Goal: Transaction & Acquisition: Purchase product/service

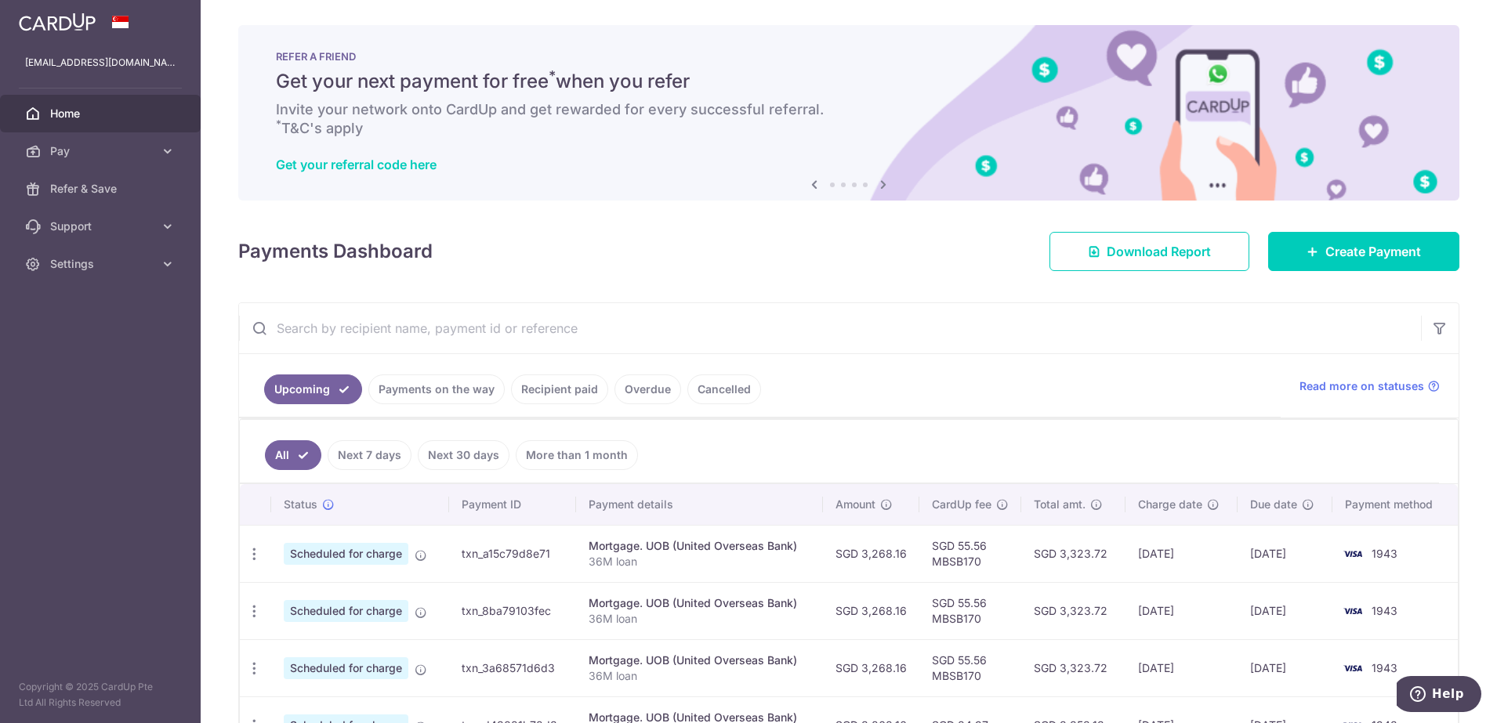
click at [855, 304] on input "text" at bounding box center [830, 328] width 1182 height 50
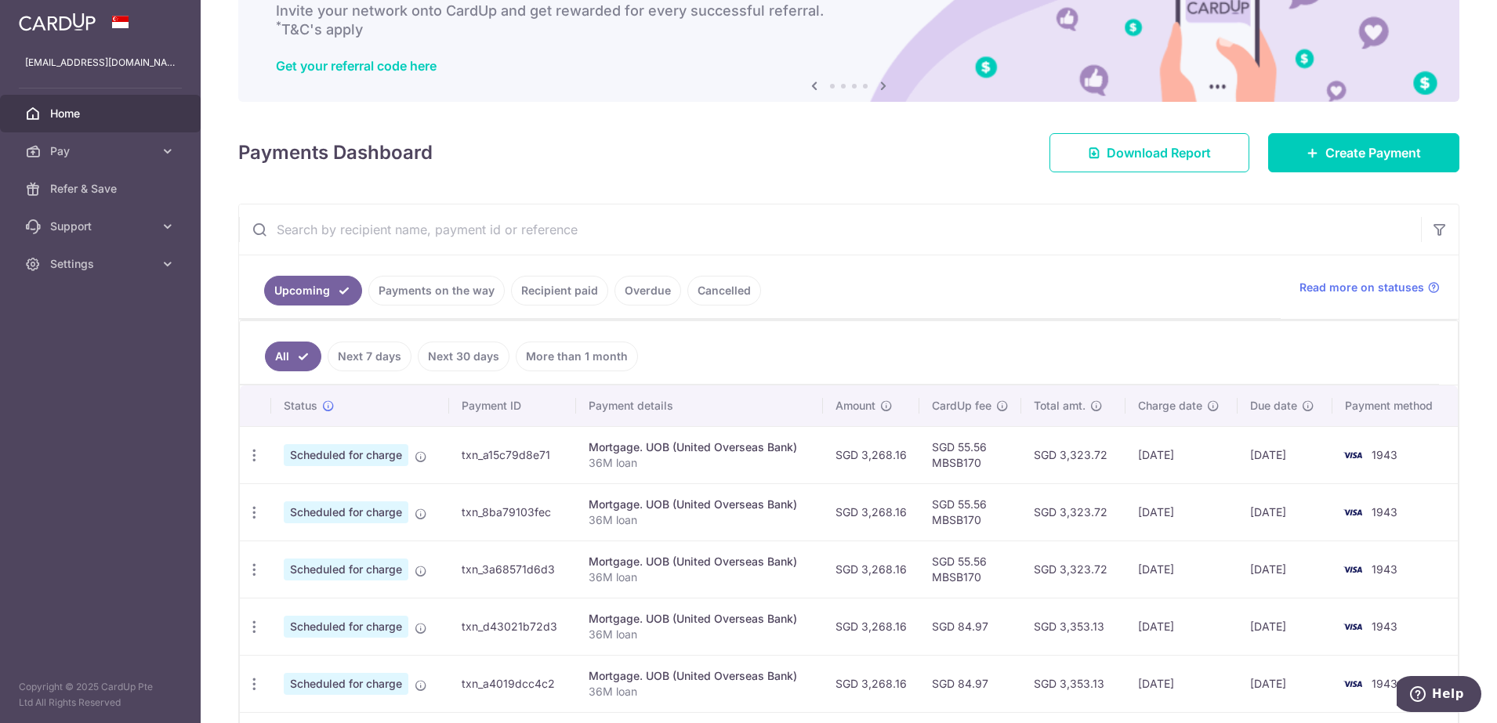
scroll to position [98, 0]
click at [97, 110] on span "Home" at bounding box center [101, 114] width 103 height 16
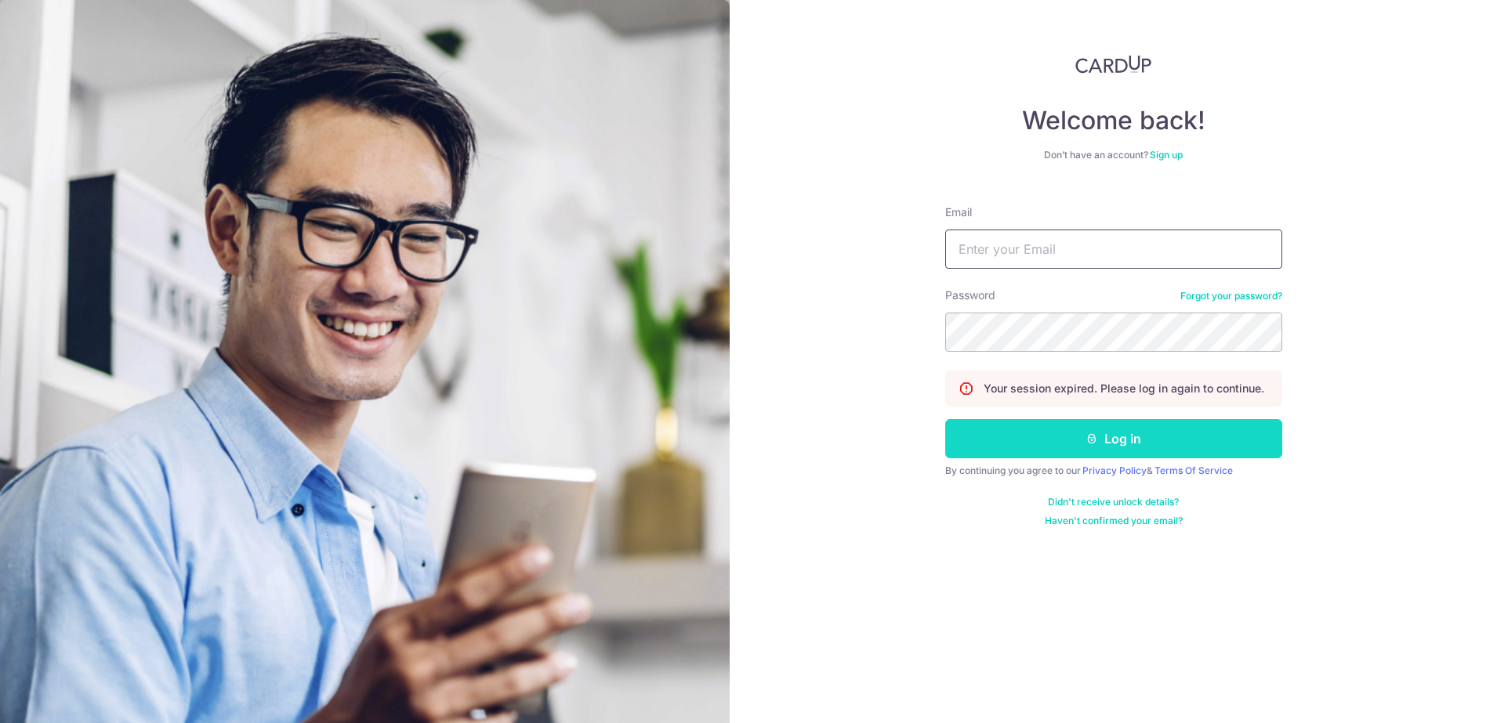
type input "cmuihee@yahoo.com.sg"
click at [1104, 441] on button "Log in" at bounding box center [1113, 438] width 337 height 39
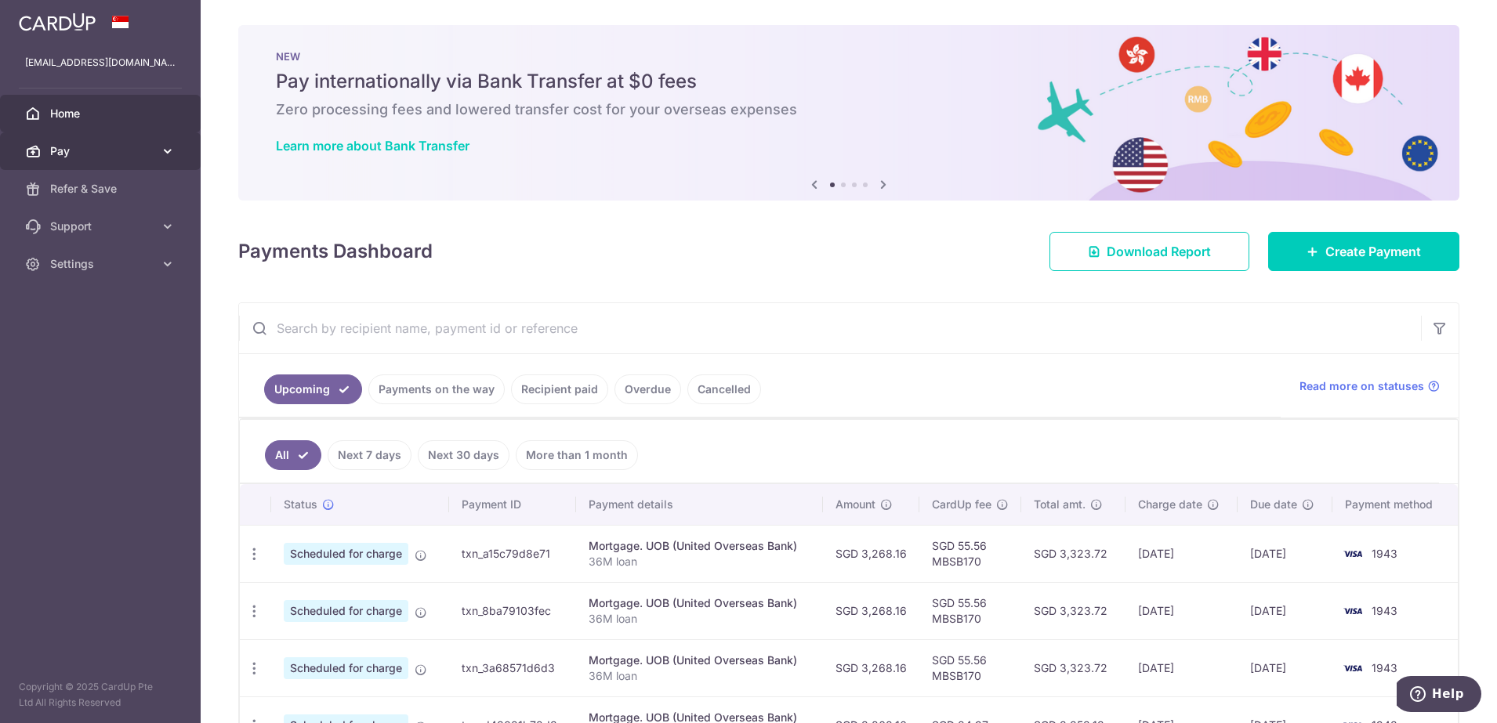
click at [89, 138] on link "Pay" at bounding box center [100, 151] width 201 height 38
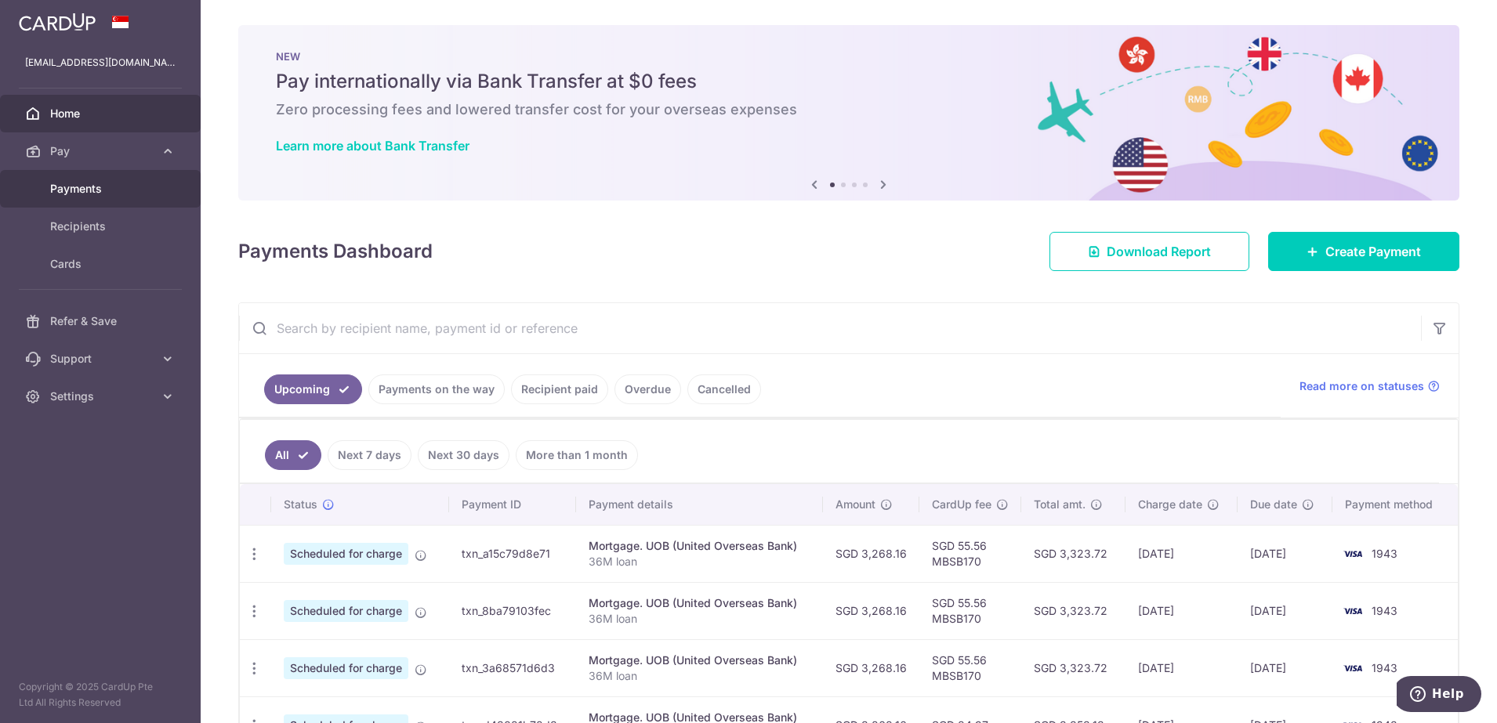
click at [113, 191] on span "Payments" at bounding box center [101, 189] width 103 height 16
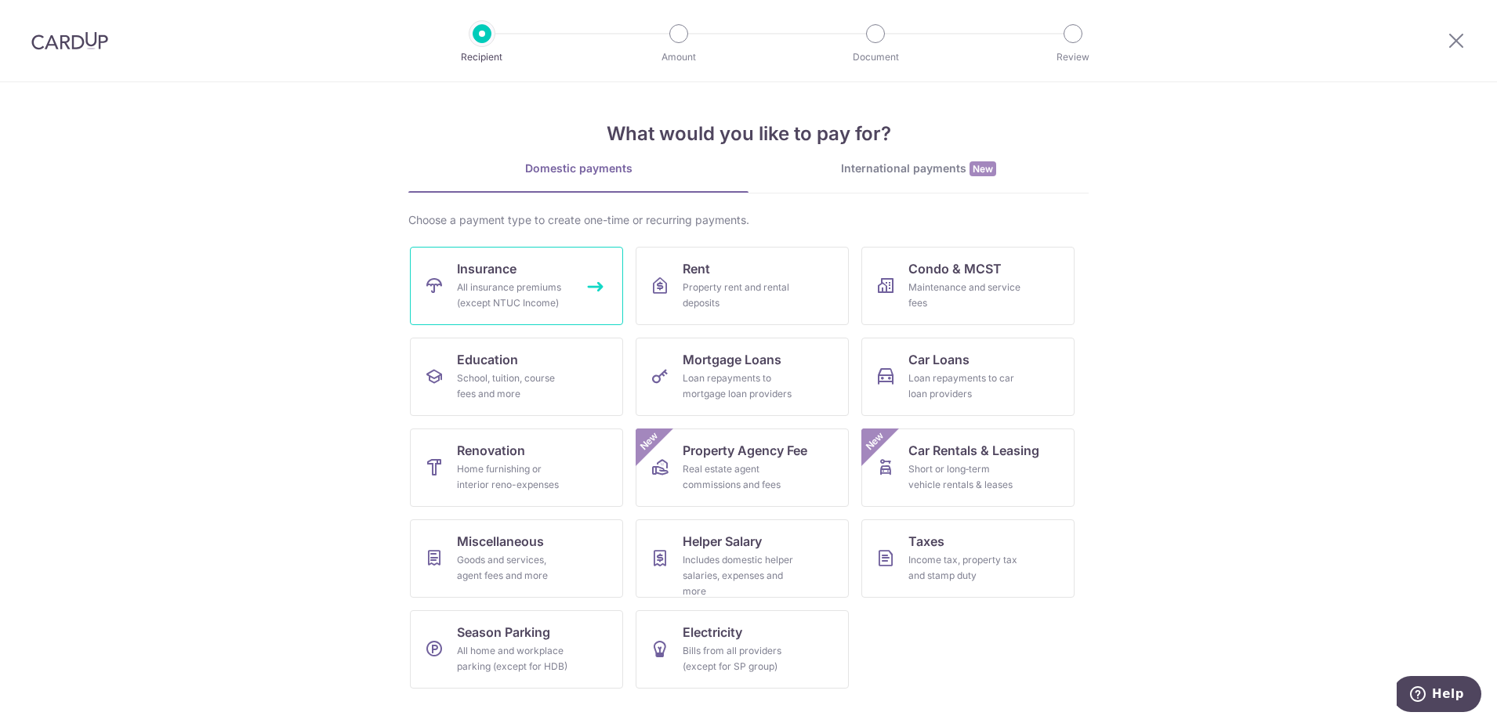
click at [527, 281] on div "All insurance premiums (except NTUC Income)" at bounding box center [513, 295] width 113 height 31
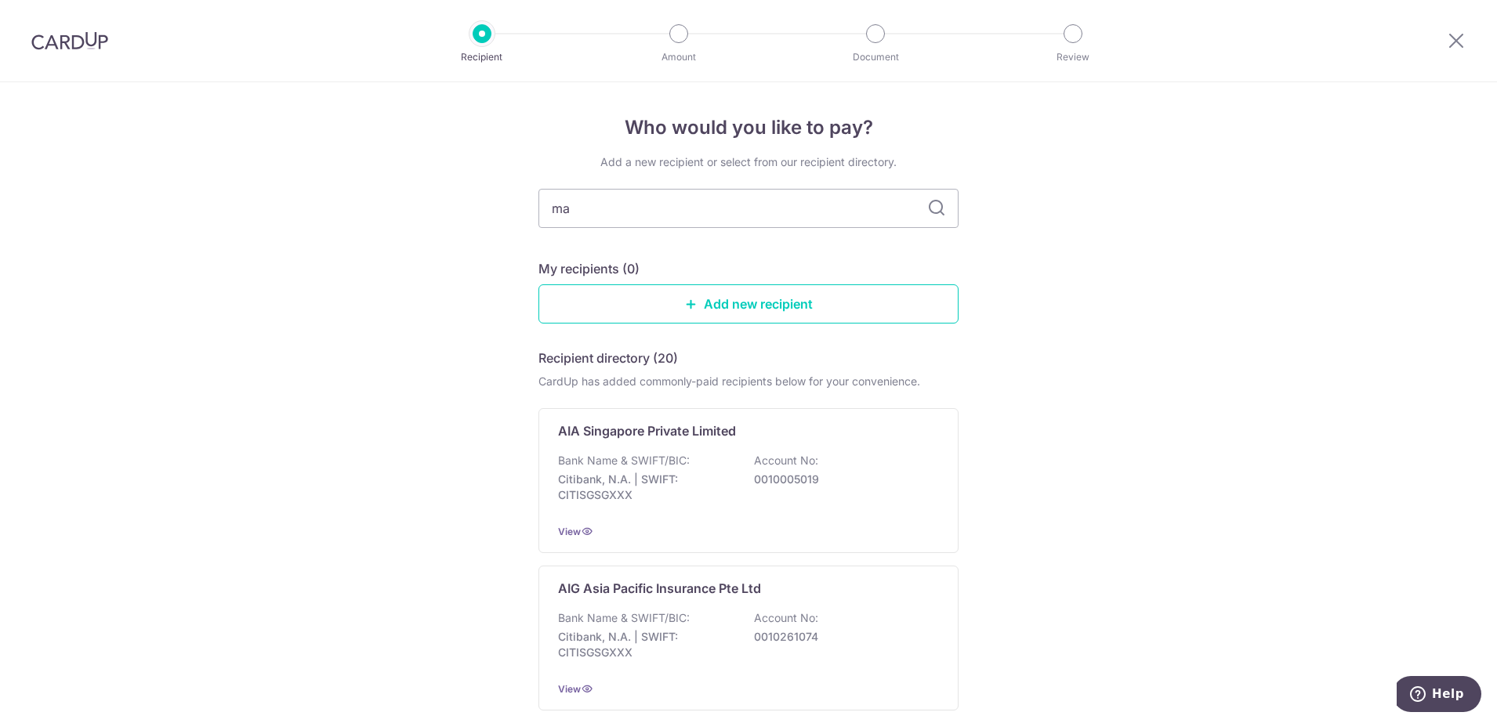
type input "man"
click at [700, 495] on p "DBS Bank | SWIFT: [SWIFT_CODE]" at bounding box center [646, 487] width 176 height 31
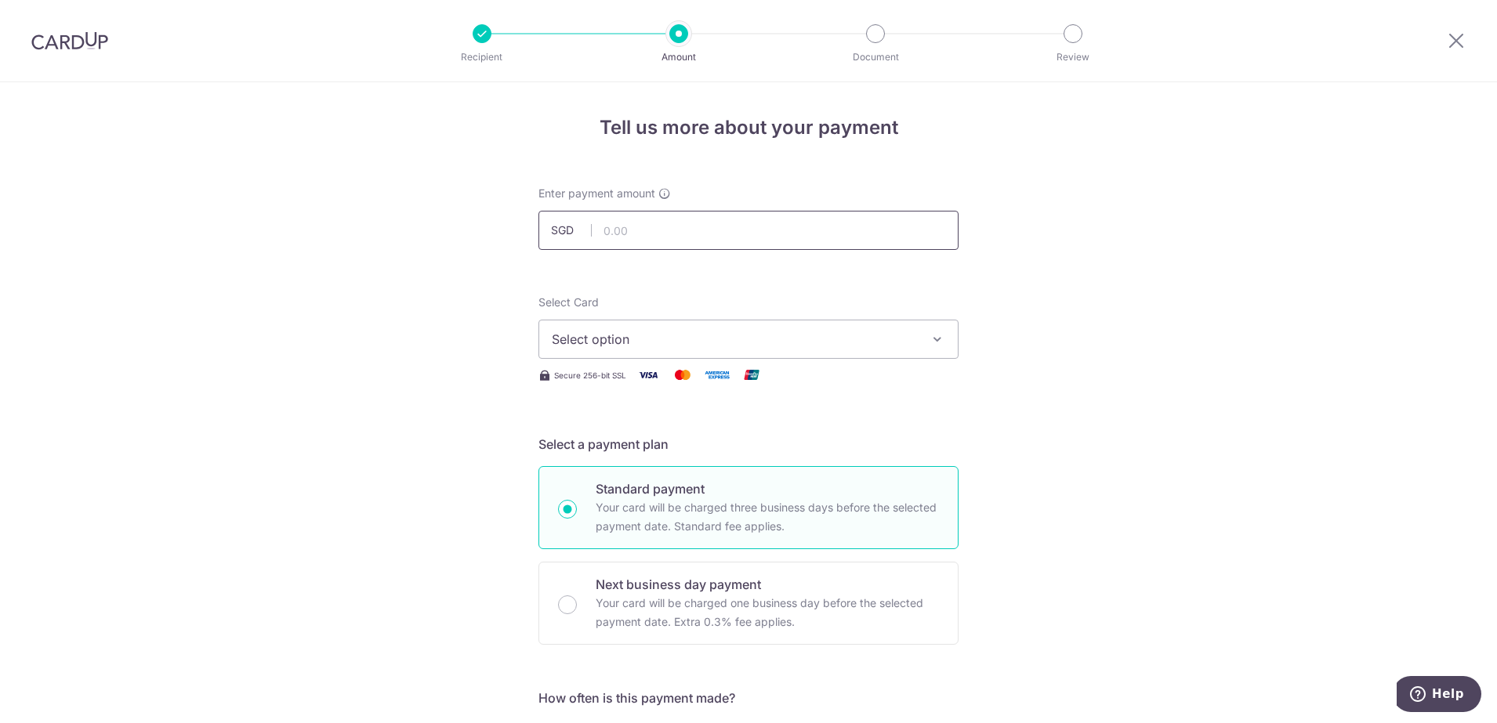
click at [610, 229] on input "text" at bounding box center [748, 230] width 420 height 39
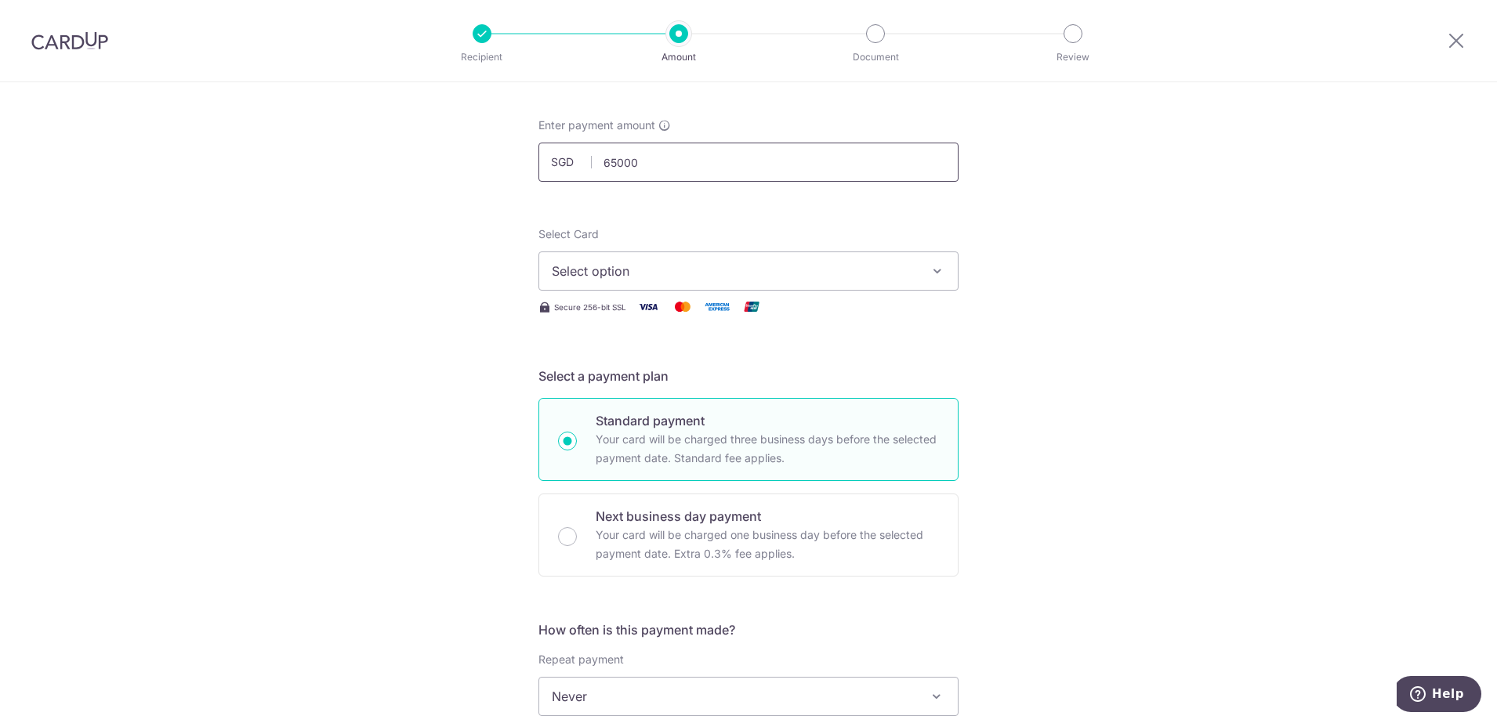
scroll to position [196, 0]
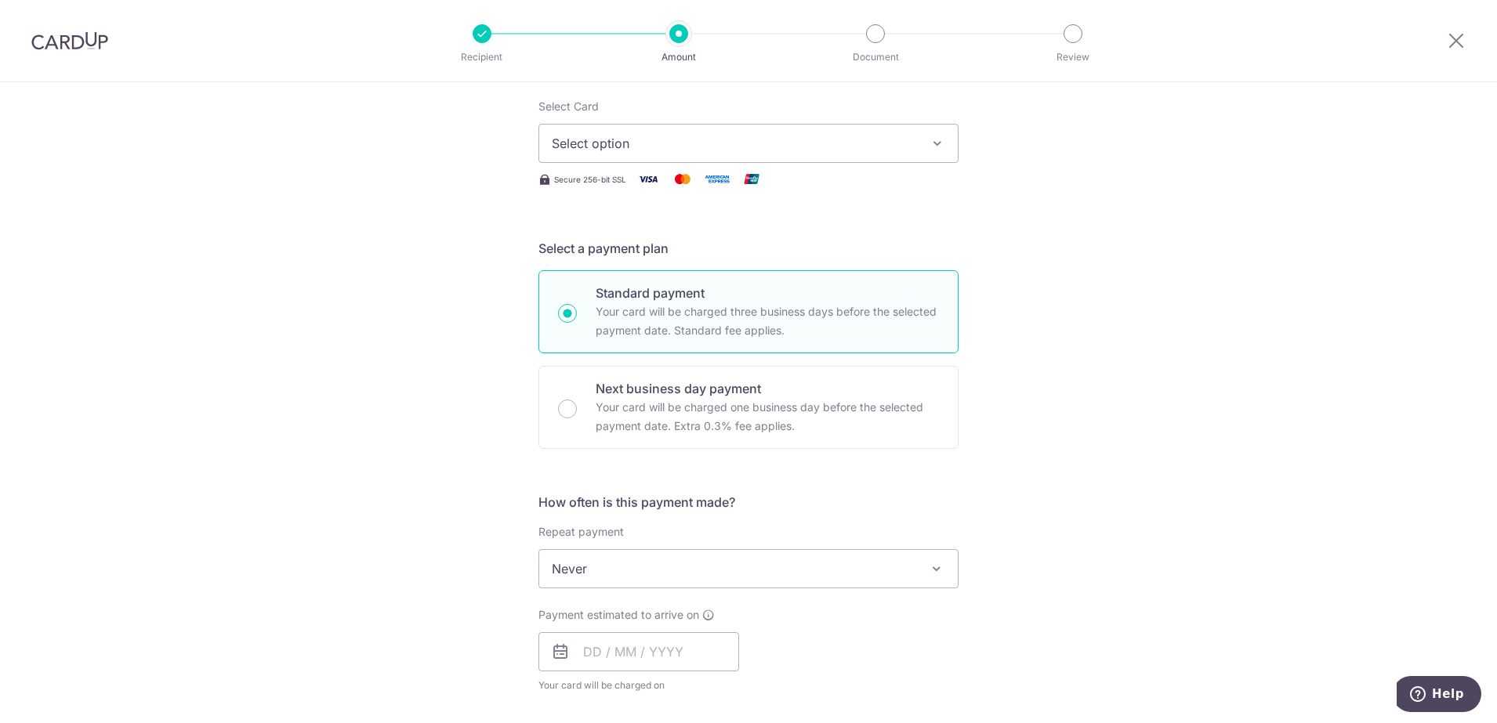
type input "65,000.00"
click at [656, 151] on span "Select option" at bounding box center [734, 143] width 365 height 19
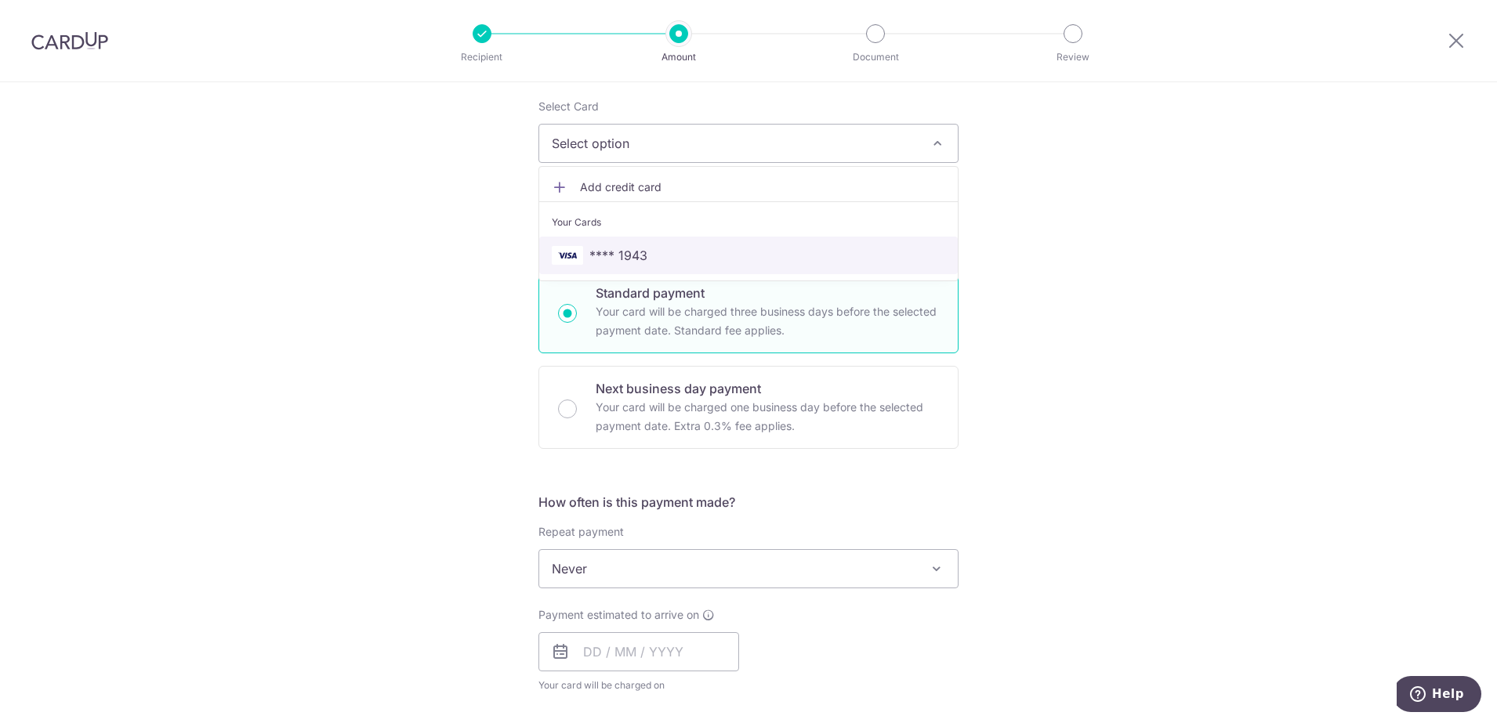
click at [631, 250] on span "**** 1943" at bounding box center [618, 255] width 58 height 19
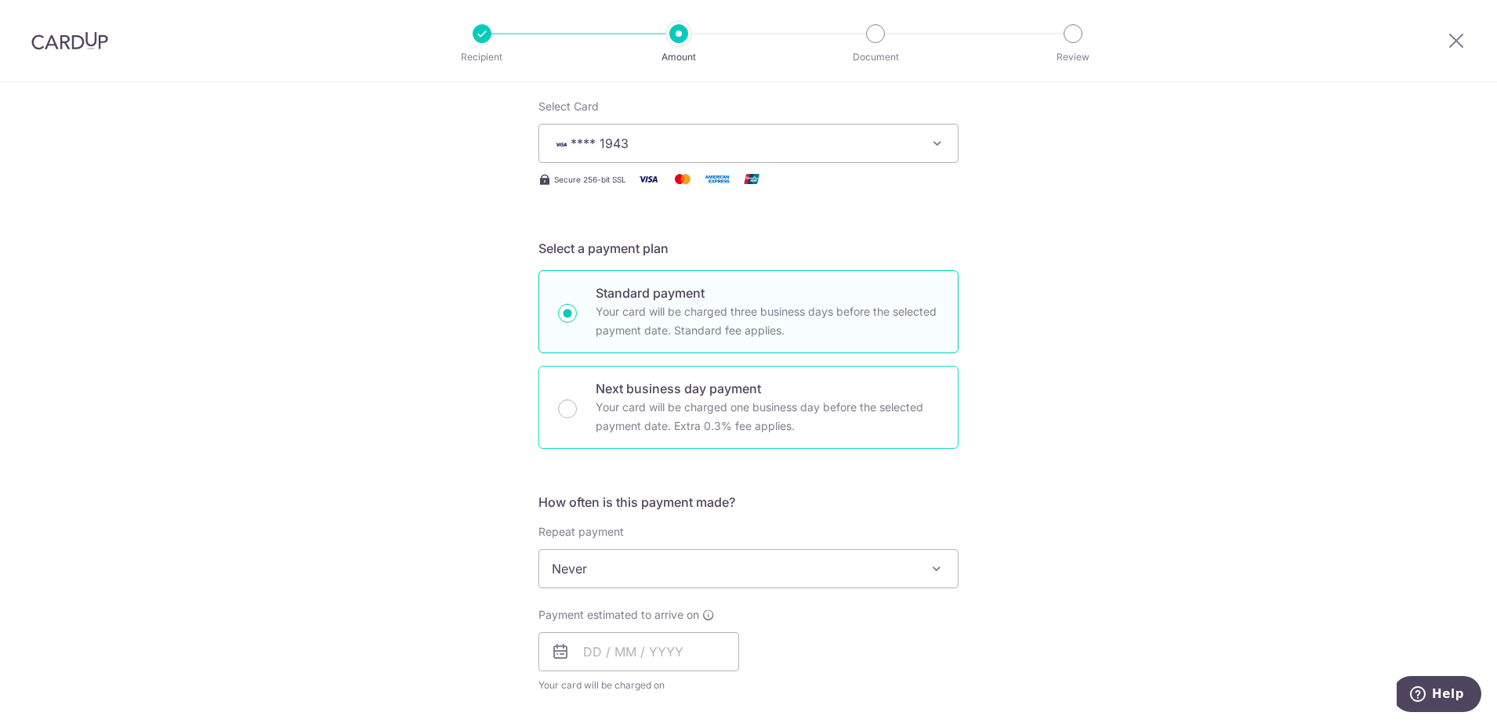
scroll to position [392, 0]
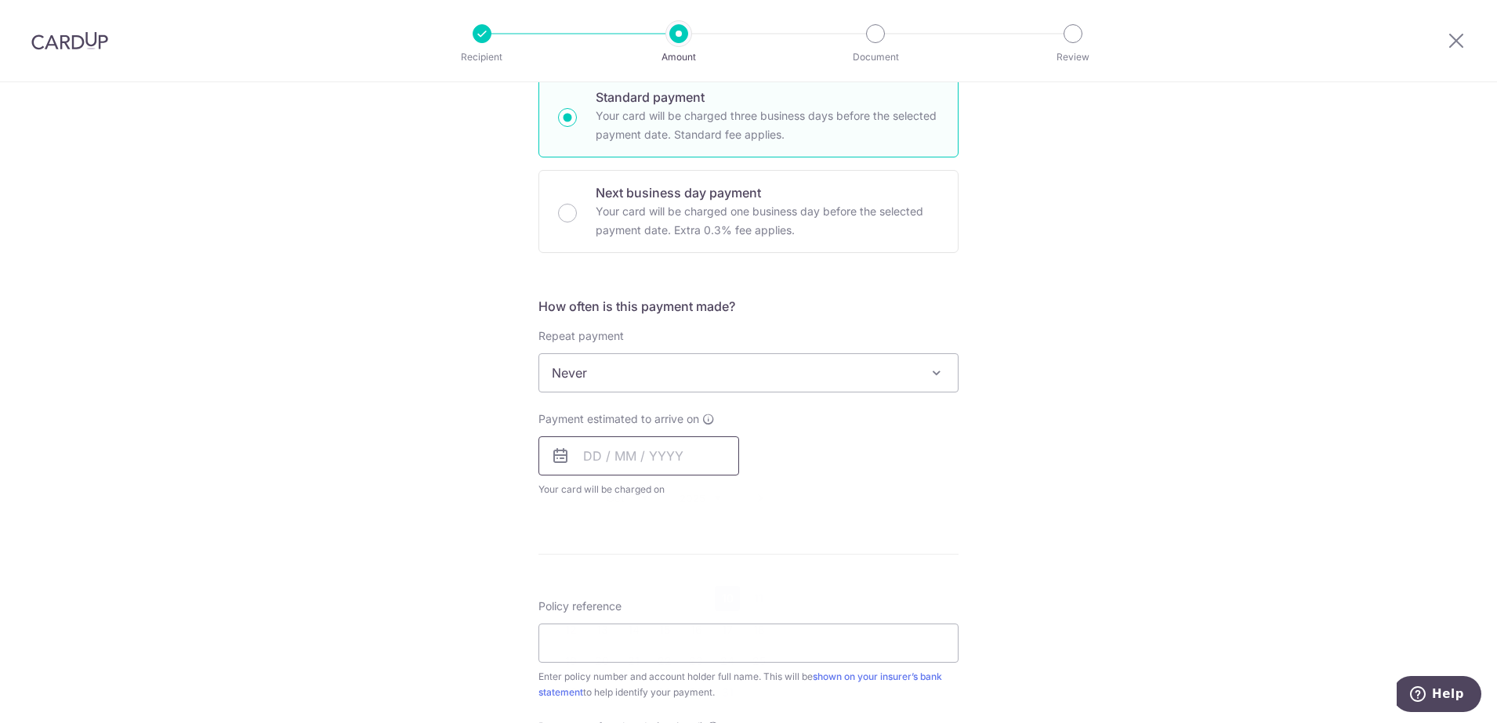
click at [584, 461] on input "text" at bounding box center [638, 455] width 201 height 39
click at [721, 603] on link "10" at bounding box center [727, 598] width 25 height 25
type input "[DATE]"
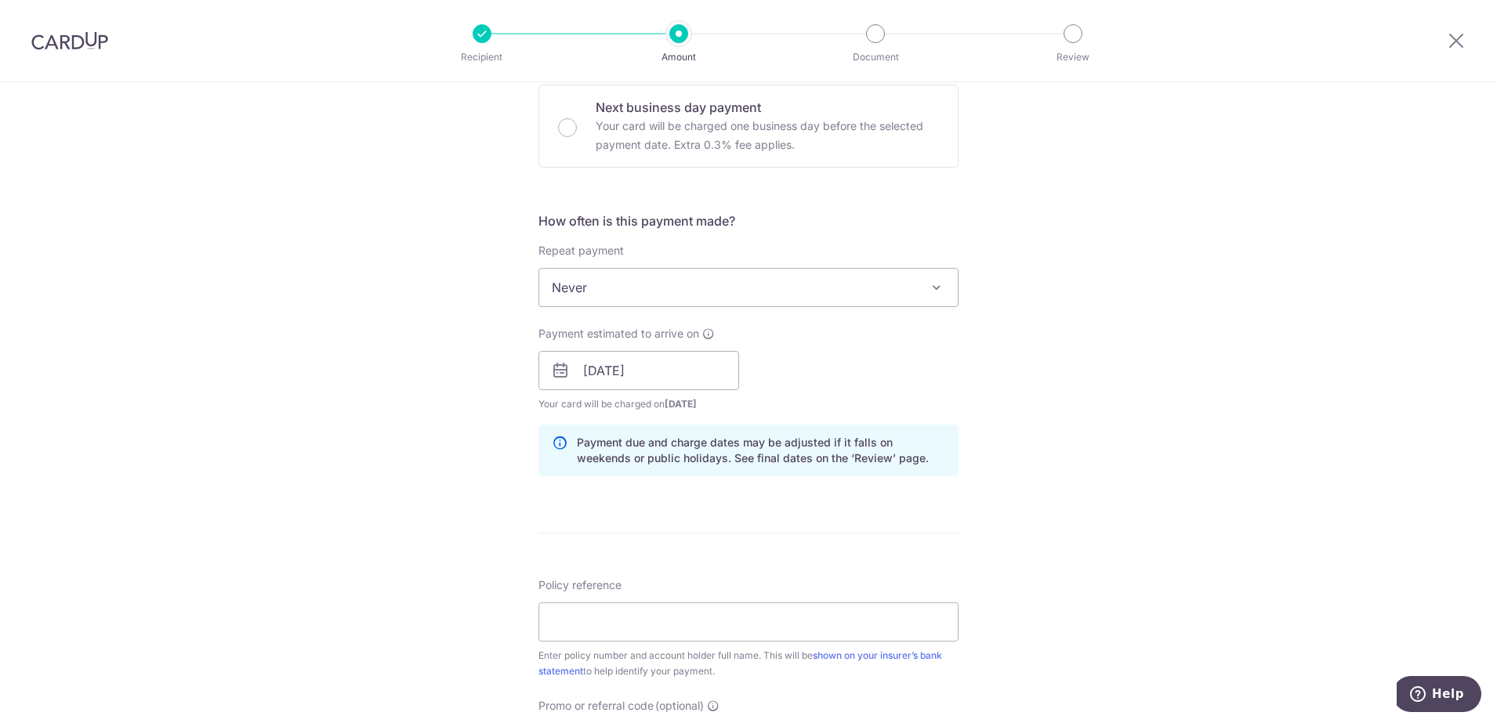
scroll to position [588, 0]
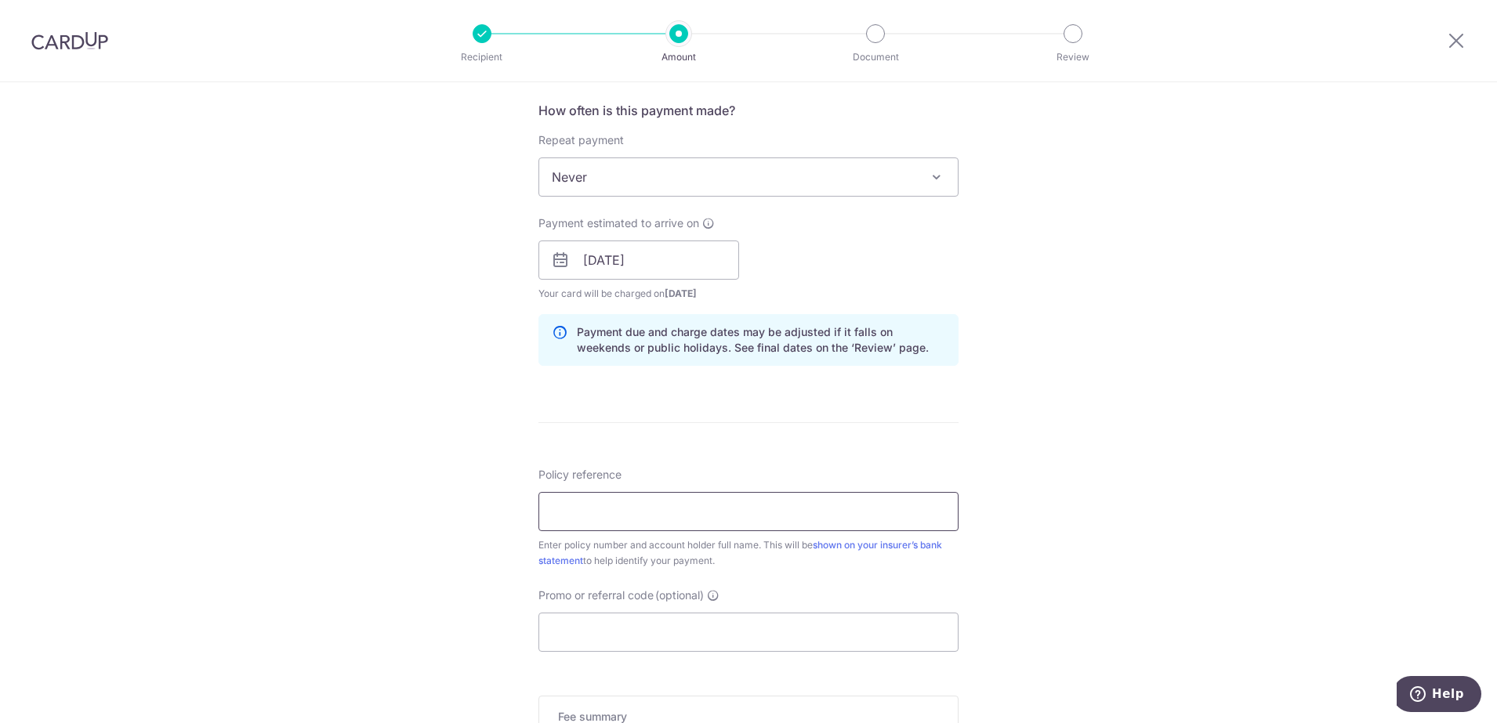
click at [591, 523] on input "Policy reference" at bounding box center [748, 511] width 420 height 39
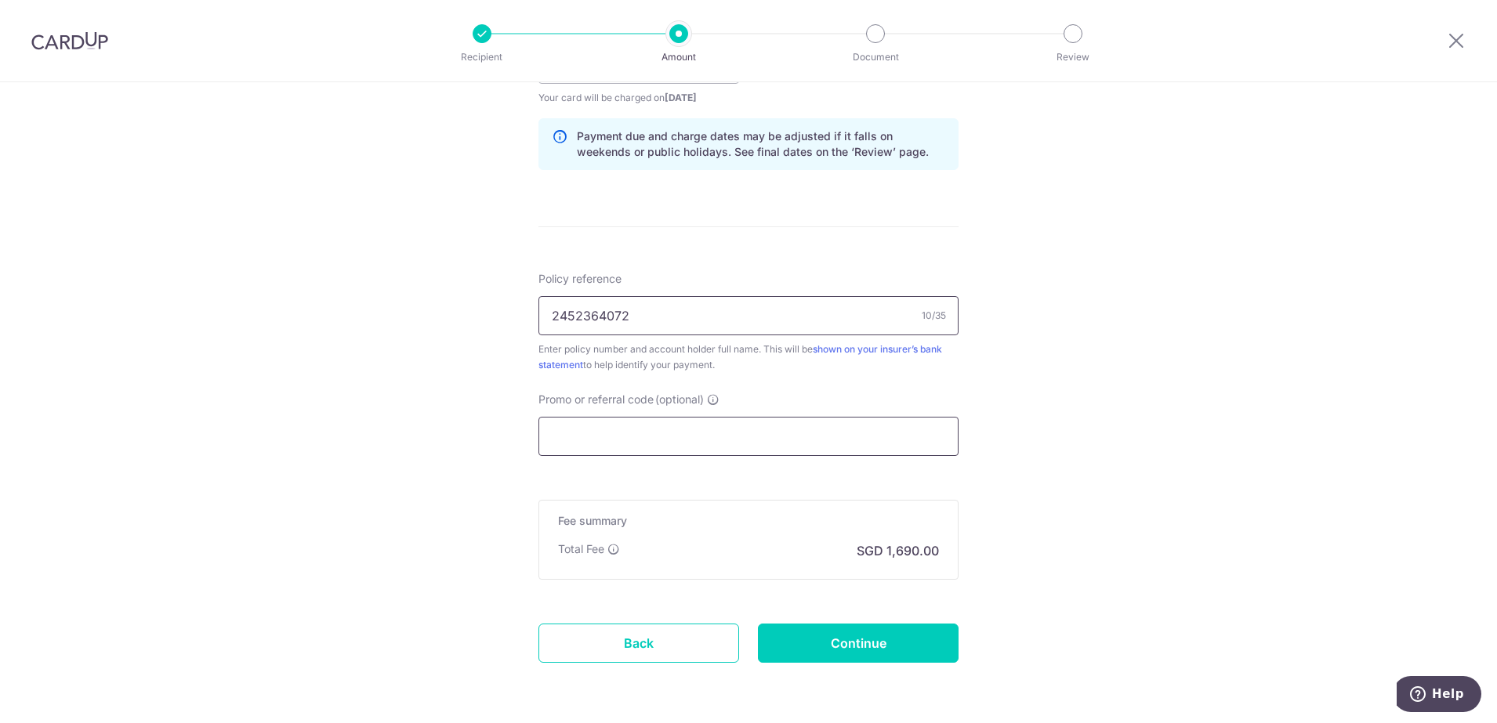
type input "2452364072"
click at [617, 436] on input "Promo or referral code (optional)" at bounding box center [748, 436] width 420 height 39
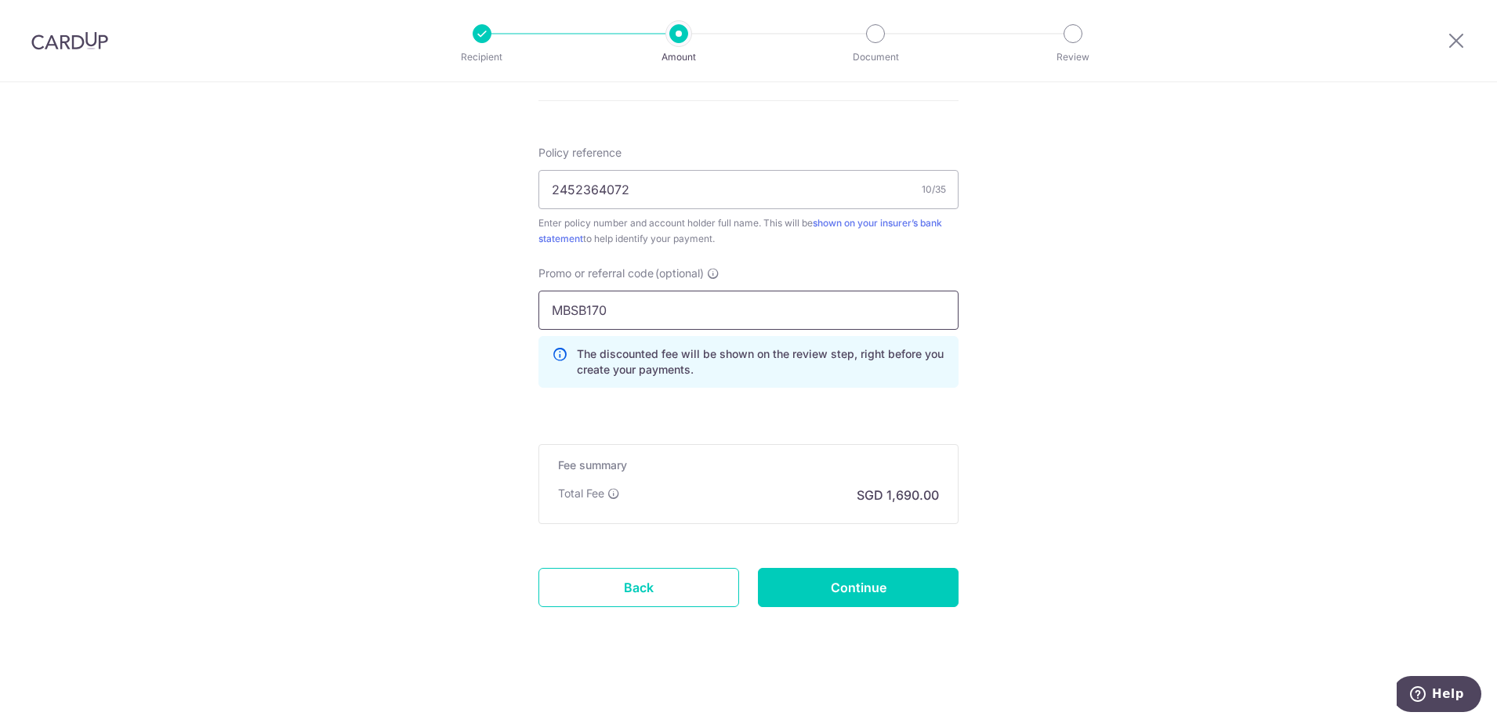
scroll to position [911, 0]
type input "MBSB170"
click at [853, 588] on input "Continue" at bounding box center [858, 586] width 201 height 39
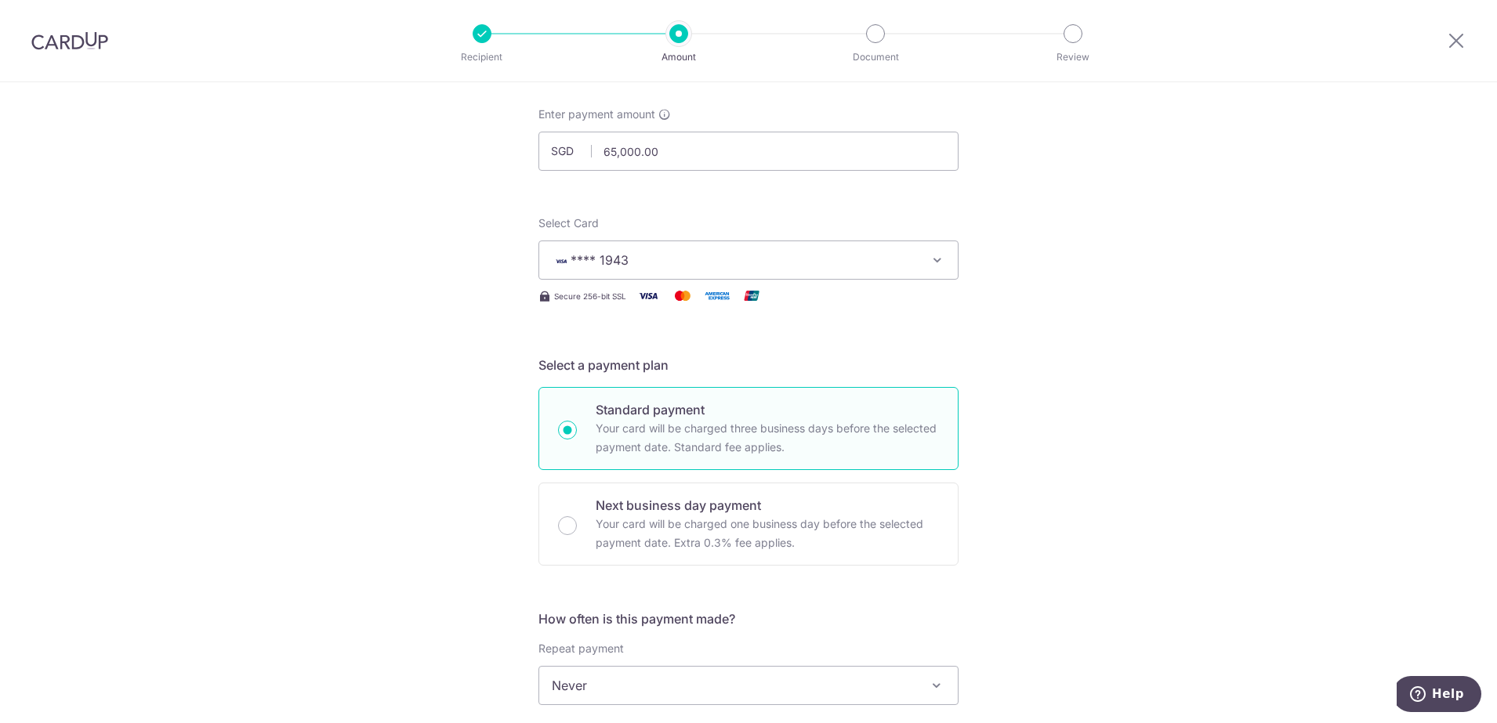
scroll to position [0, 0]
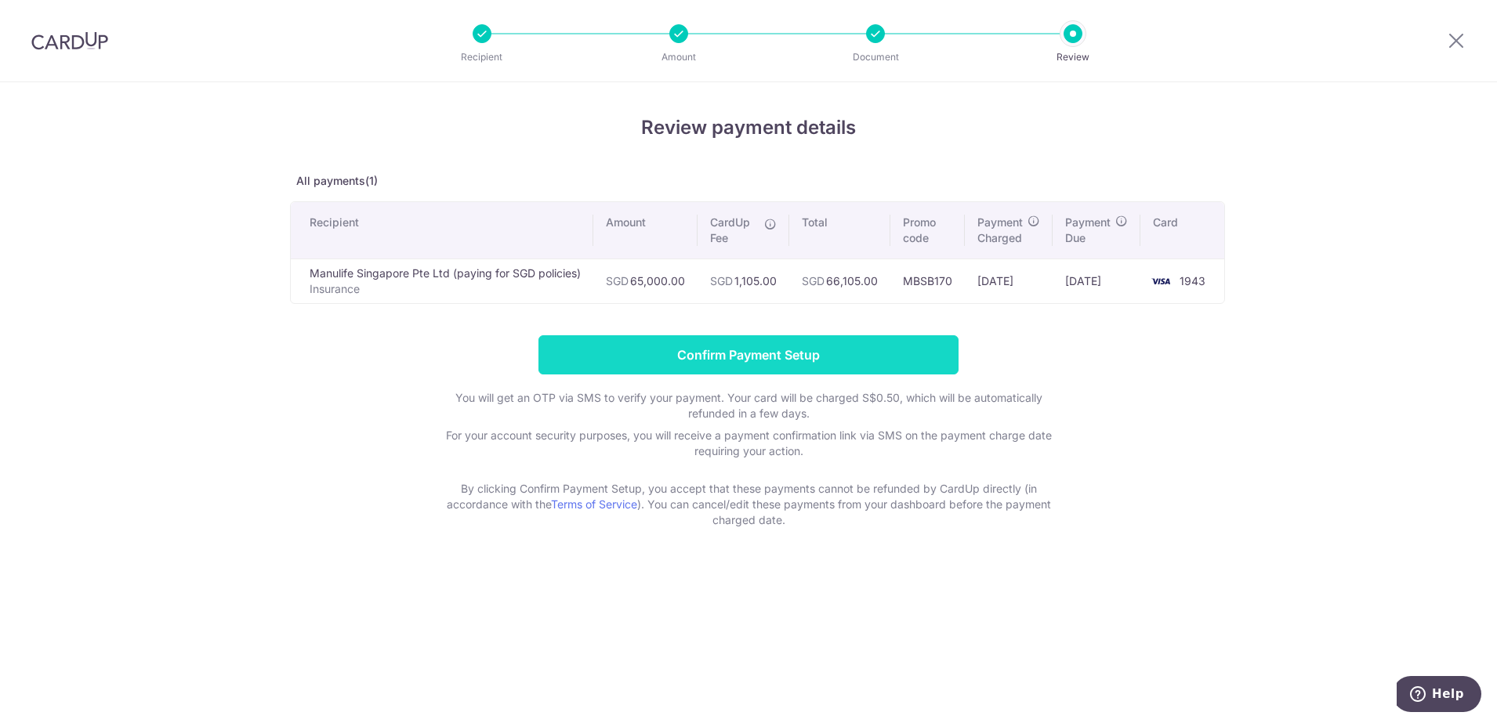
click at [681, 354] on input "Confirm Payment Setup" at bounding box center [748, 354] width 420 height 39
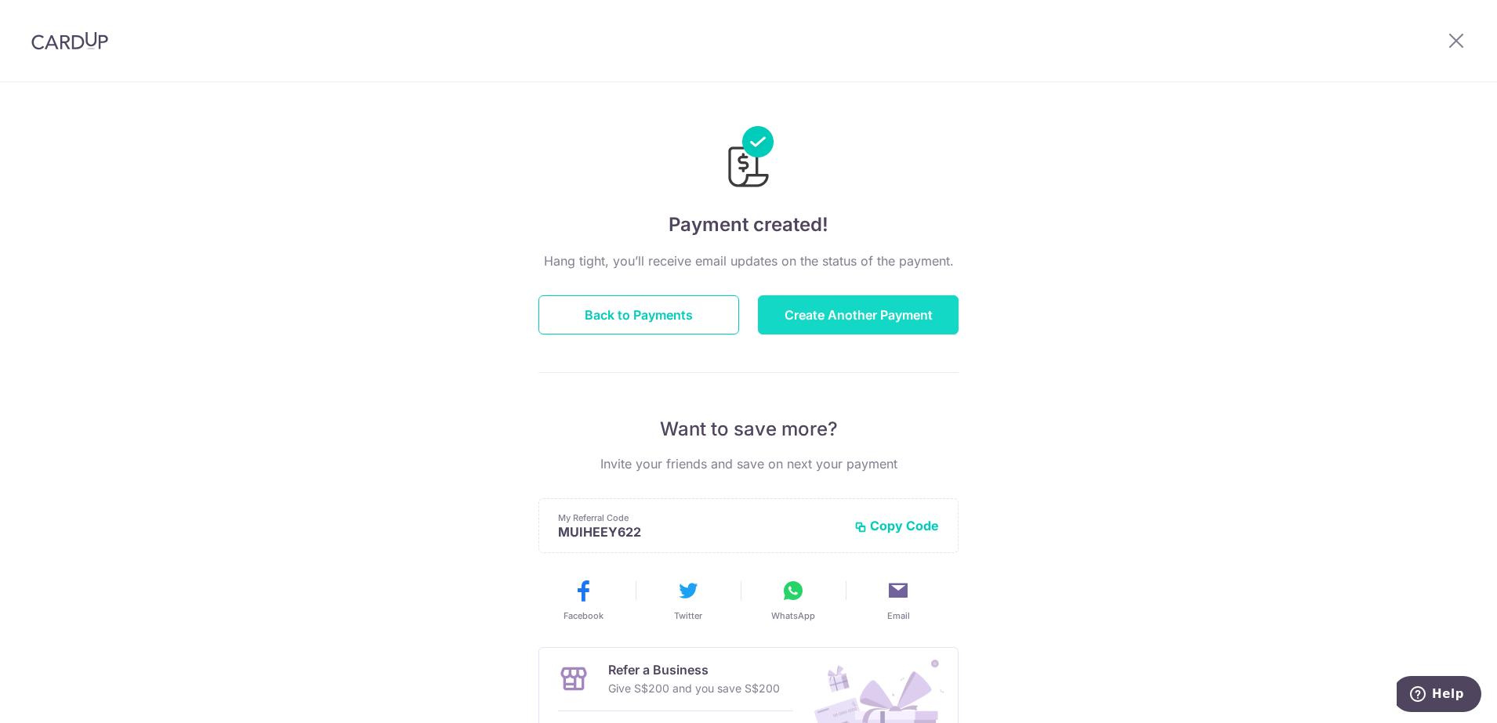
click at [823, 324] on button "Create Another Payment" at bounding box center [858, 314] width 201 height 39
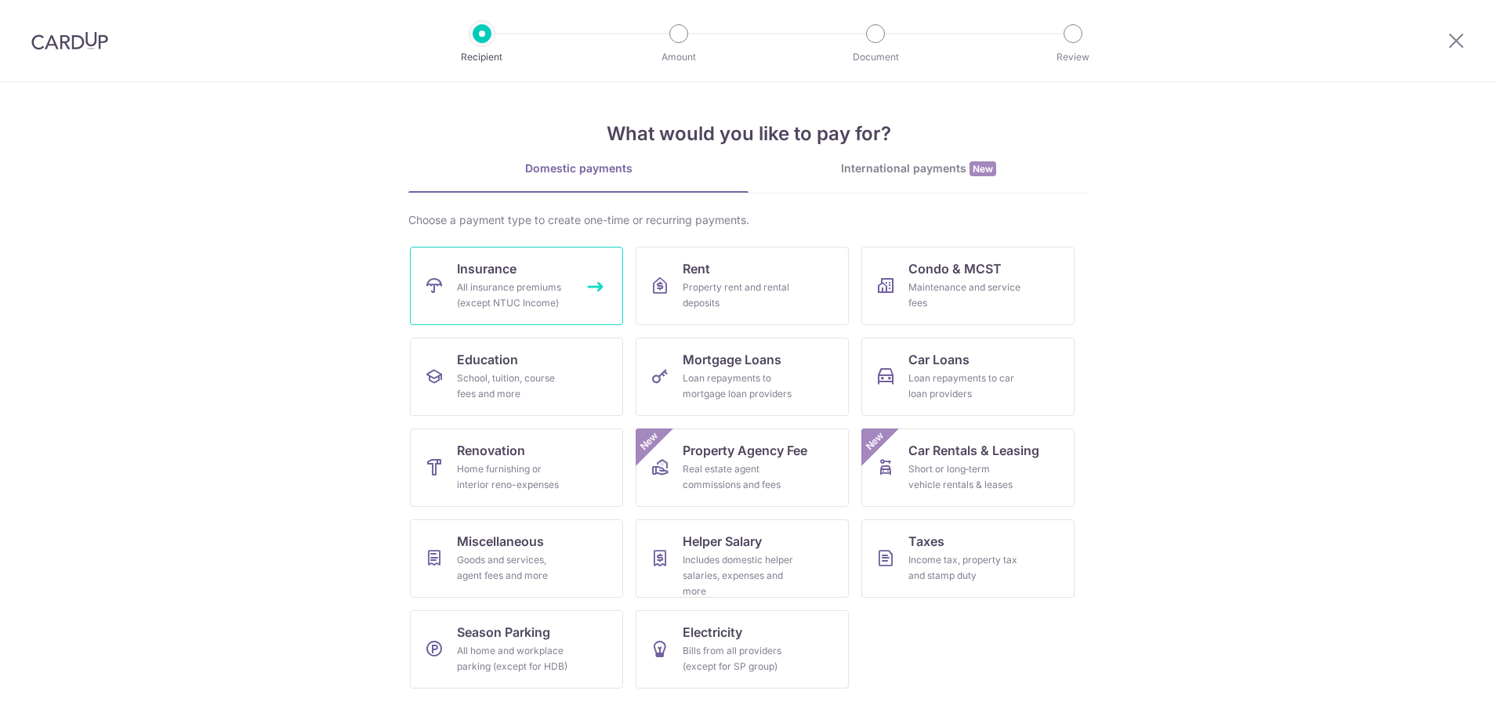
click at [535, 308] on div "All insurance premiums (except NTUC Income)" at bounding box center [513, 295] width 113 height 31
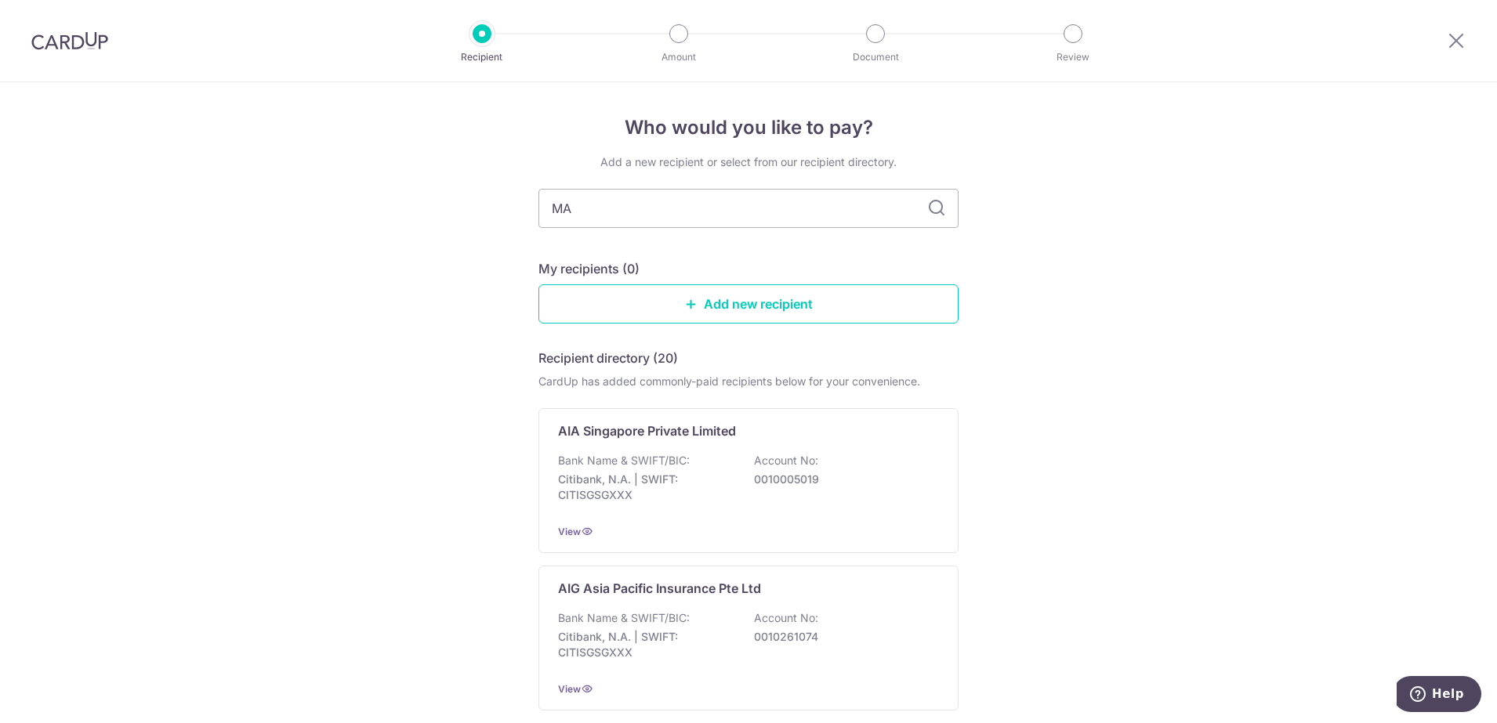
type input "MAN"
click at [643, 442] on div "Manulife Singapore Pte Ltd (paying for SGD policies) Bank Name & SWIFT/BIC: DBS…" at bounding box center [748, 480] width 420 height 145
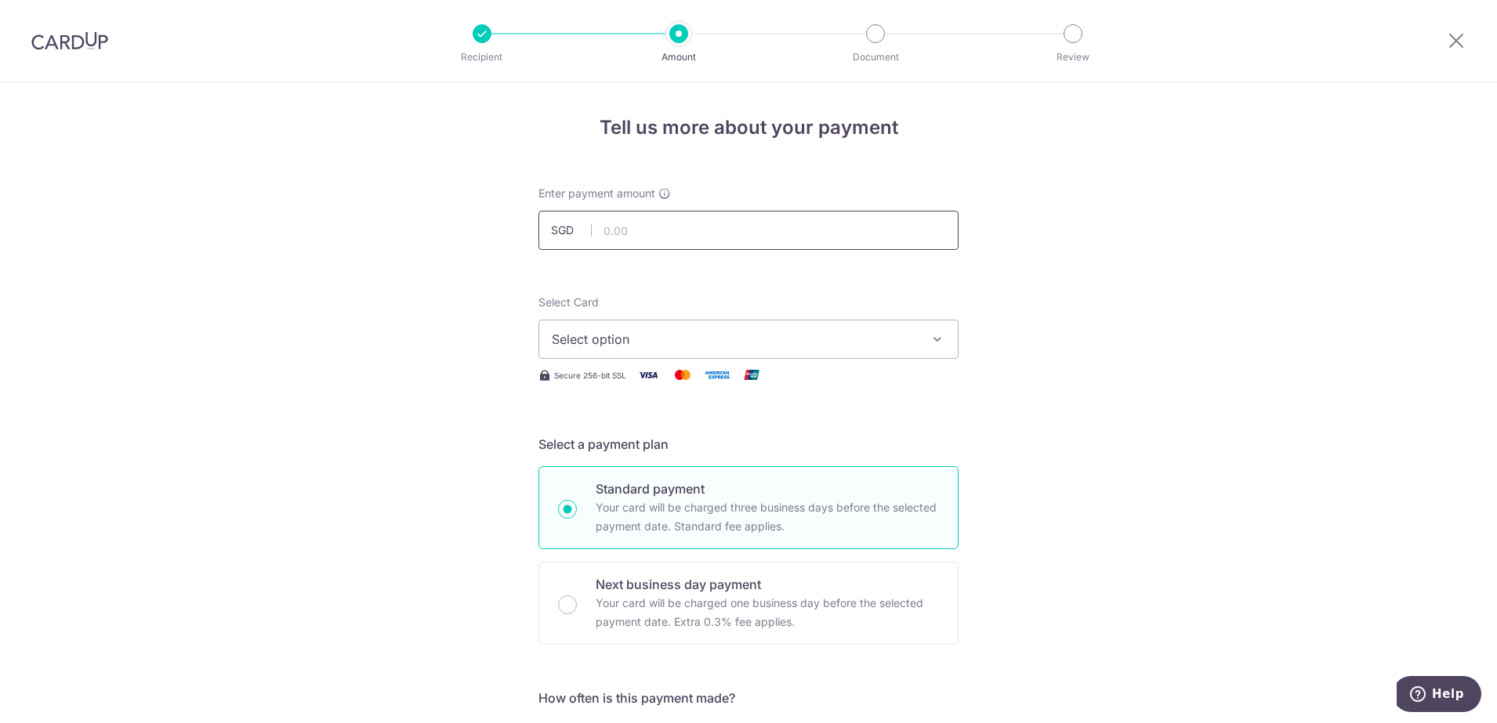
click at [607, 230] on input "text" at bounding box center [748, 230] width 420 height 39
type input "55,000.00"
click at [650, 330] on span "Select option" at bounding box center [734, 339] width 365 height 19
click at [624, 452] on span "**** 1943" at bounding box center [618, 451] width 58 height 19
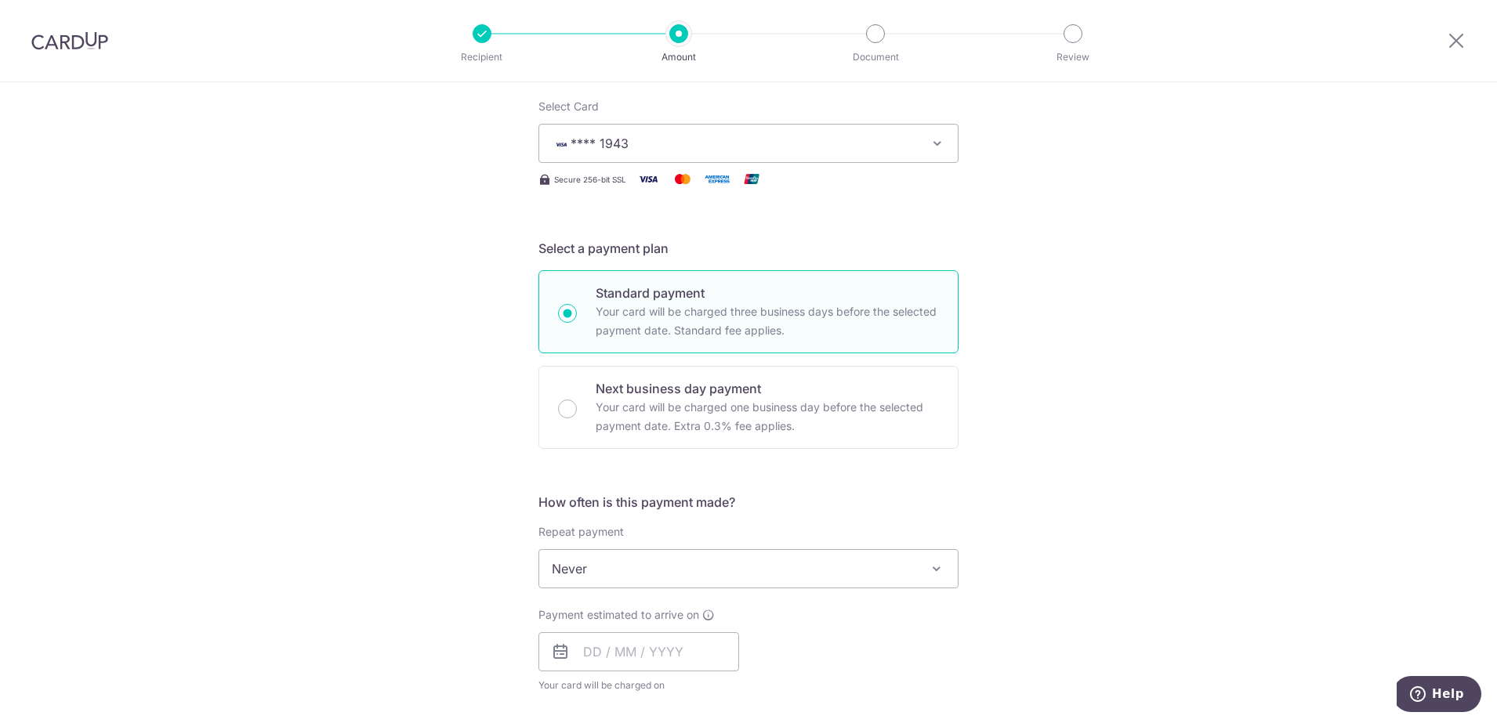
scroll to position [392, 0]
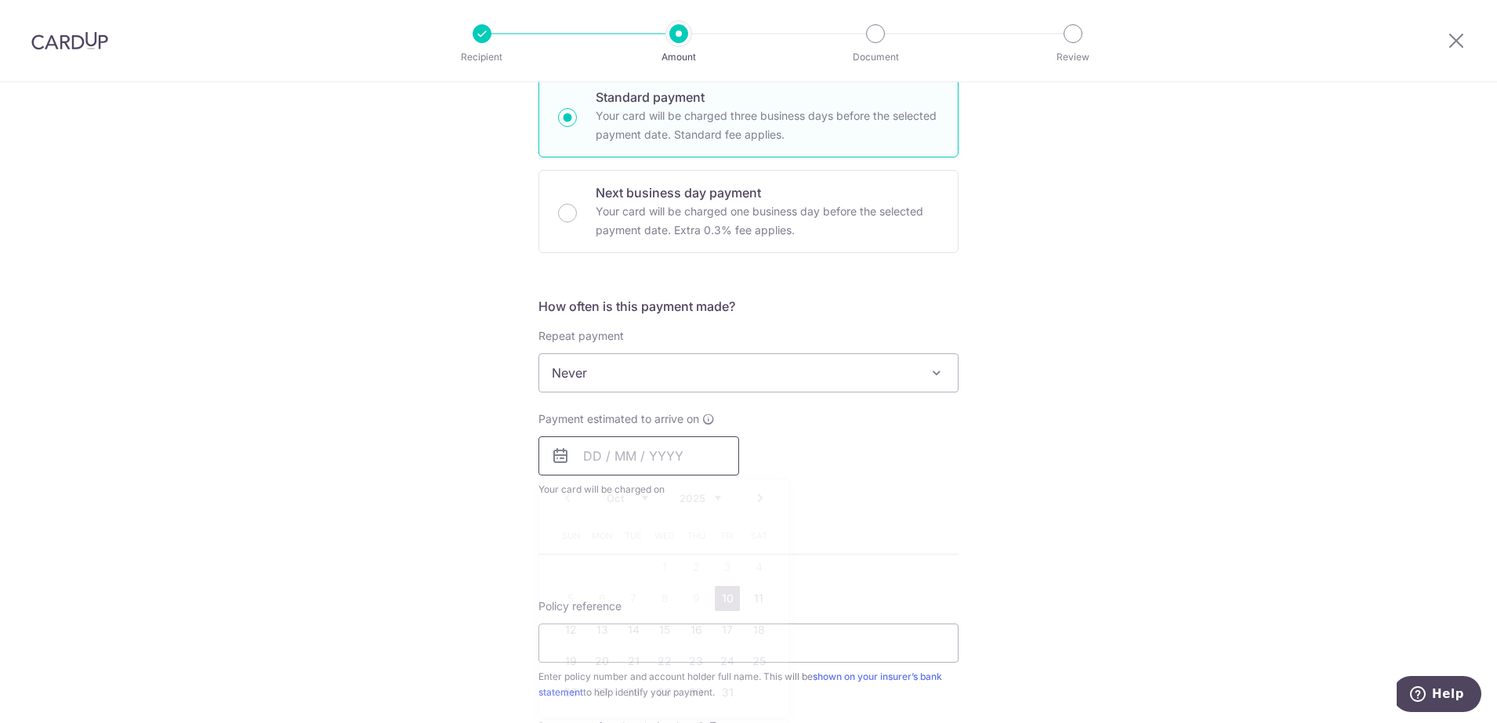
click at [594, 458] on input "text" at bounding box center [638, 455] width 201 height 39
click at [722, 598] on link "10" at bounding box center [727, 598] width 25 height 25
type input "10/10/2025"
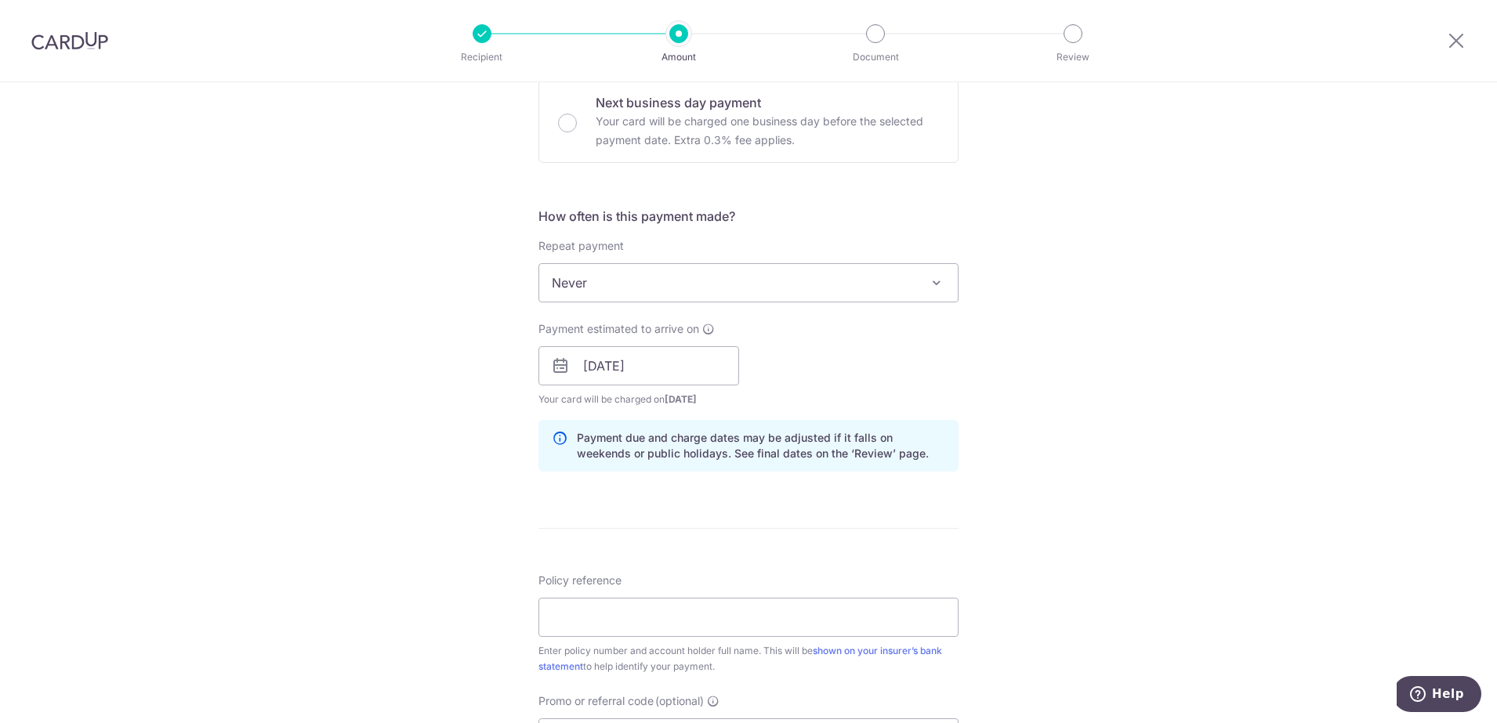
scroll to position [588, 0]
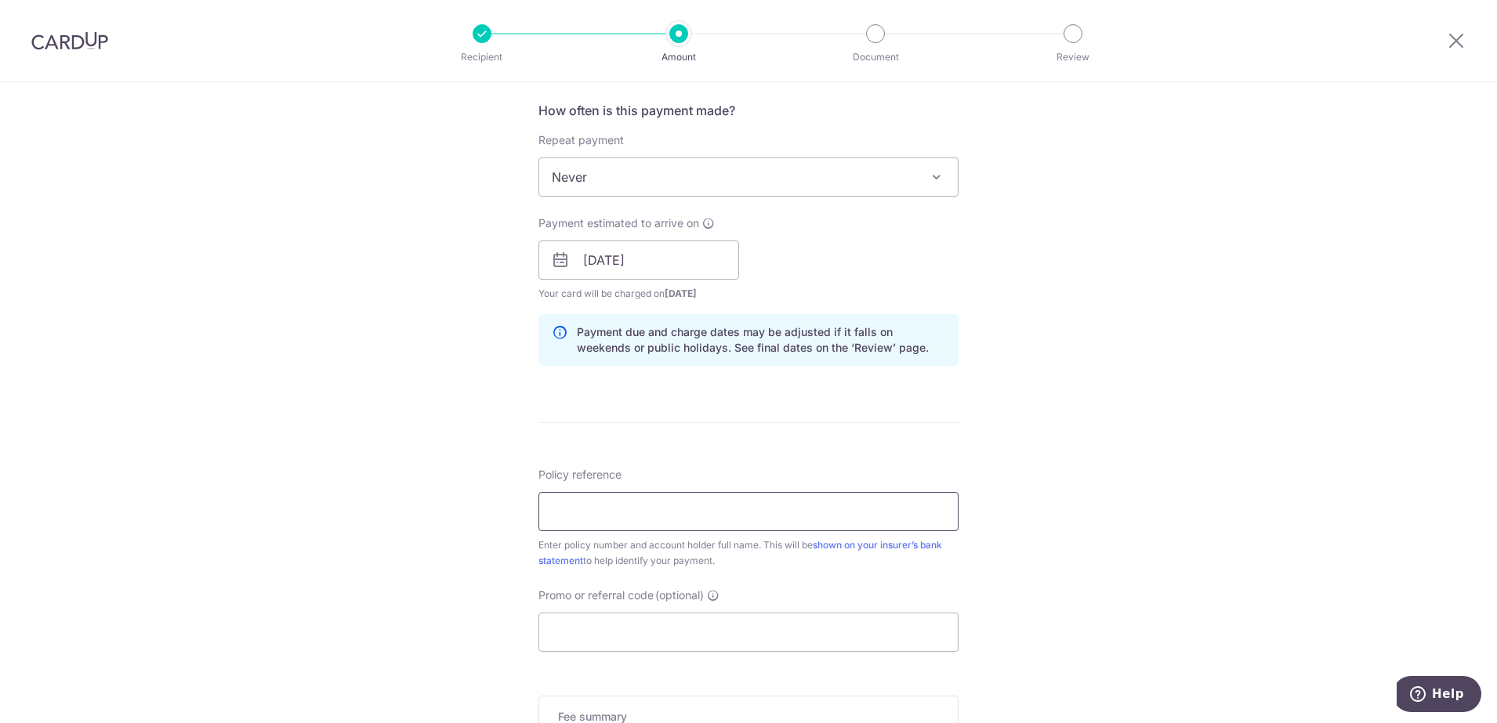
click at [594, 520] on input "Policy reference" at bounding box center [748, 511] width 420 height 39
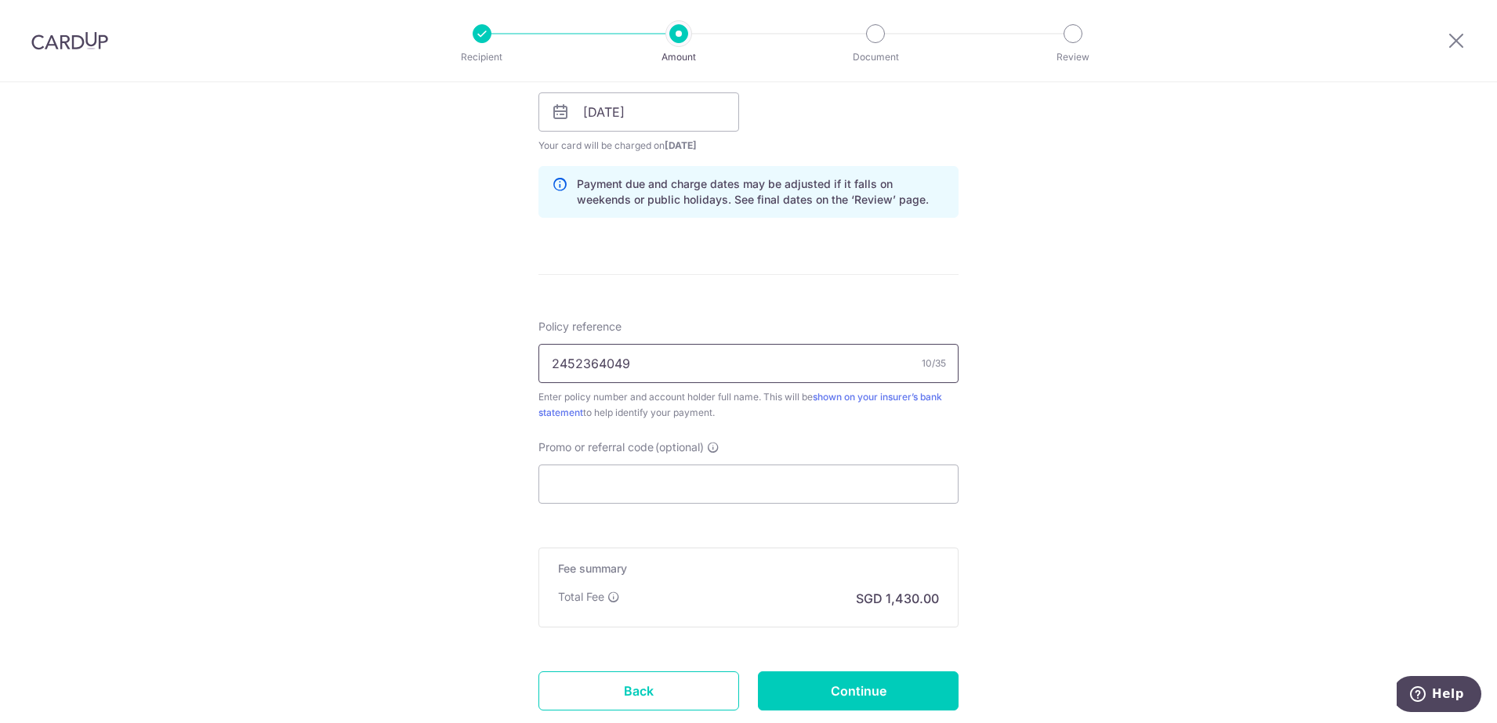
scroll to position [784, 0]
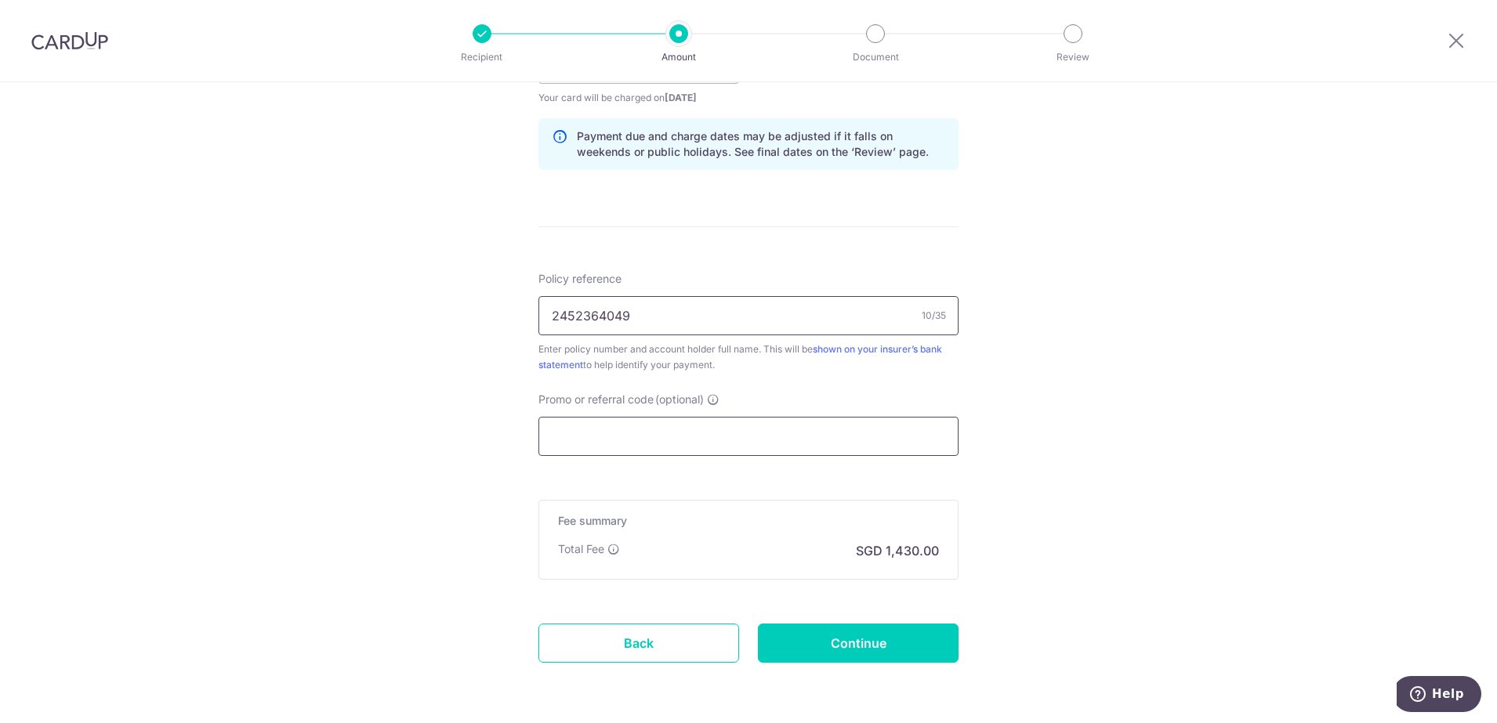
type input "2452364049"
click at [592, 444] on input "Promo or referral code (optional)" at bounding box center [748, 436] width 420 height 39
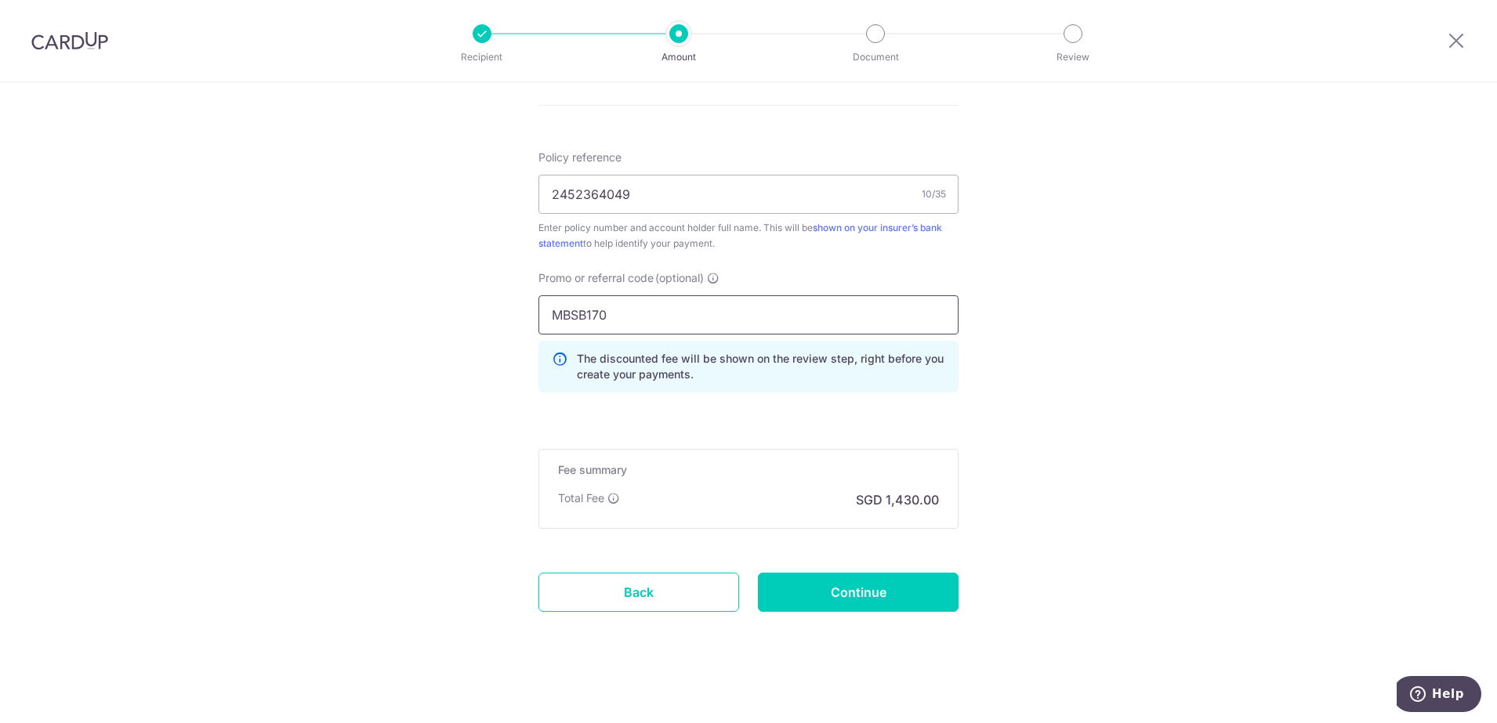
scroll to position [911, 0]
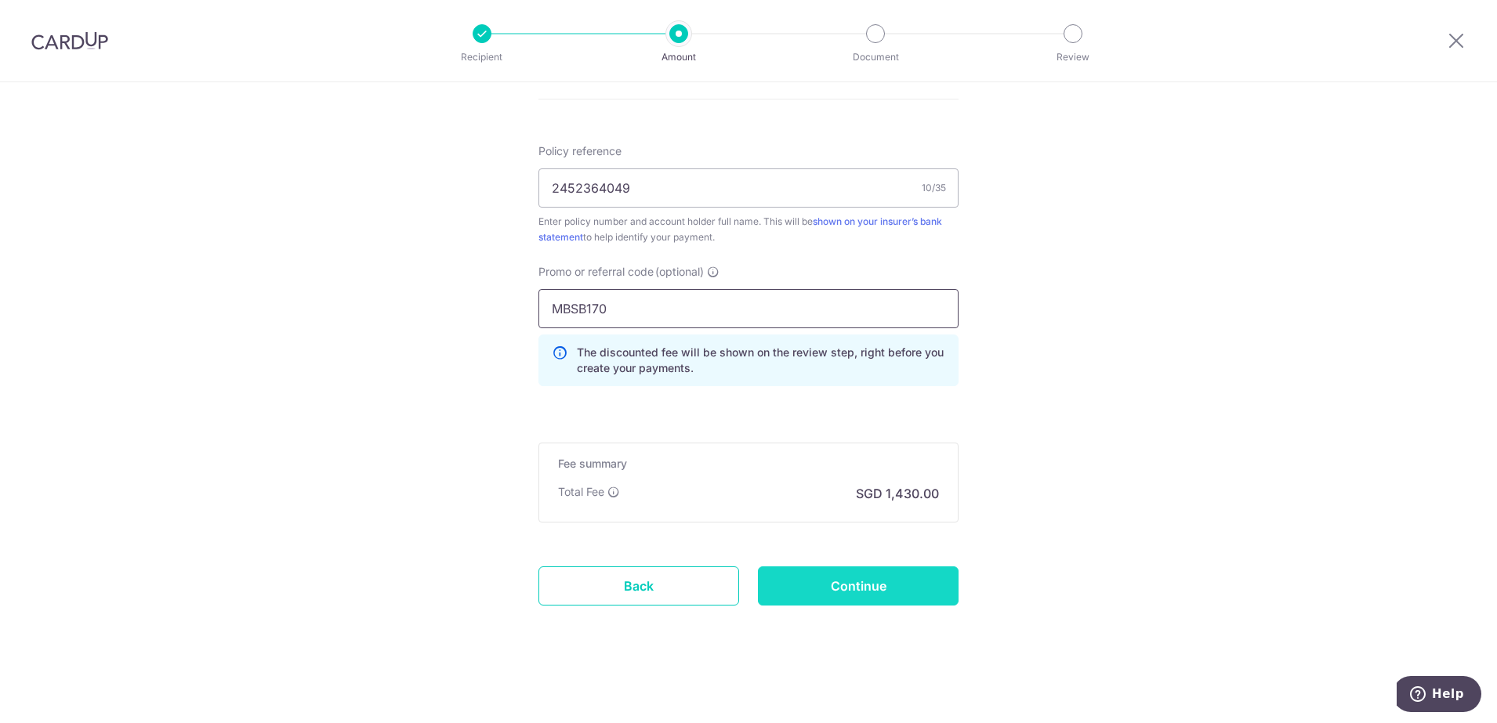
type input "MBSB170"
click at [853, 596] on input "Continue" at bounding box center [858, 586] width 201 height 39
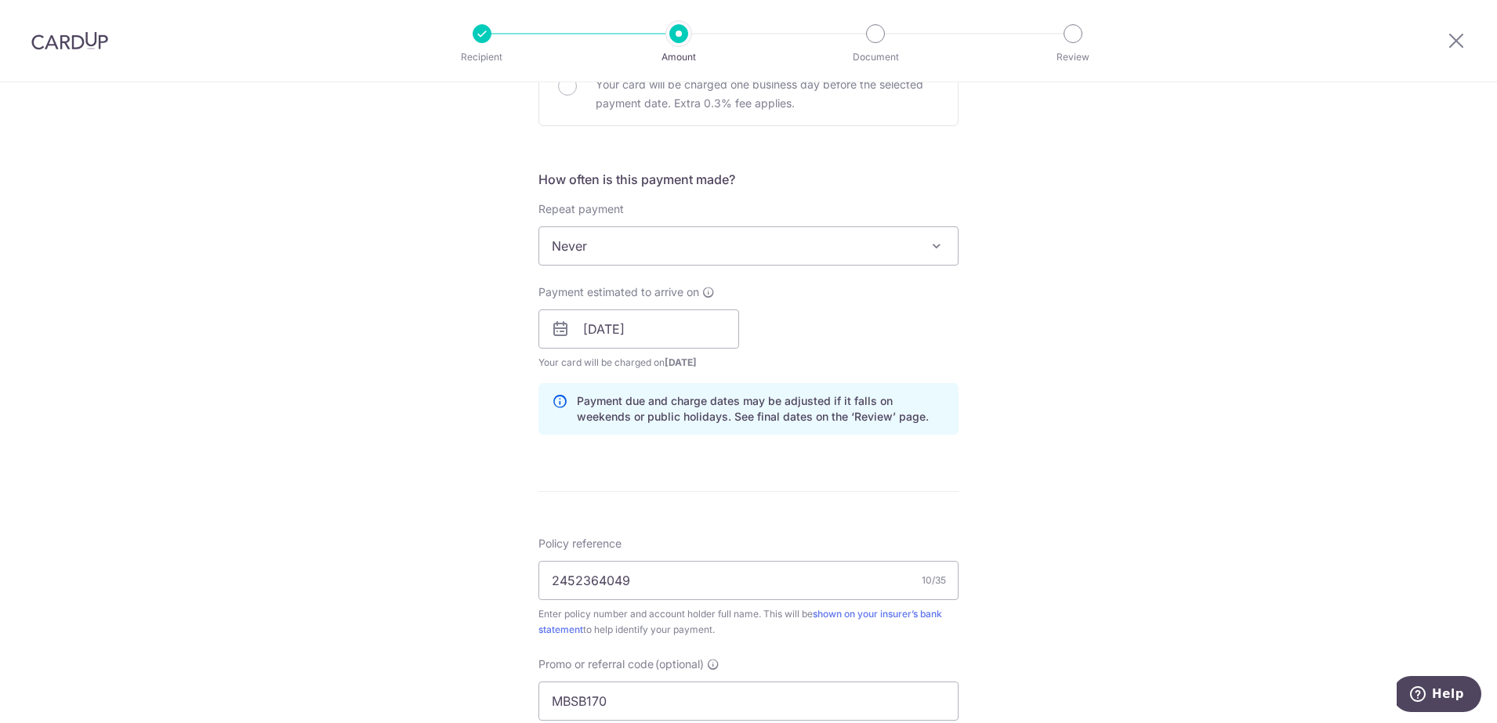
scroll to position [422, 0]
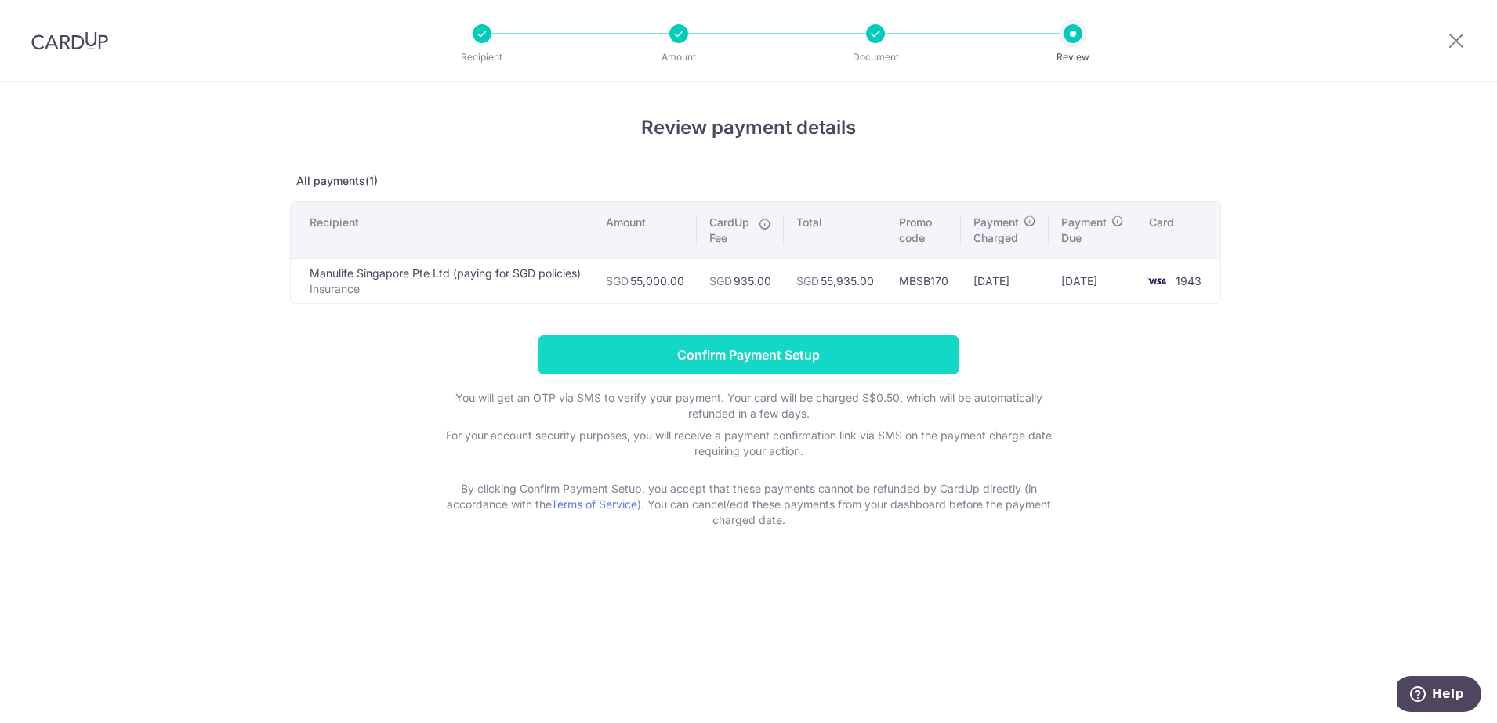
click at [819, 357] on input "Confirm Payment Setup" at bounding box center [748, 354] width 420 height 39
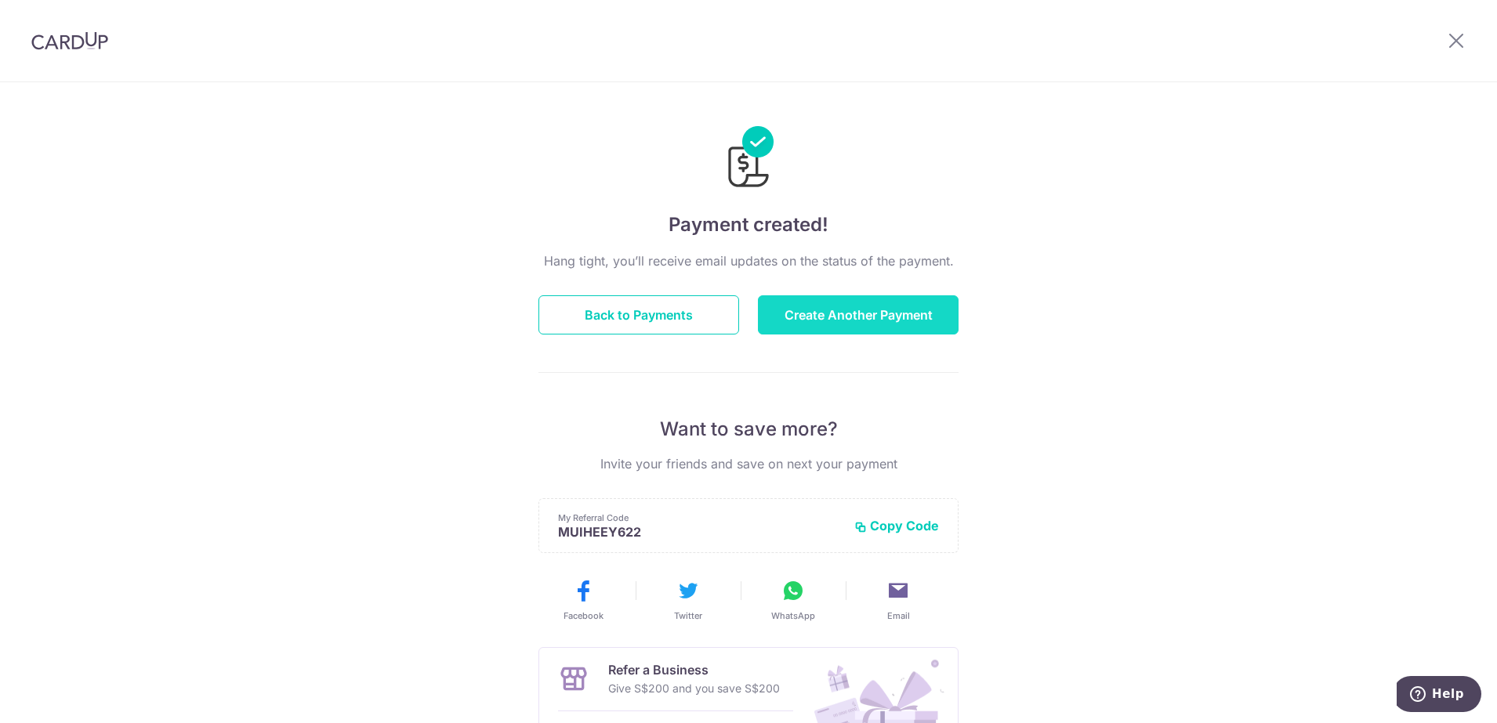
click at [871, 309] on button "Create Another Payment" at bounding box center [858, 314] width 201 height 39
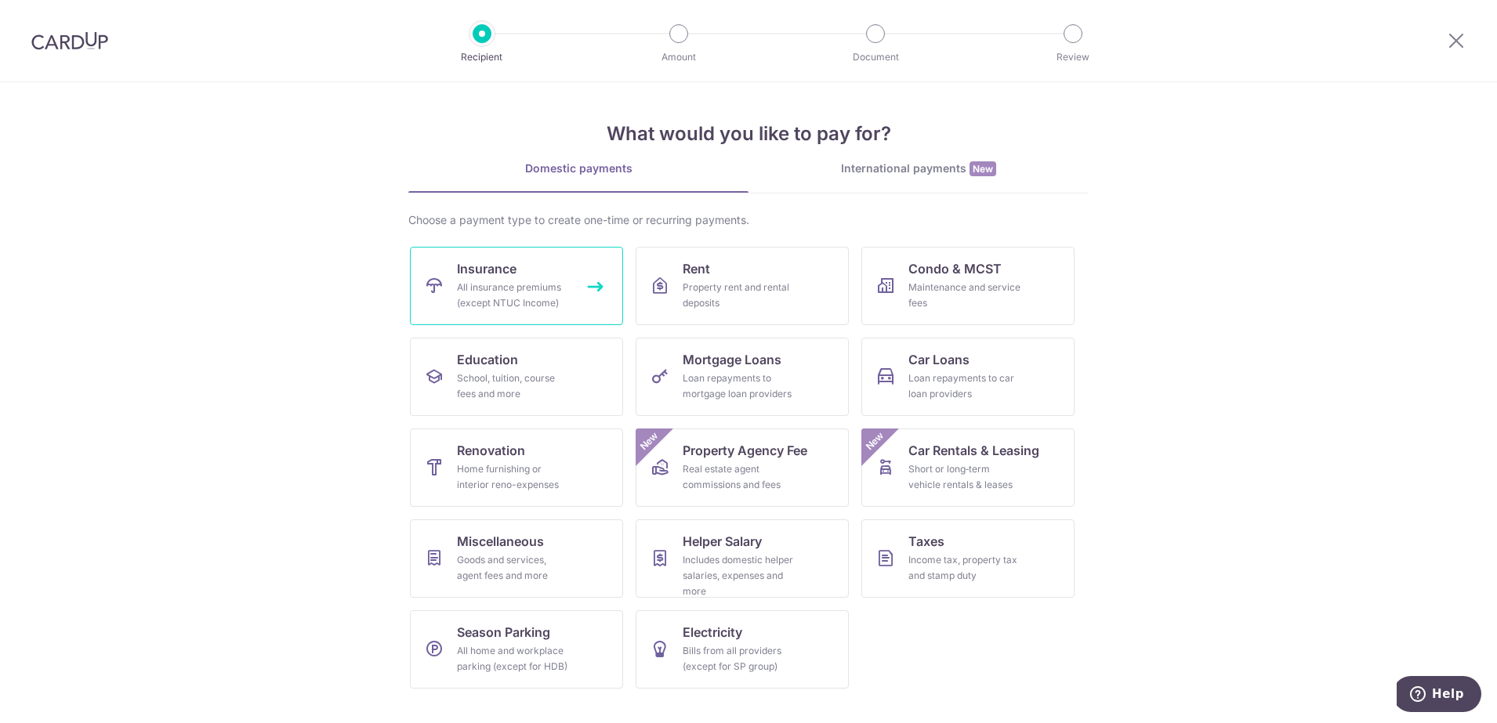
click at [492, 277] on span "Insurance" at bounding box center [487, 268] width 60 height 19
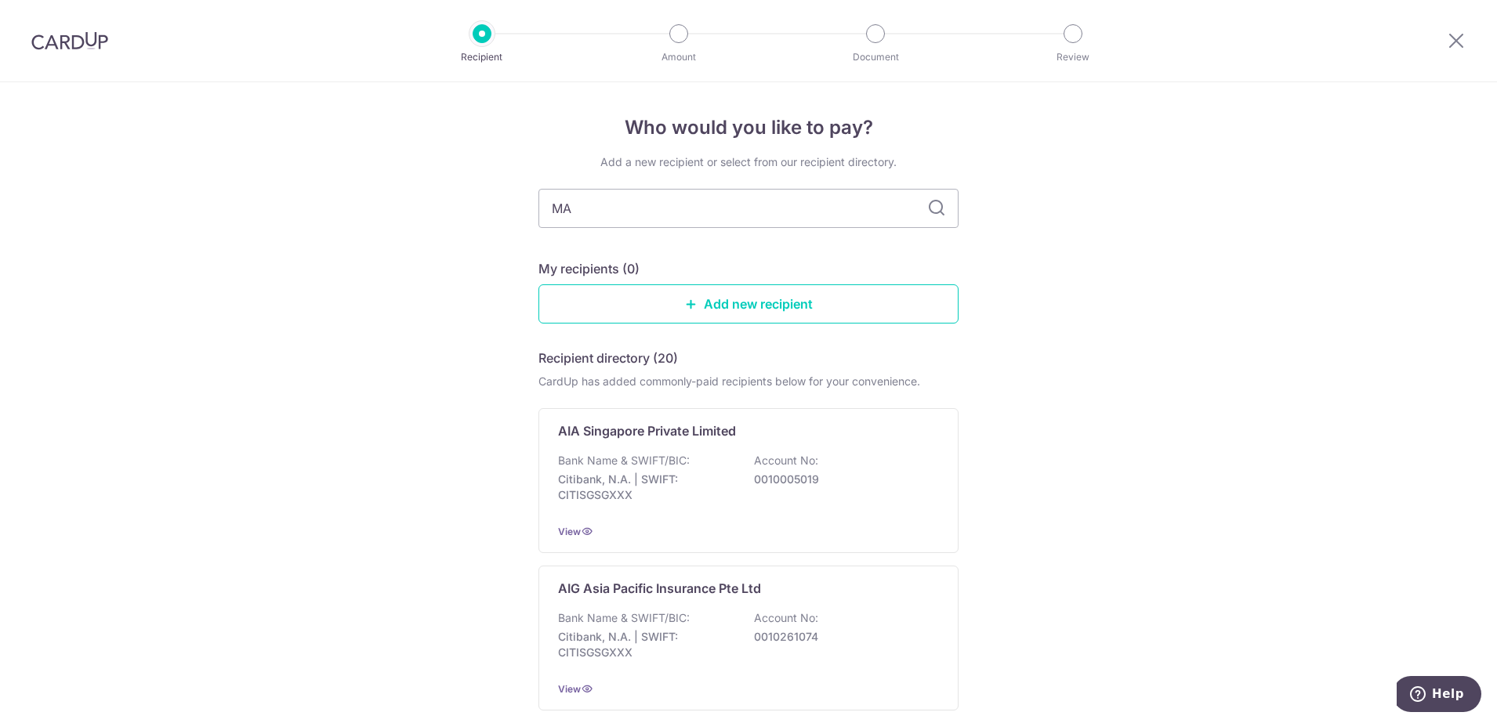
type input "MAN"
click at [679, 476] on p "DBS Bank | SWIFT: DBSSSGSGXXX" at bounding box center [646, 487] width 176 height 31
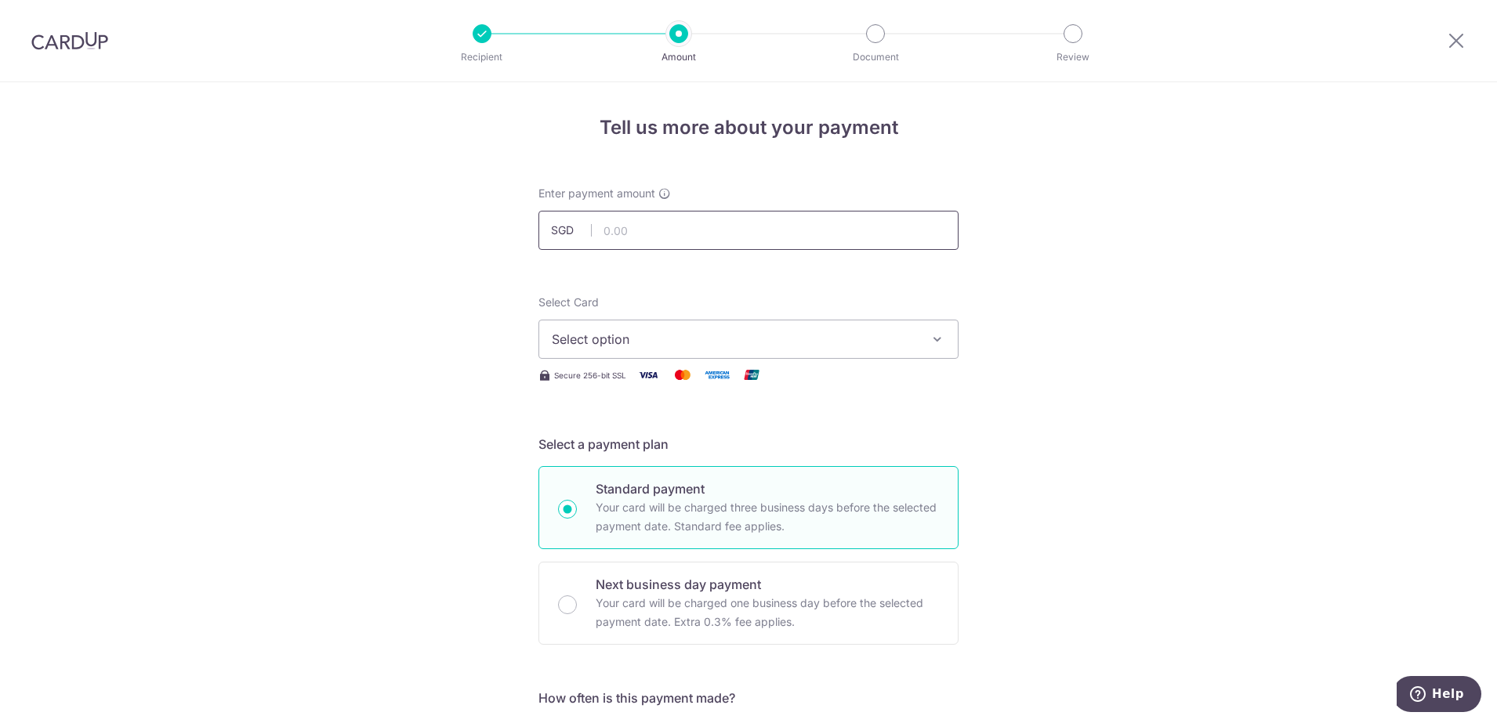
click at [621, 239] on input "text" at bounding box center [748, 230] width 420 height 39
type input "65,000.00"
click at [614, 344] on span "Select option" at bounding box center [734, 339] width 365 height 19
click at [613, 449] on span "**** 1943" at bounding box center [618, 451] width 58 height 19
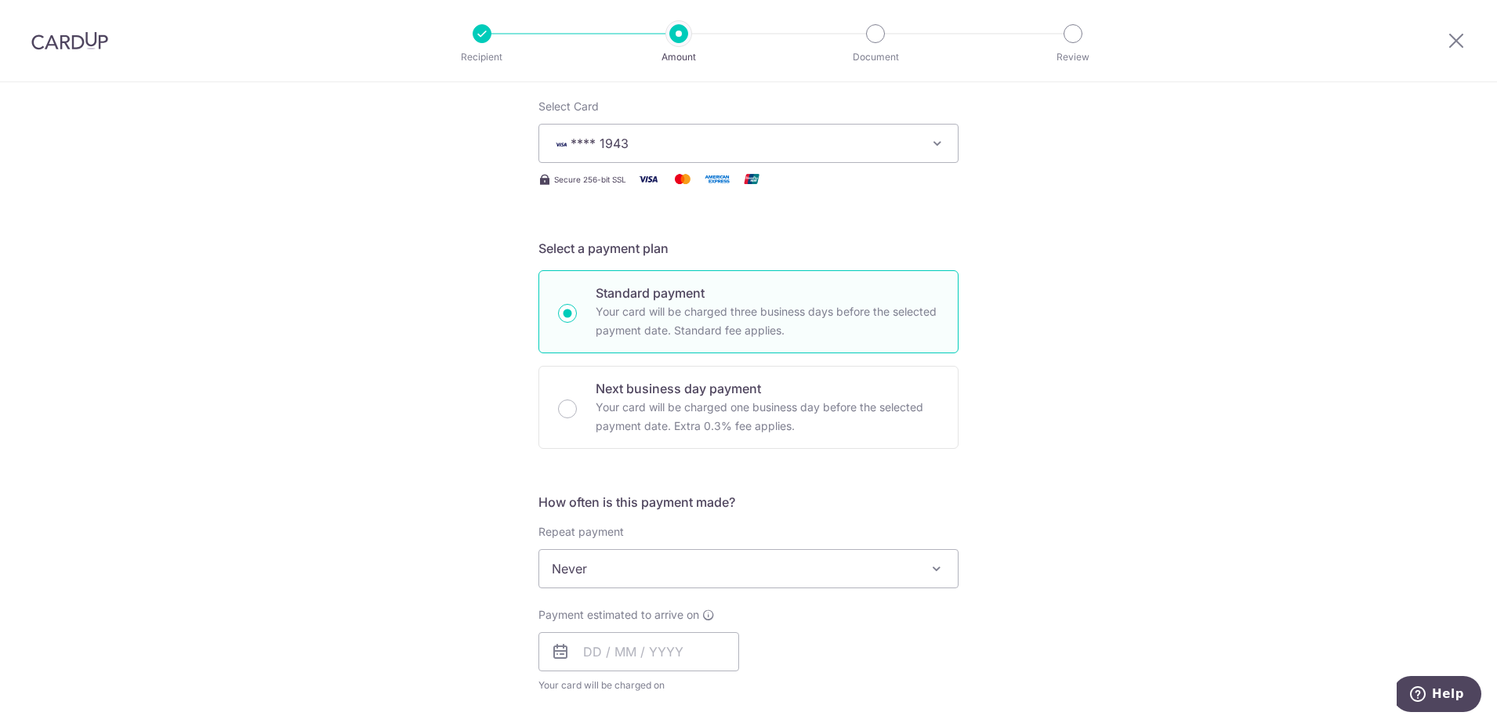
scroll to position [294, 0]
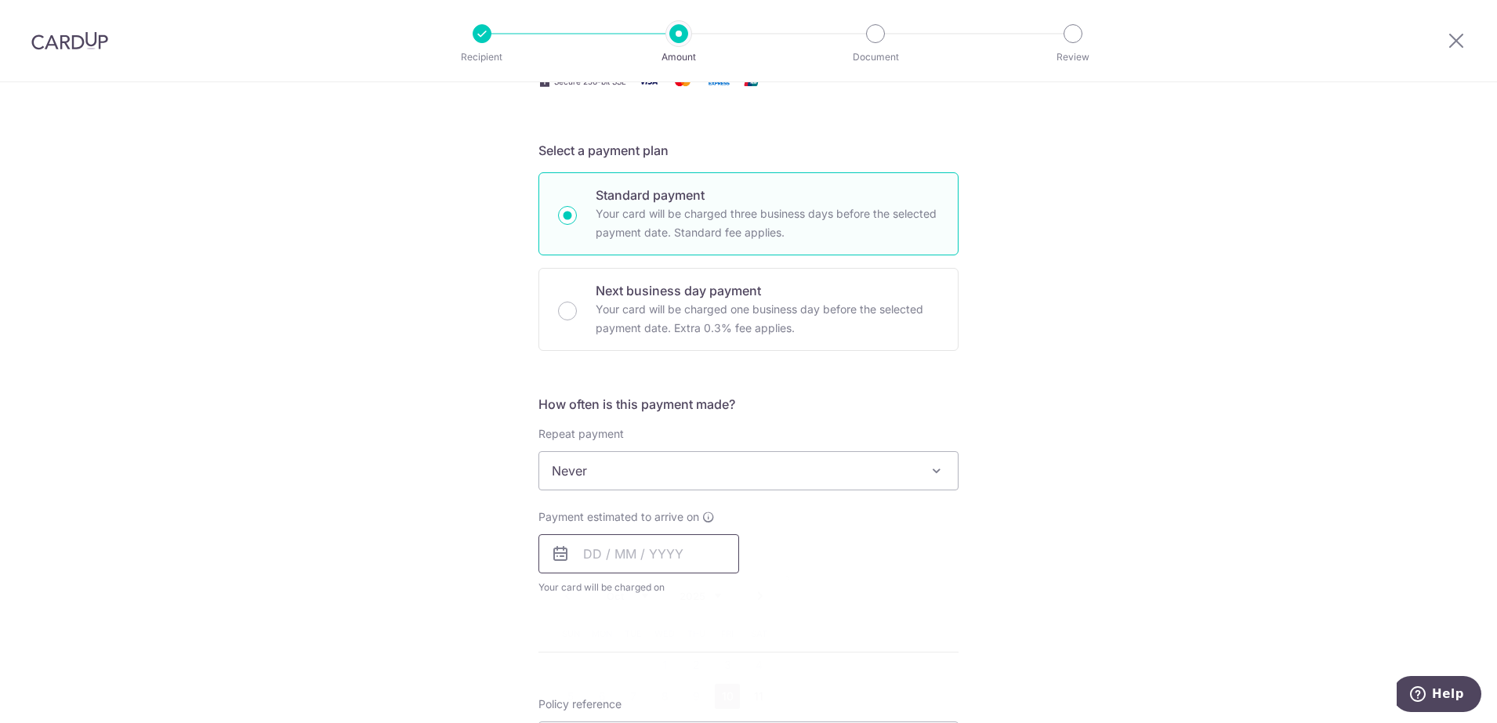
click at [606, 568] on input "text" at bounding box center [638, 553] width 201 height 39
click at [725, 696] on link "10" at bounding box center [727, 696] width 25 height 25
type input "10/10/2025"
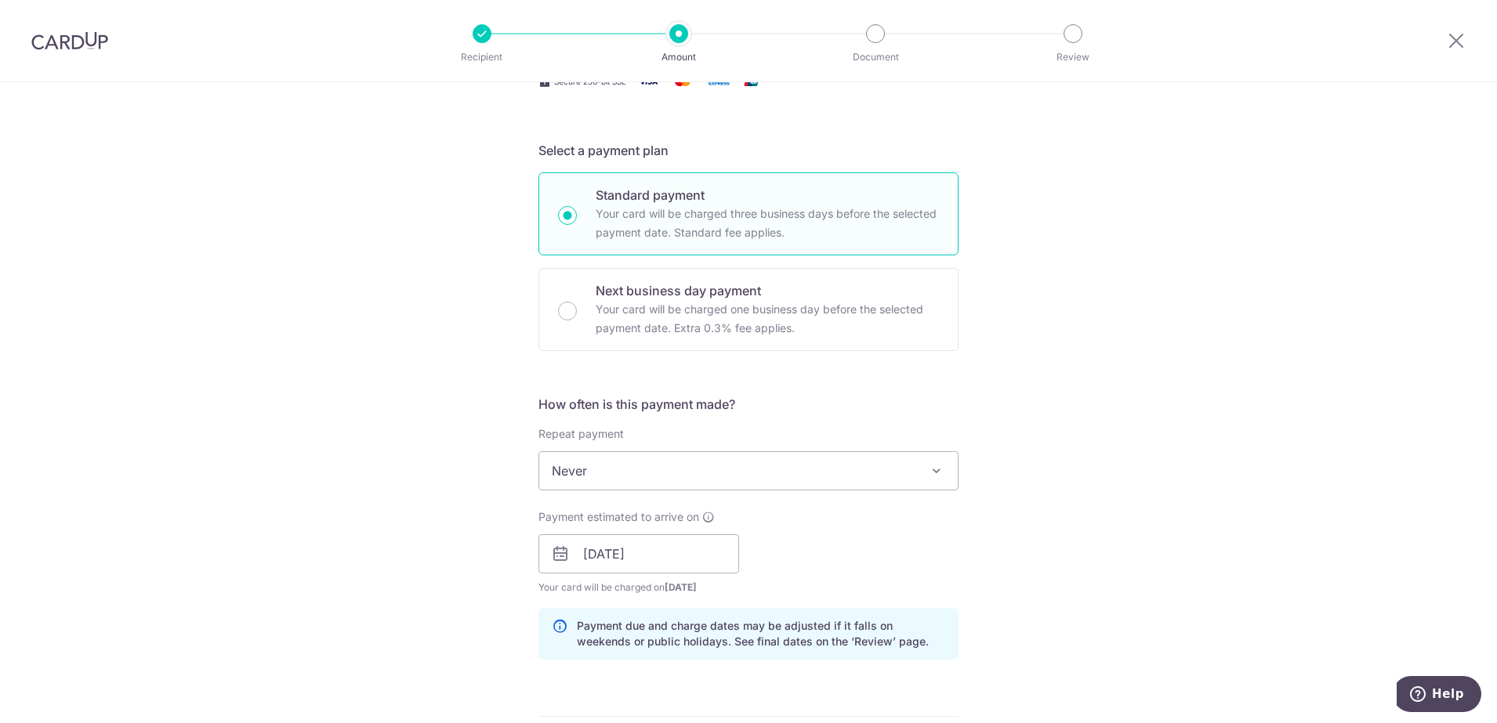
scroll to position [588, 0]
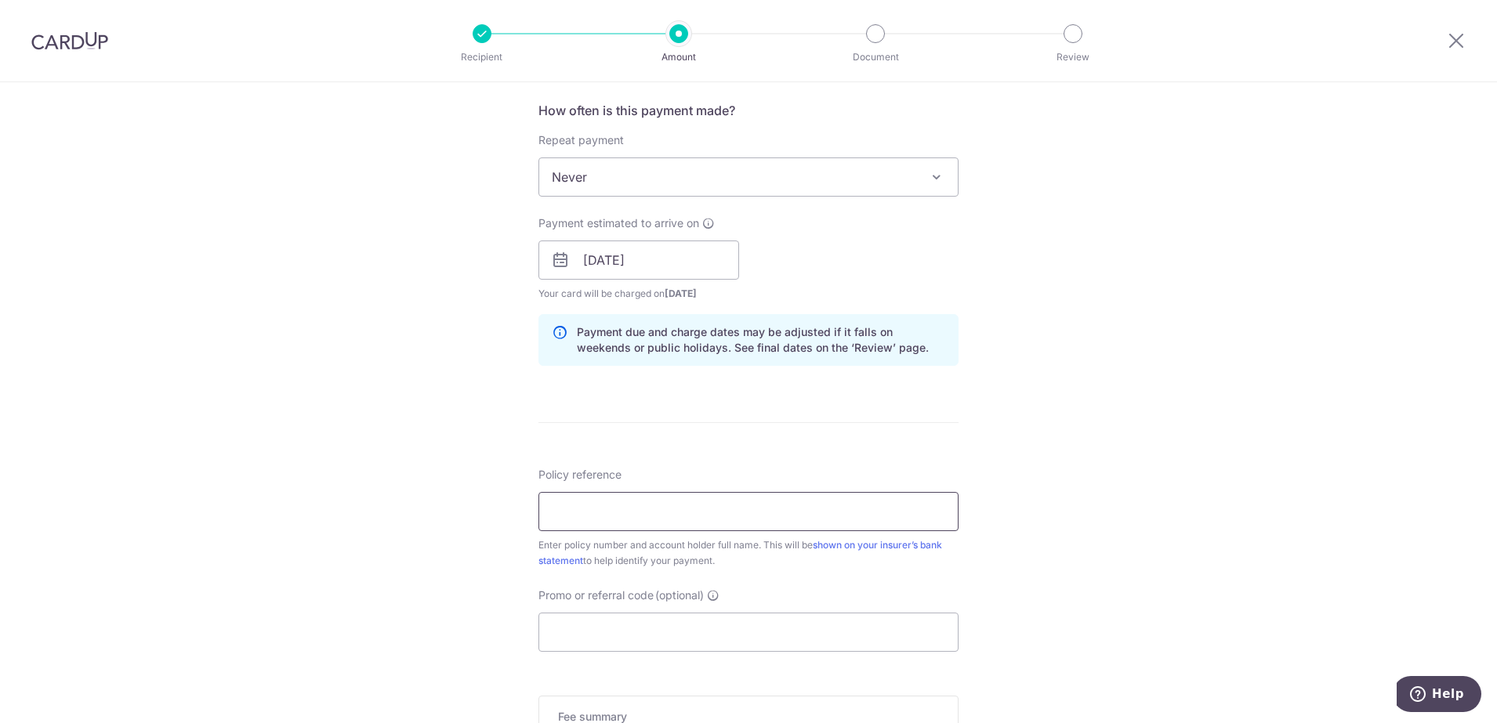
click at [592, 513] on input "Policy reference" at bounding box center [748, 511] width 420 height 39
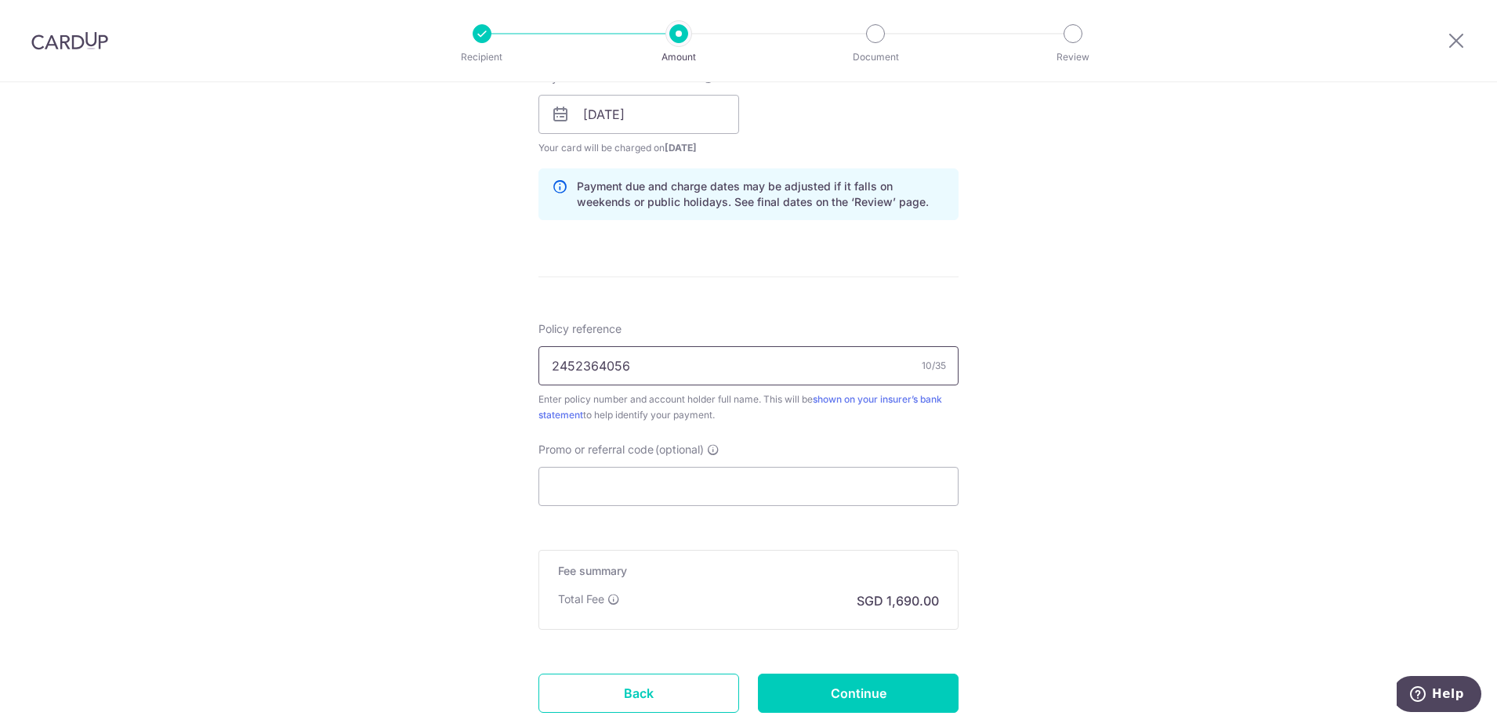
scroll to position [784, 0]
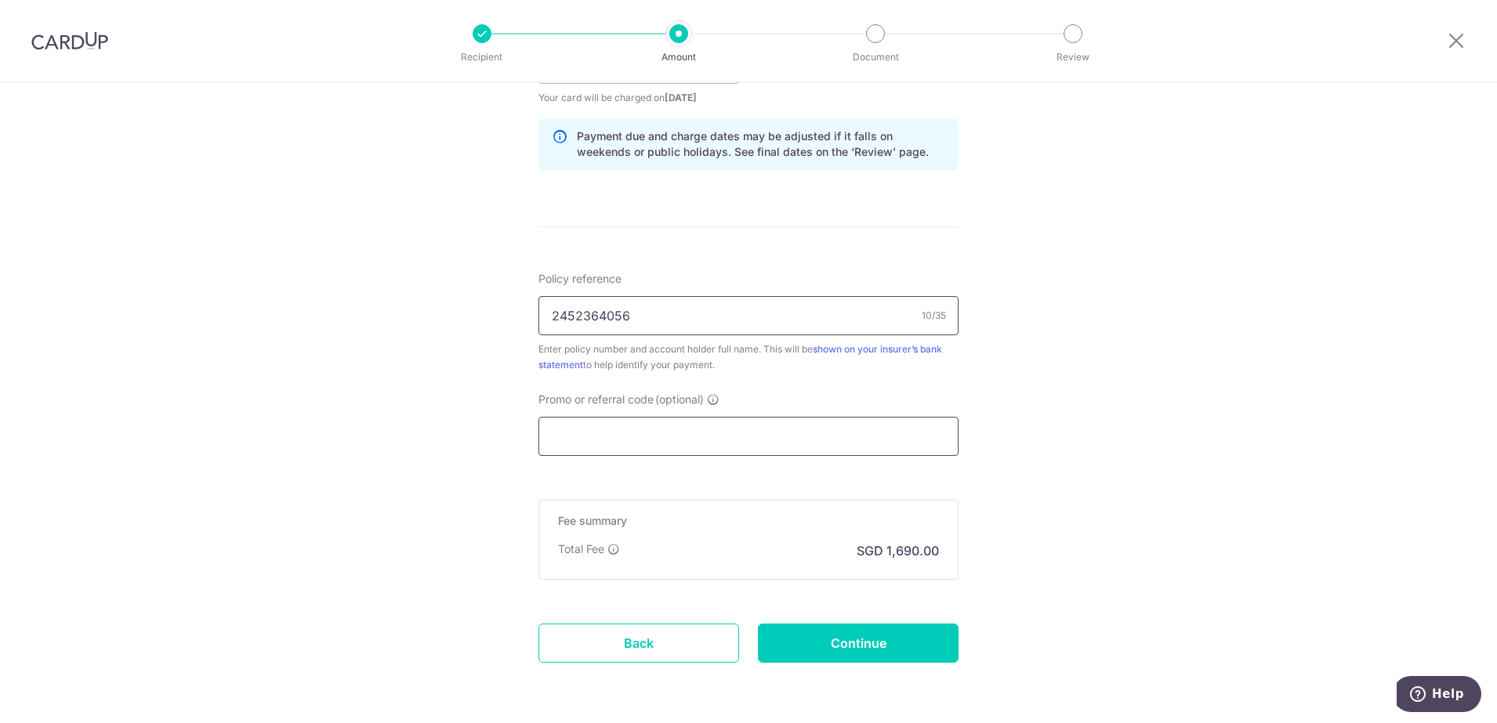
type input "2452364056"
click at [563, 439] on input "Promo or referral code (optional)" at bounding box center [748, 436] width 420 height 39
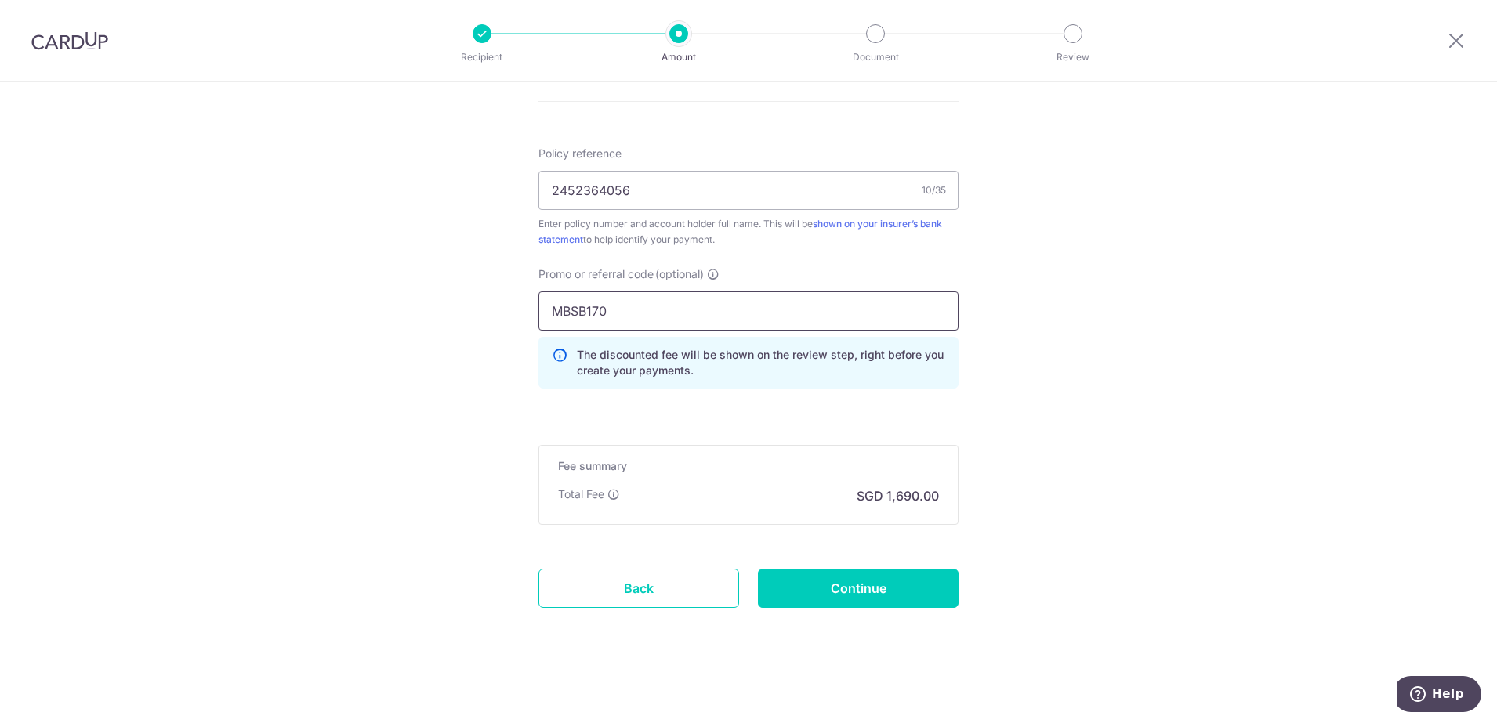
scroll to position [911, 0]
type input "MBSB170"
click at [860, 593] on input "Continue" at bounding box center [858, 586] width 201 height 39
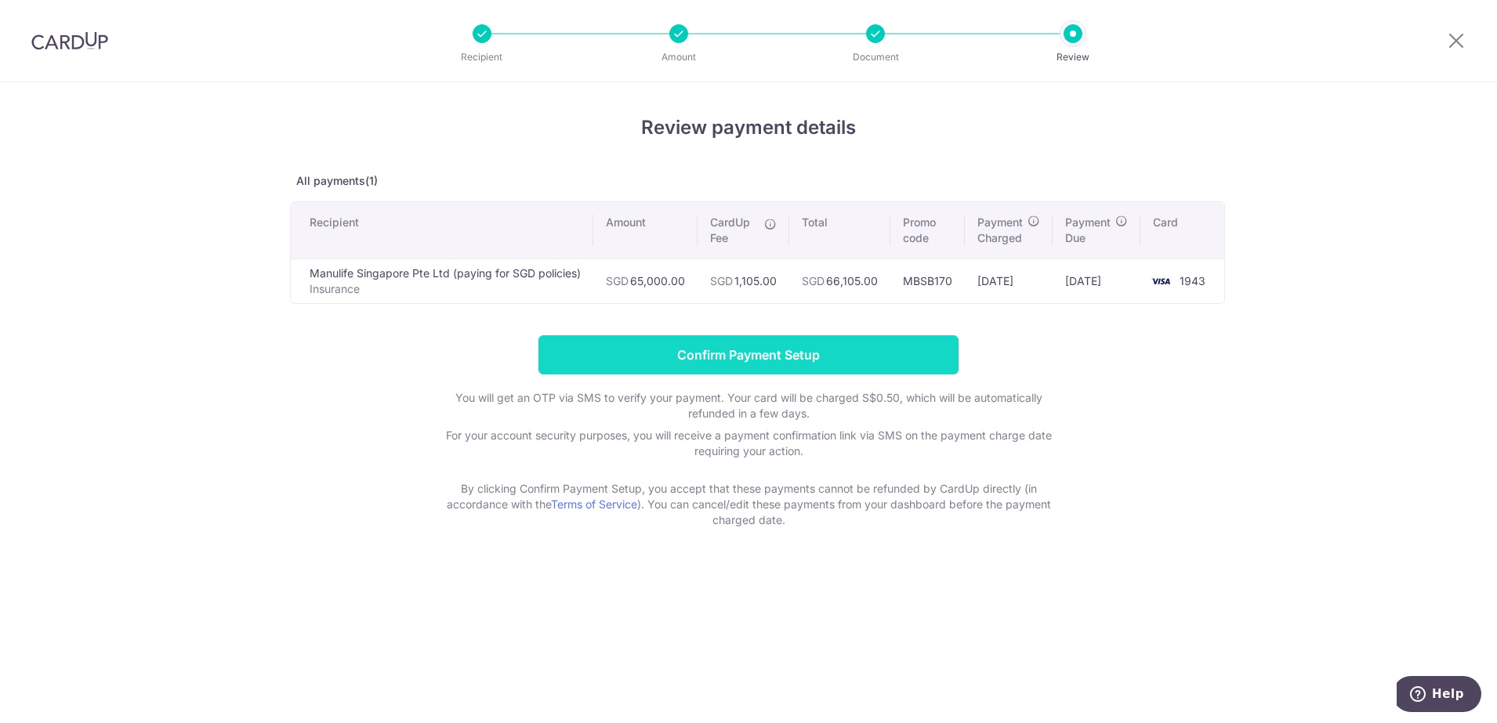
click at [802, 359] on input "Confirm Payment Setup" at bounding box center [748, 354] width 420 height 39
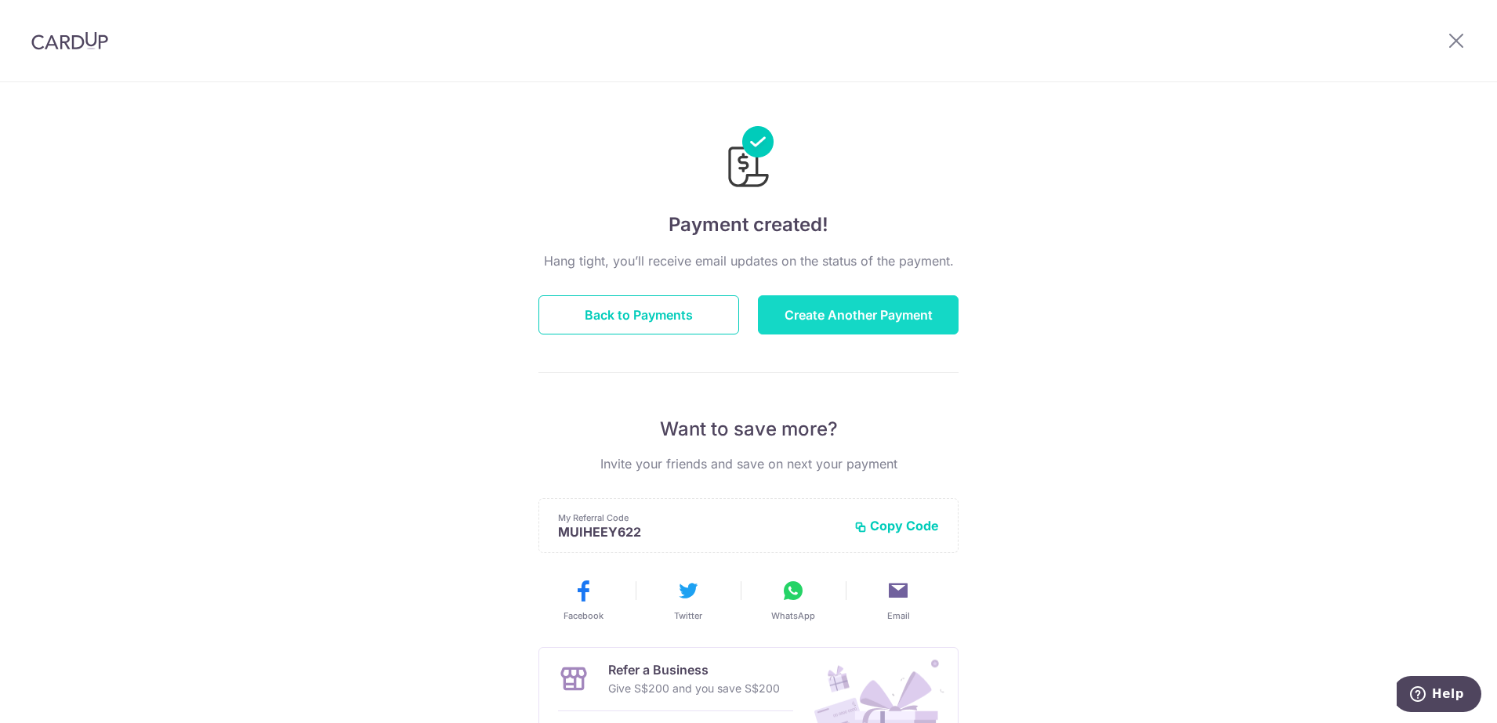
click at [851, 309] on button "Create Another Payment" at bounding box center [858, 314] width 201 height 39
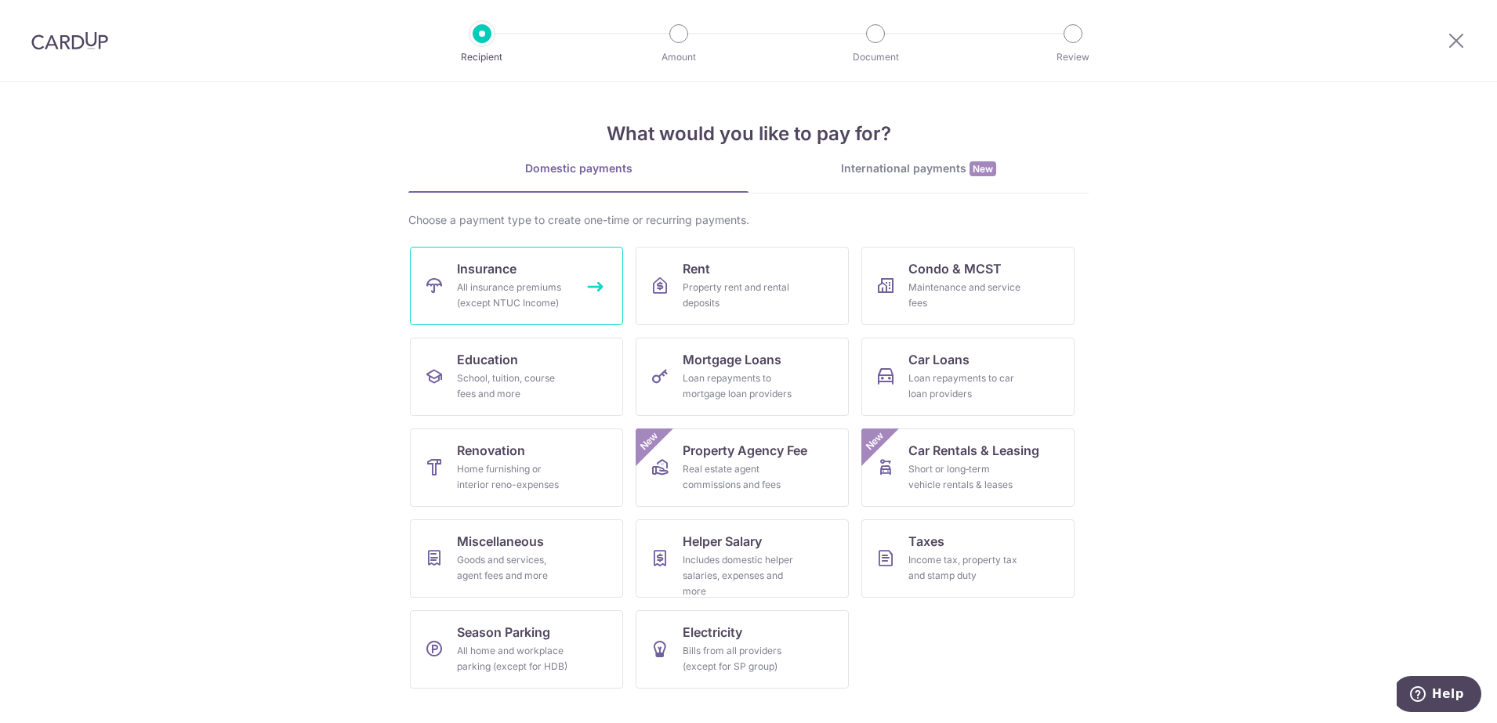
click at [534, 295] on div "All insurance premiums (except NTUC Income)" at bounding box center [513, 295] width 113 height 31
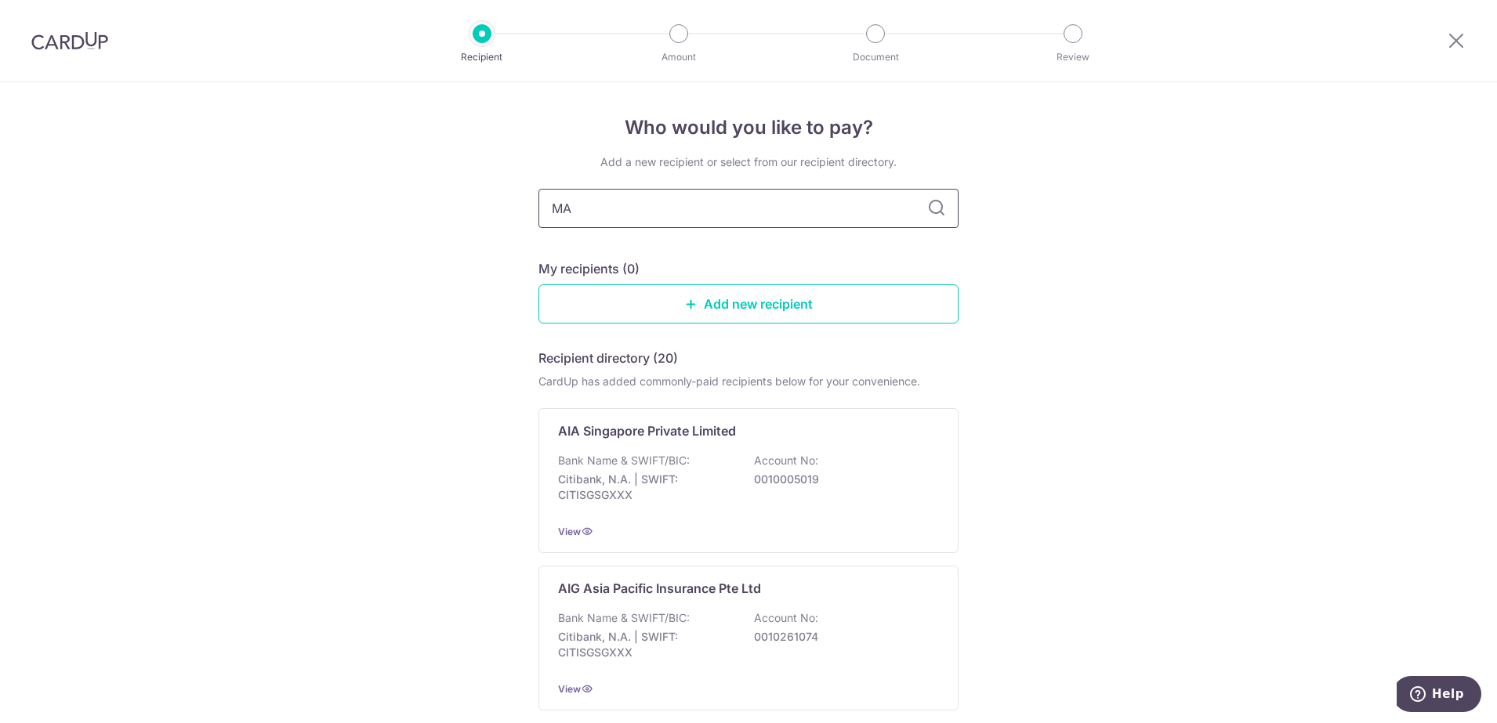
type input "MAN"
click at [668, 465] on p "Bank Name & SWIFT/BIC:" at bounding box center [624, 461] width 132 height 16
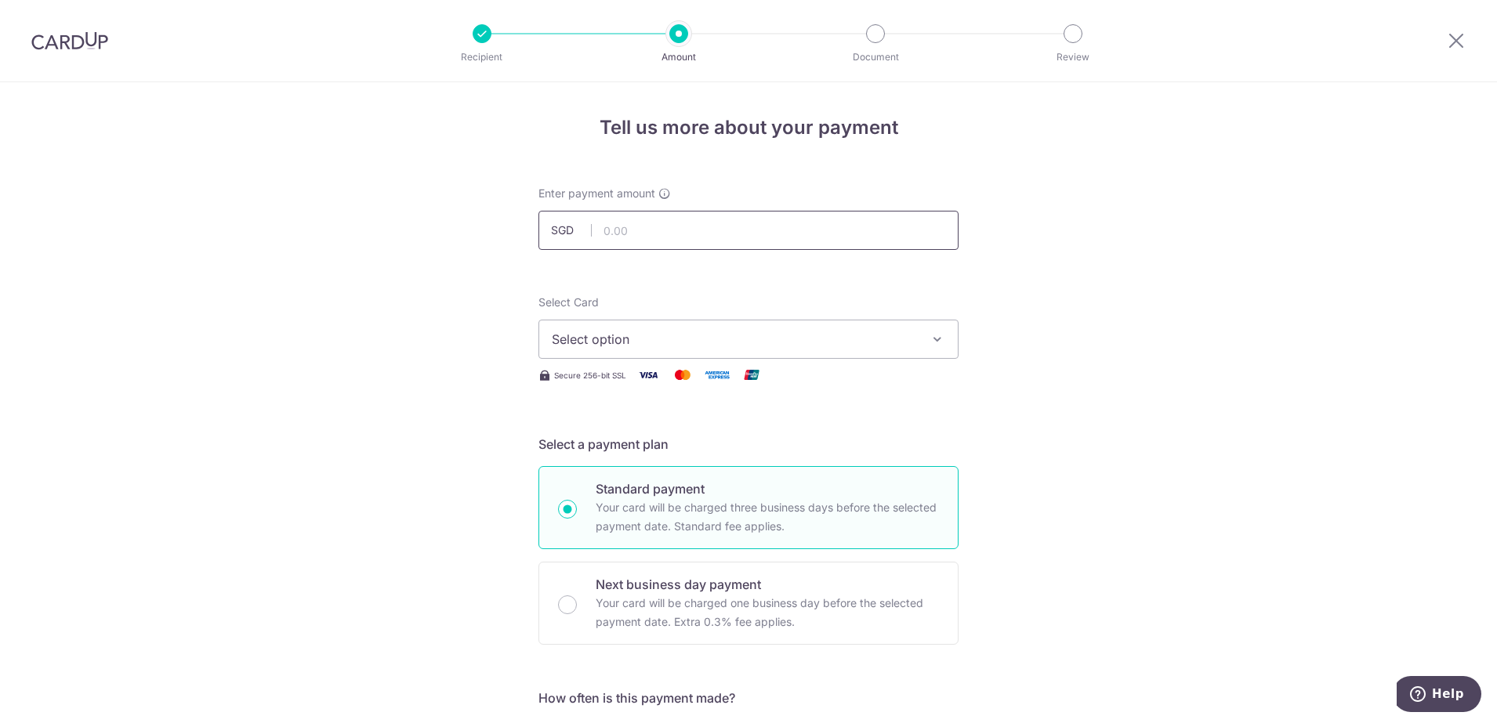
click at [617, 234] on input "text" at bounding box center [748, 230] width 420 height 39
type input "65,000.00"
click at [603, 347] on span "Select option" at bounding box center [734, 339] width 365 height 19
click at [597, 450] on span "**** 1943" at bounding box center [618, 451] width 58 height 19
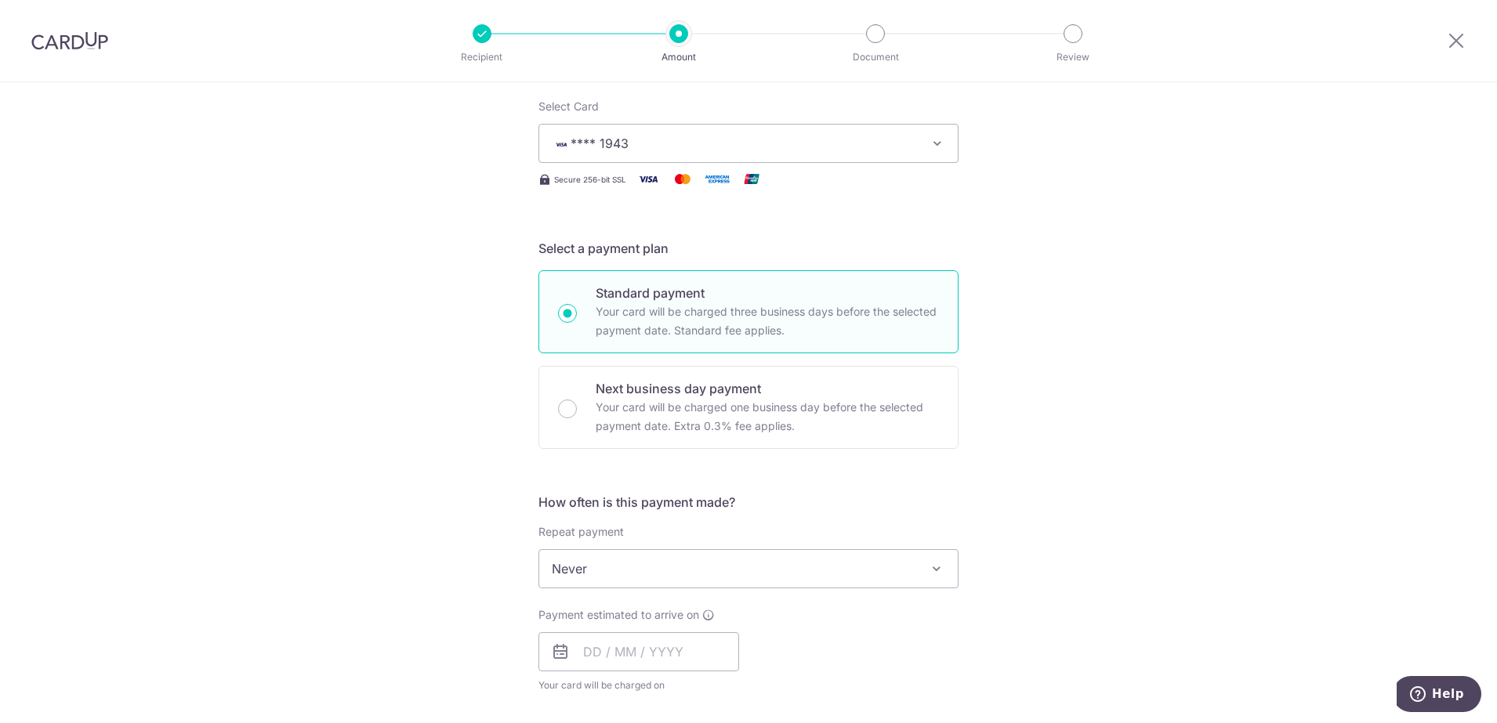
scroll to position [294, 0]
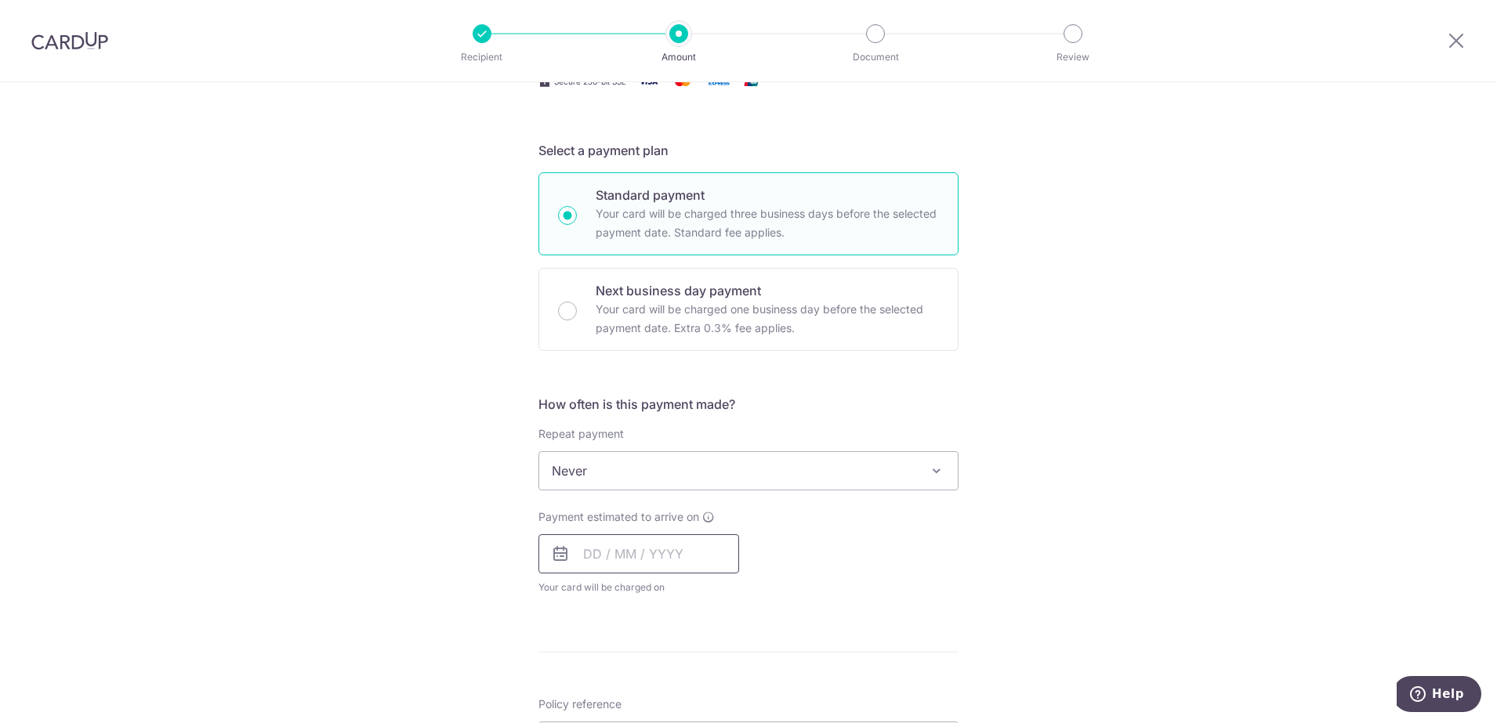
click at [599, 557] on input "text" at bounding box center [638, 553] width 201 height 39
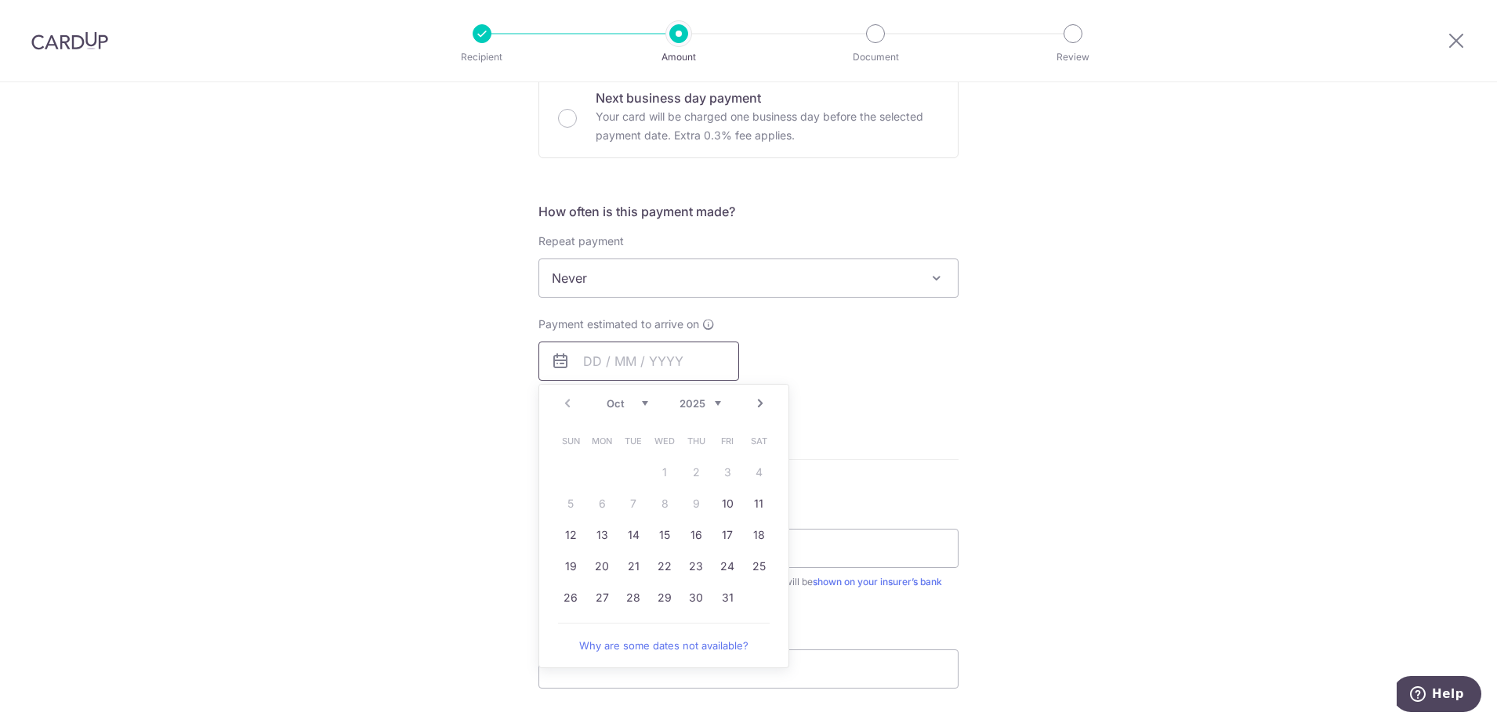
scroll to position [490, 0]
click at [725, 504] on link "10" at bounding box center [727, 500] width 25 height 25
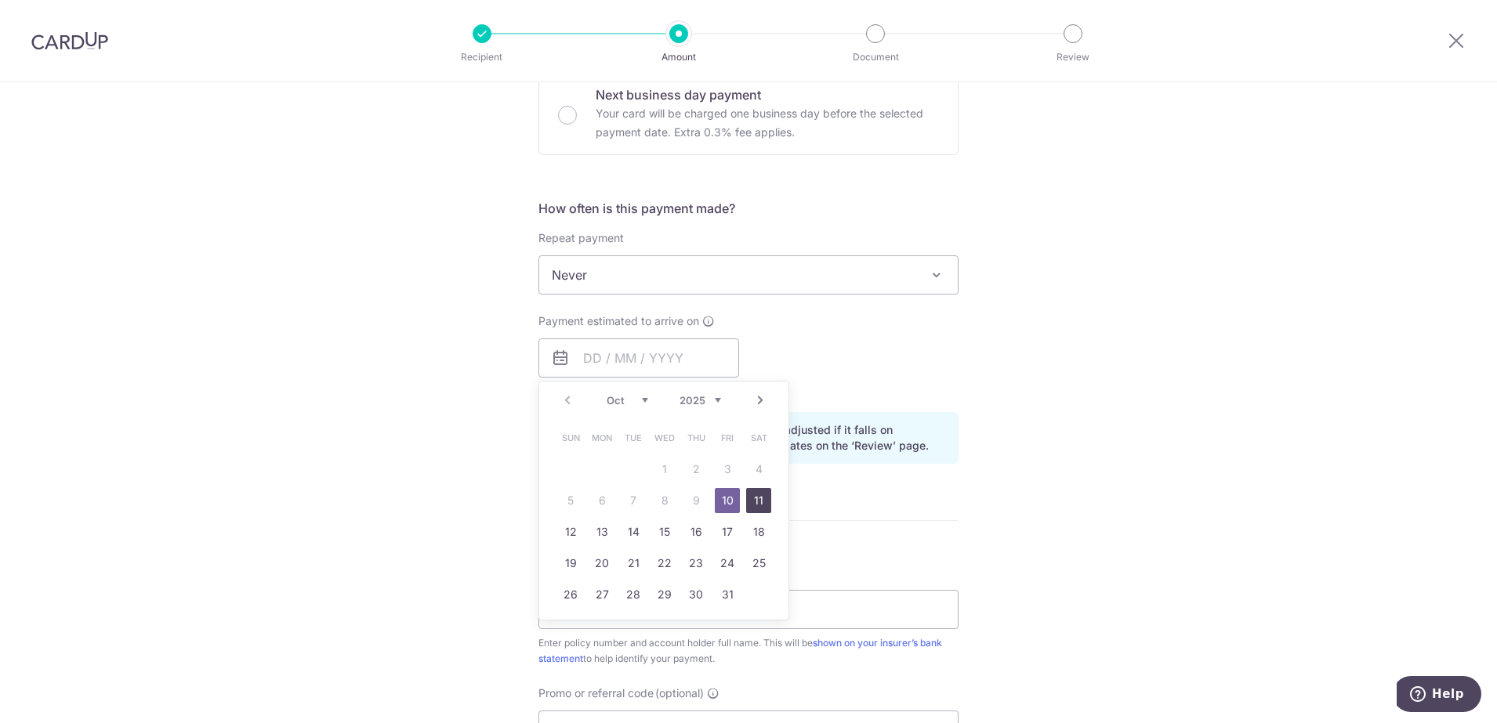
type input "[DATE]"
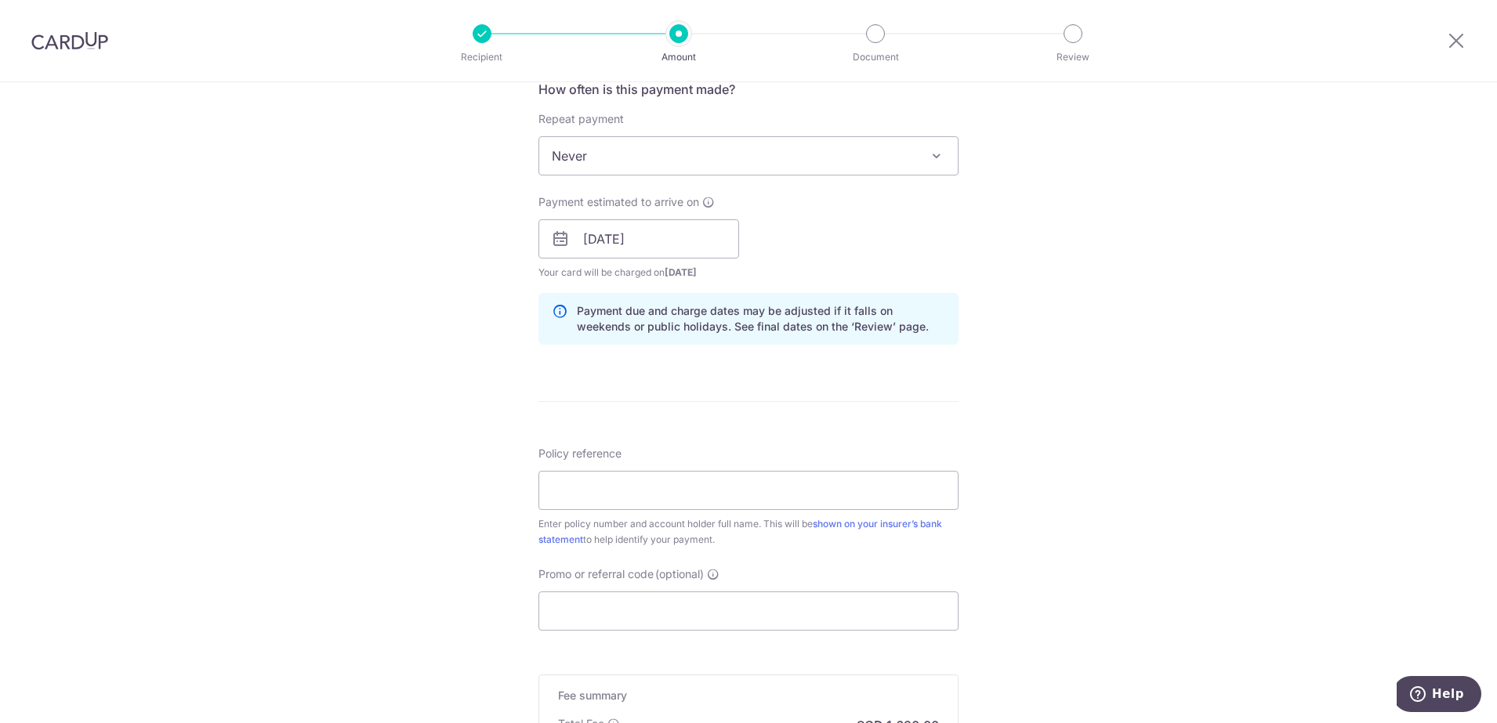
scroll to position [784, 0]
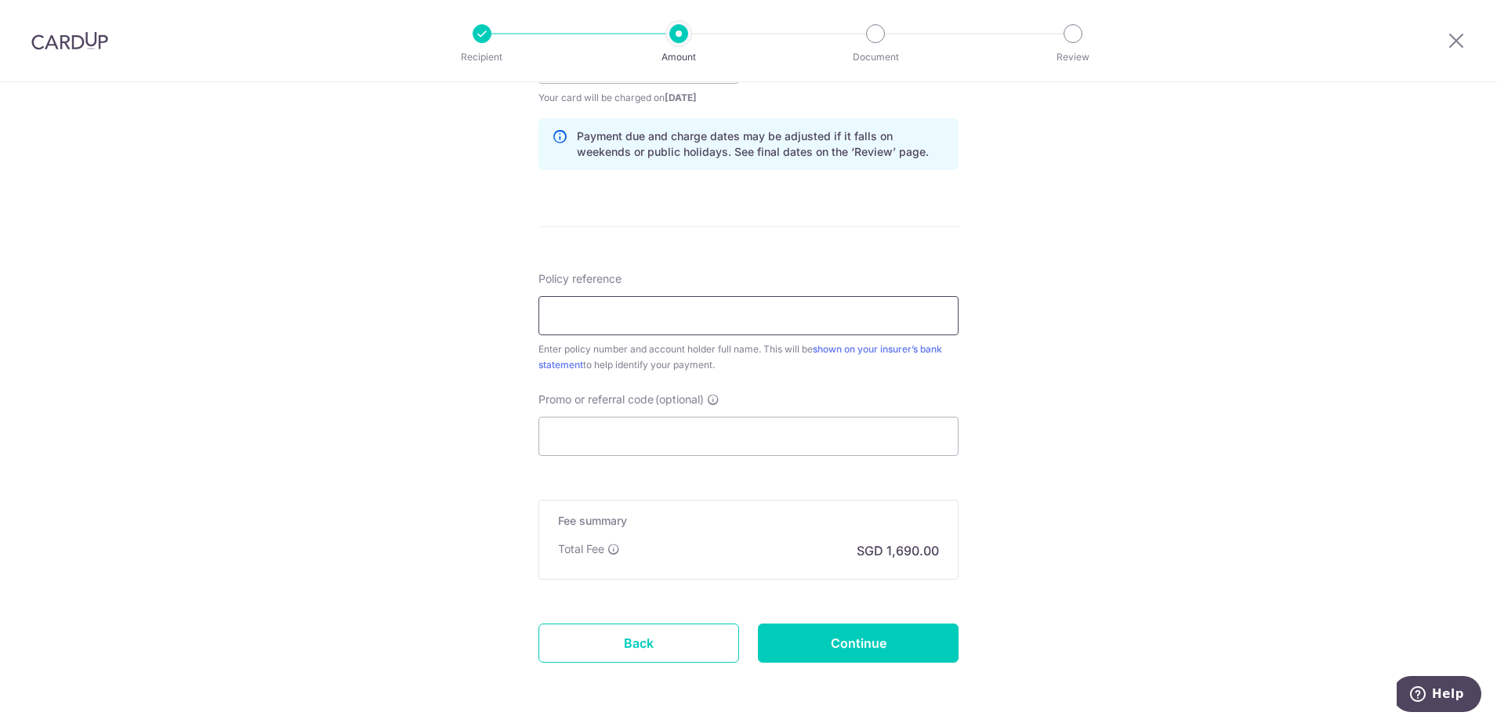
click at [581, 318] on input "Policy reference" at bounding box center [748, 315] width 420 height 39
type input "2452364064"
click at [603, 437] on input "Promo or referral code (optional)" at bounding box center [748, 436] width 420 height 39
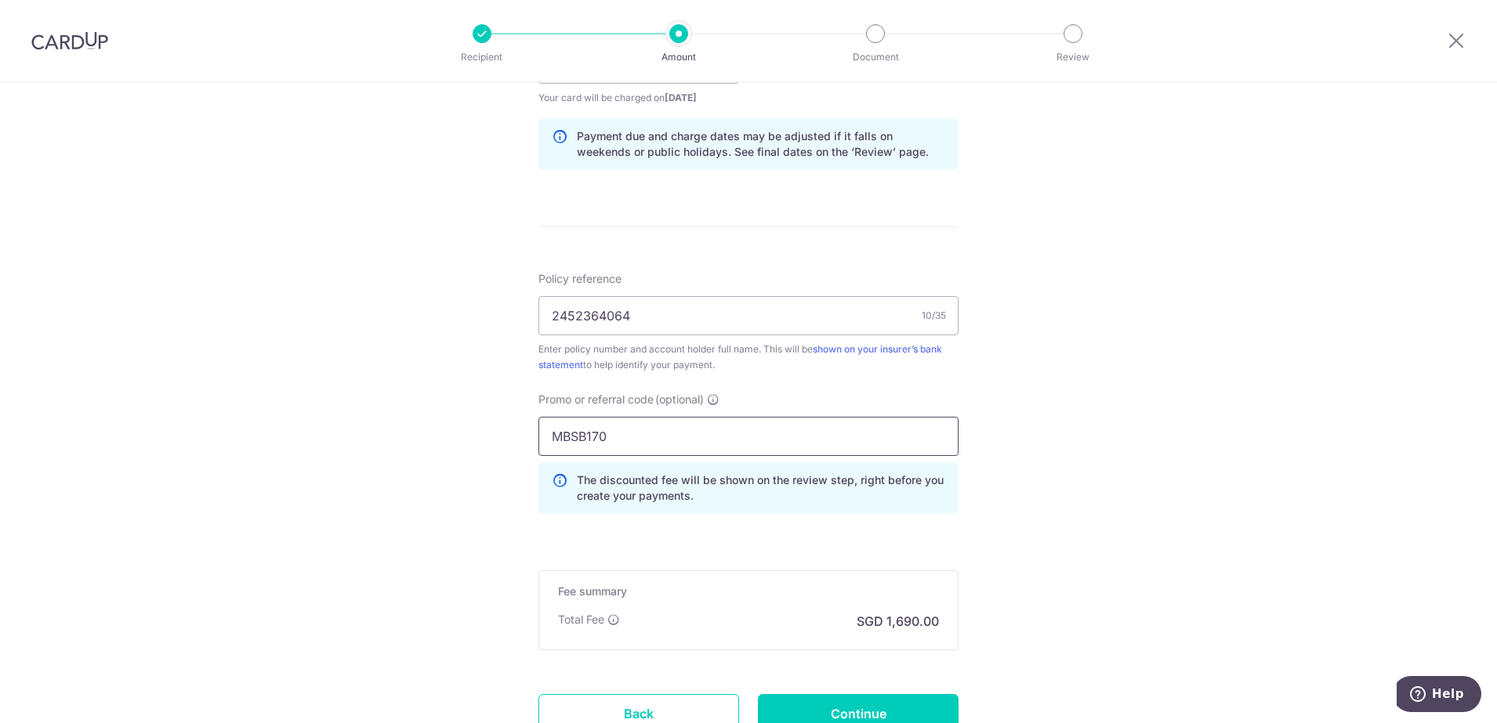
scroll to position [911, 0]
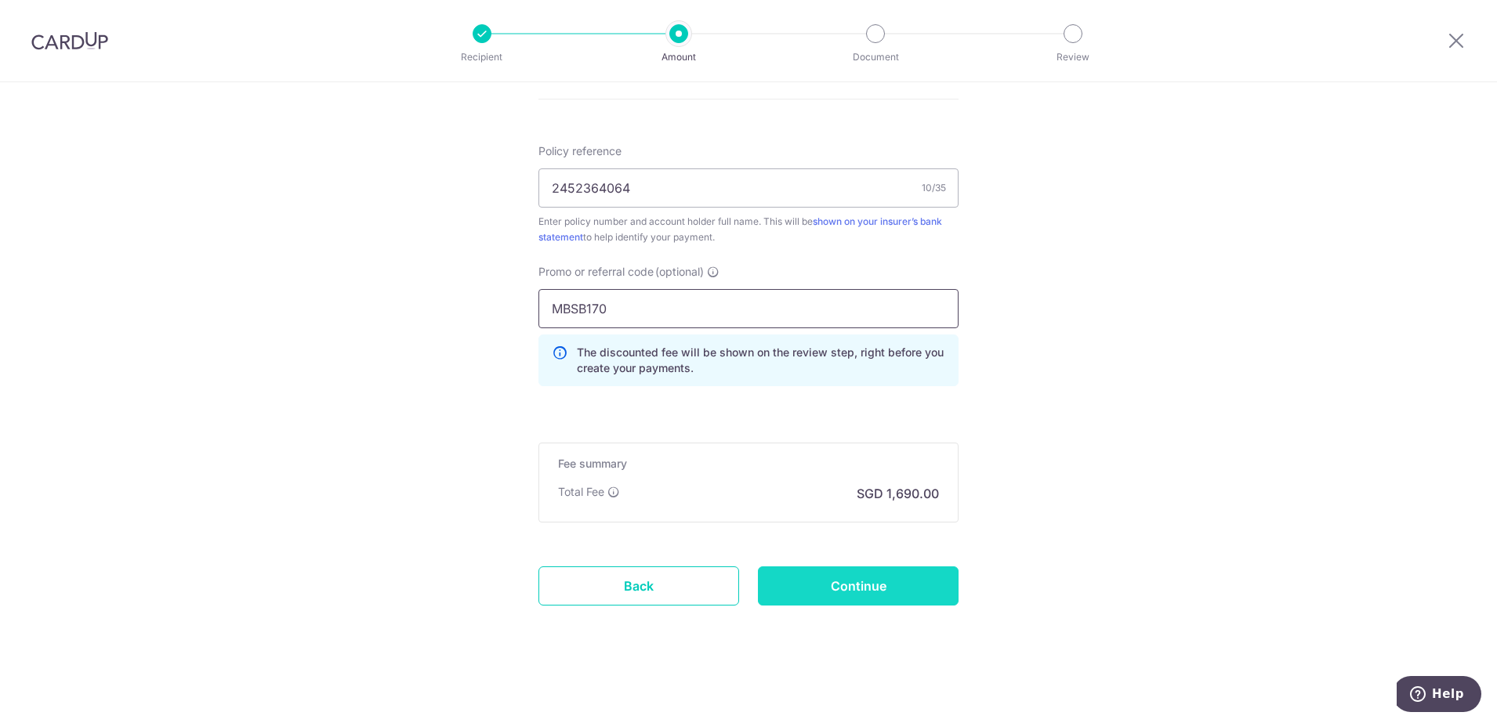
type input "MBSB170"
click at [858, 581] on input "Continue" at bounding box center [858, 586] width 201 height 39
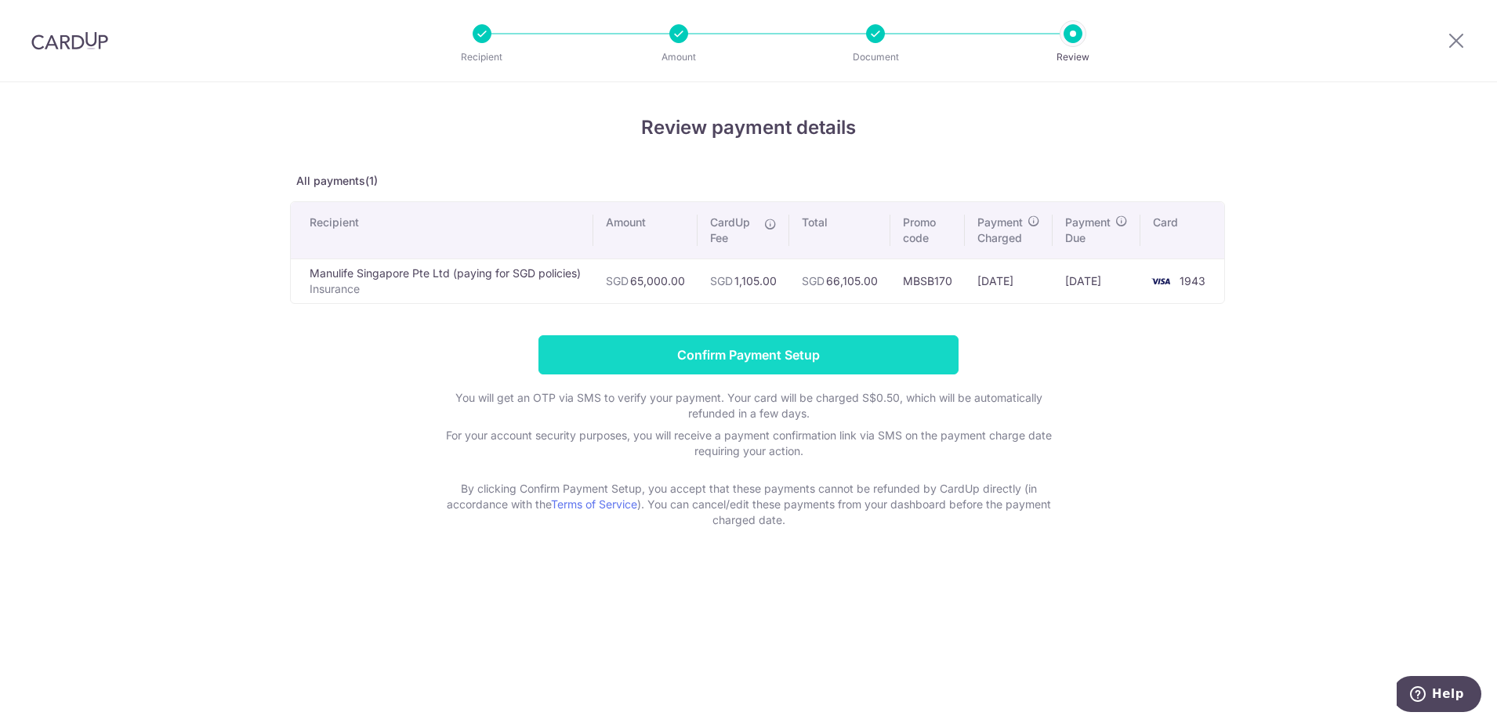
click at [840, 368] on input "Confirm Payment Setup" at bounding box center [748, 354] width 420 height 39
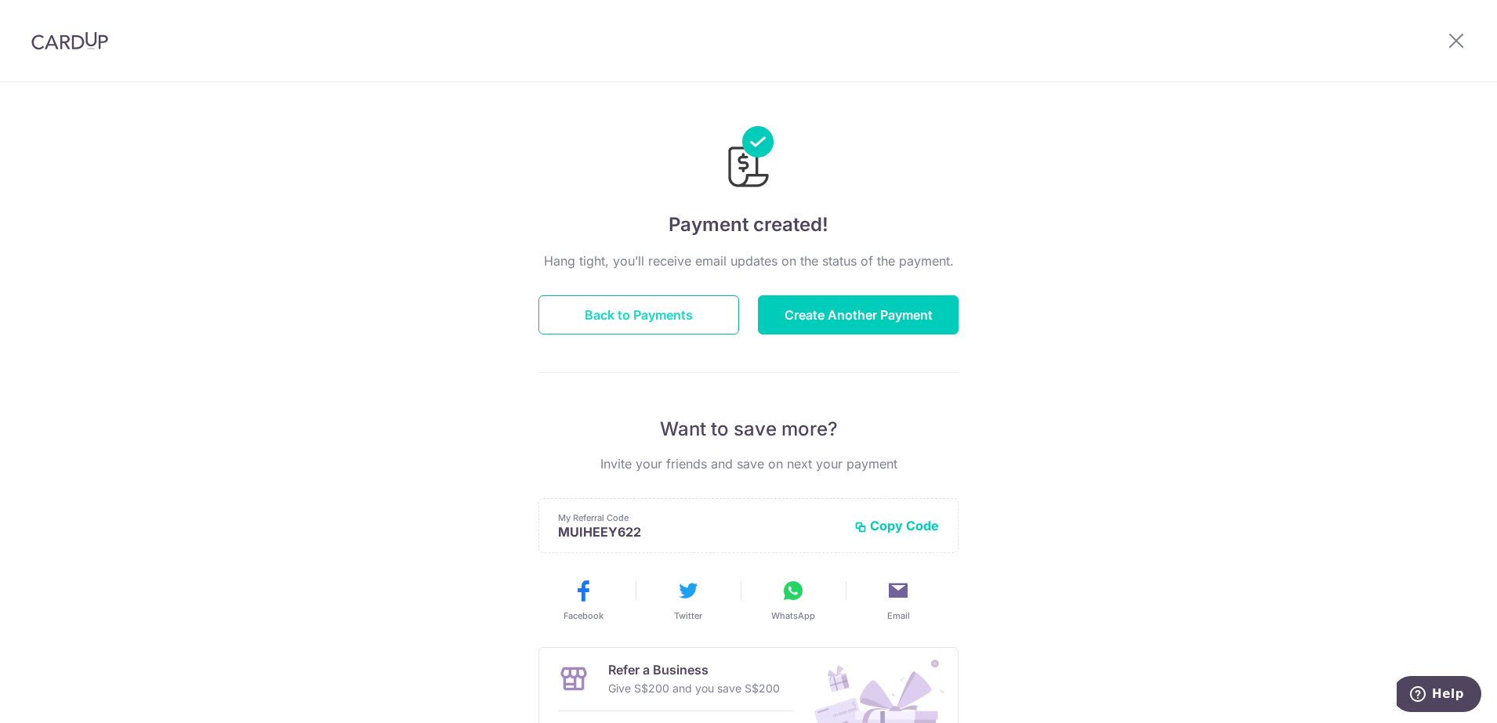
click at [591, 309] on button "Back to Payments" at bounding box center [638, 314] width 201 height 39
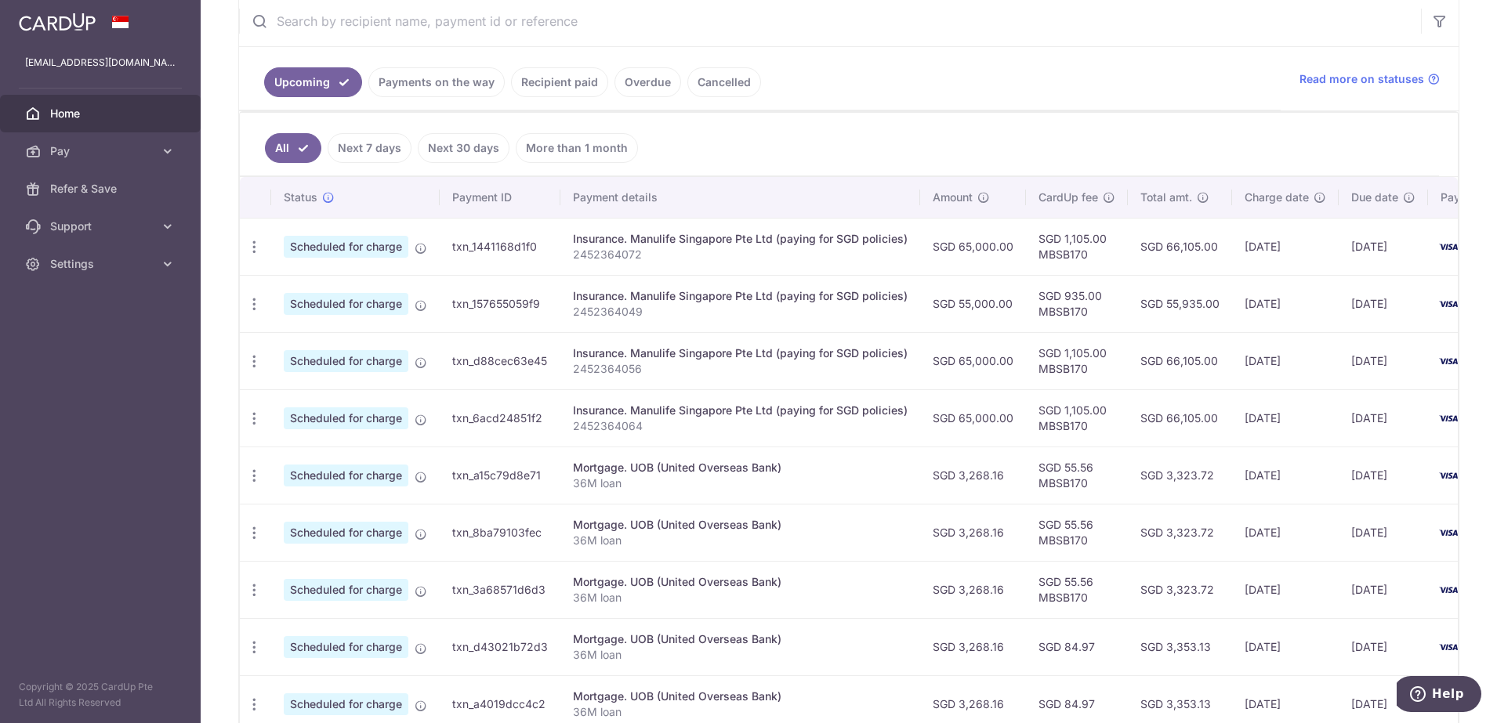
scroll to position [302, 0]
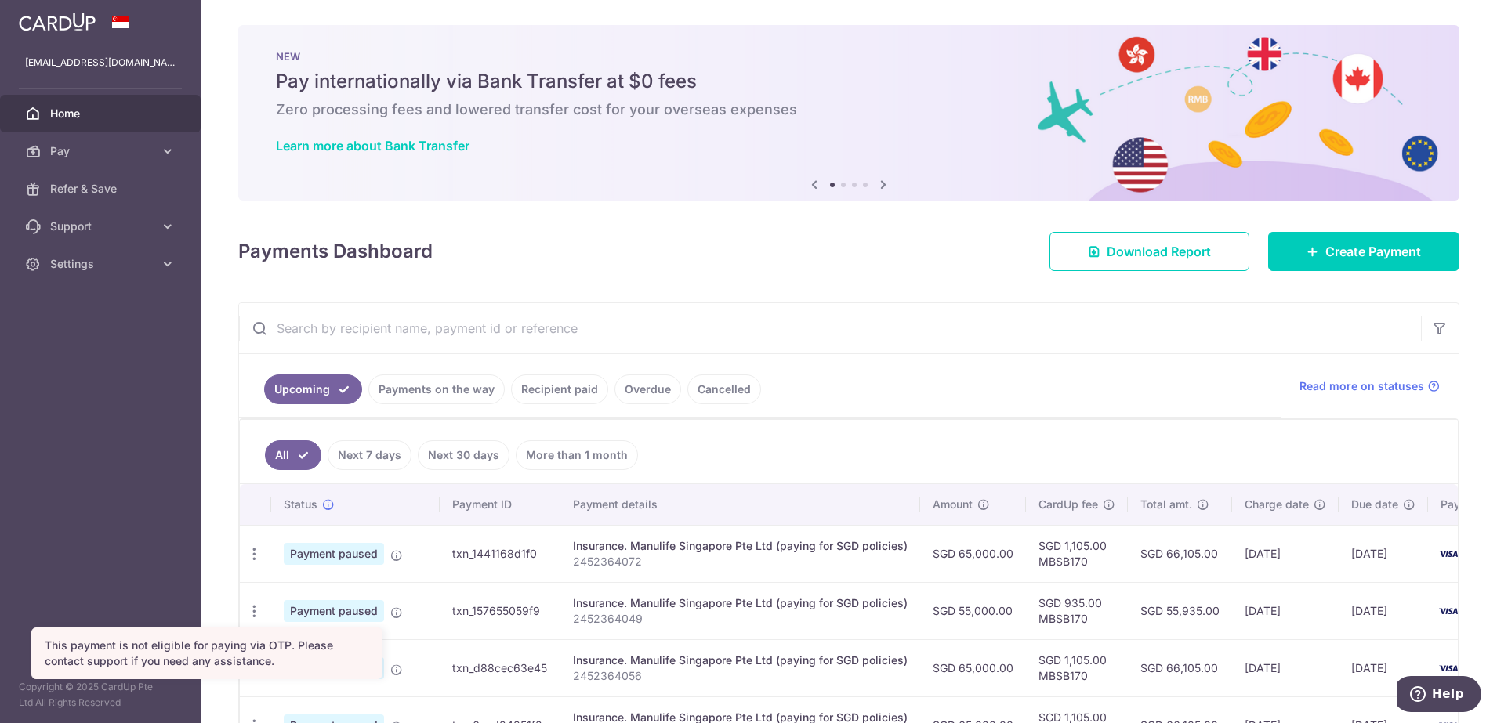
scroll to position [294, 0]
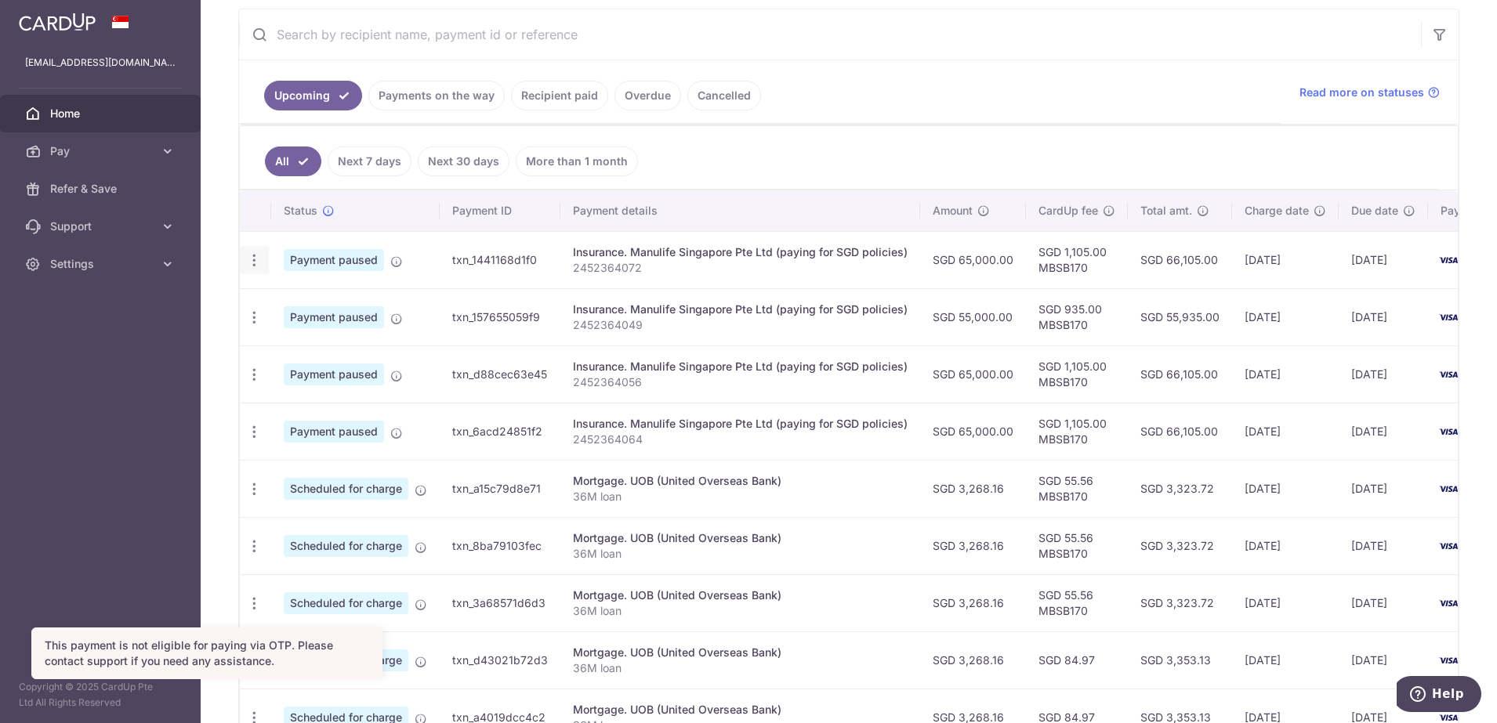
click at [257, 258] on icon "button" at bounding box center [254, 260] width 16 height 16
click at [881, 524] on td "Mortgage. UOB (United Overseas Bank) 36M loan" at bounding box center [740, 545] width 360 height 57
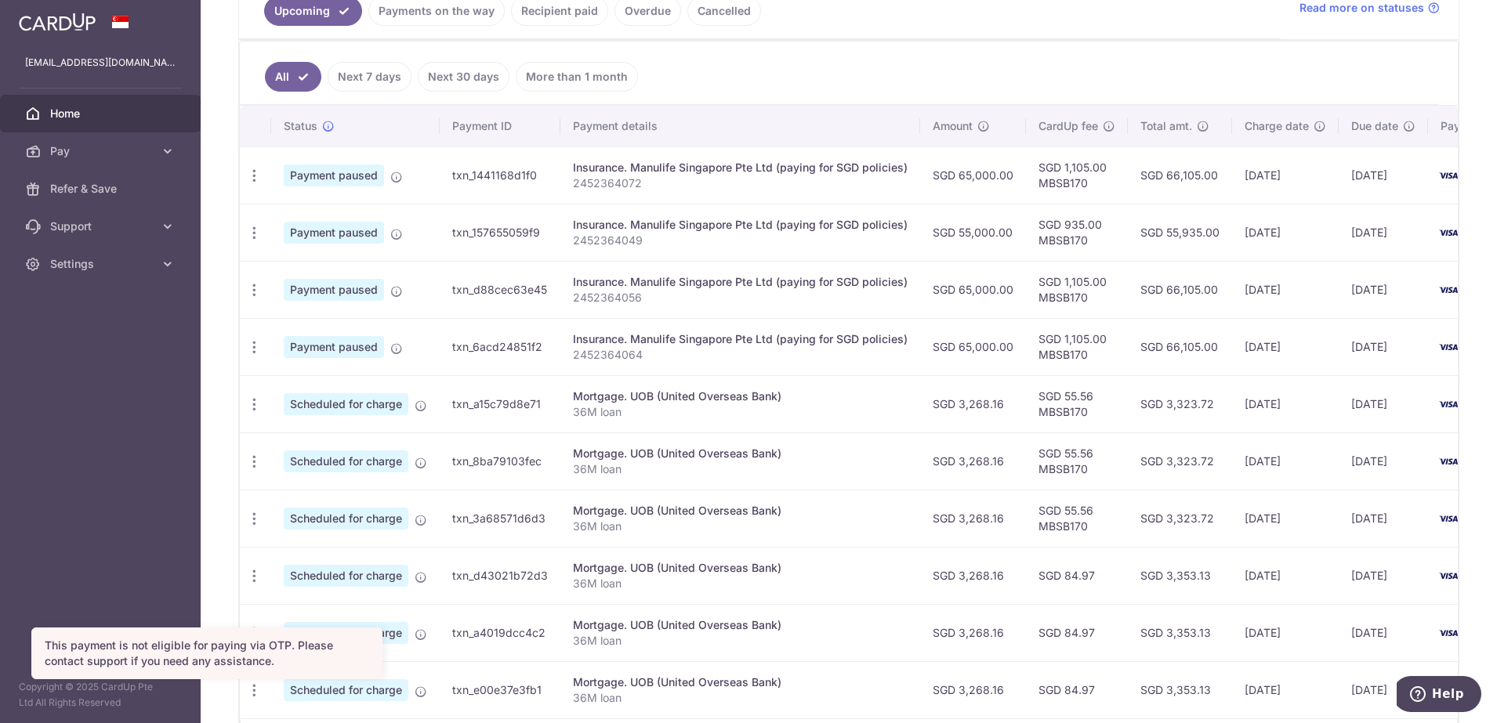
scroll to position [392, 0]
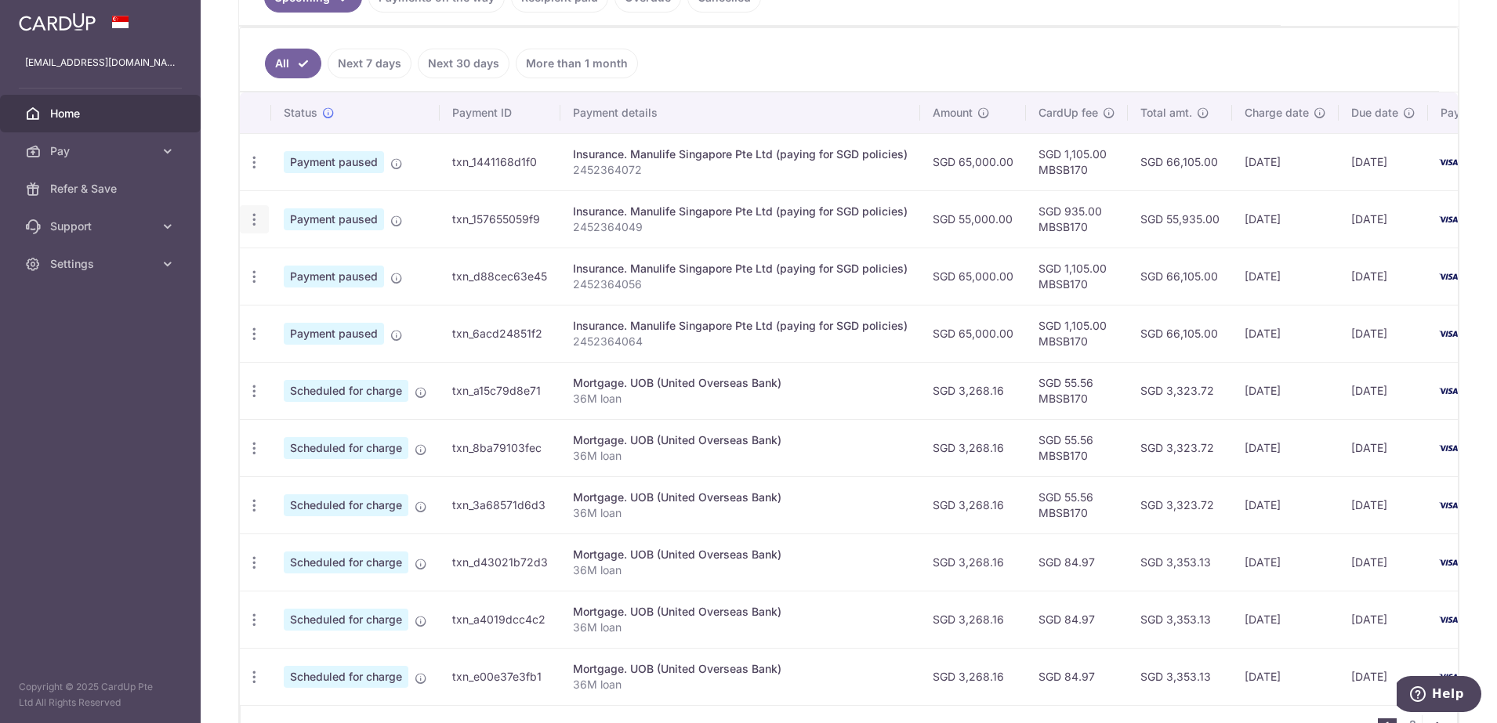
click at [252, 226] on icon "button" at bounding box center [254, 220] width 16 height 16
click at [425, 269] on td "Payment paused" at bounding box center [355, 276] width 168 height 57
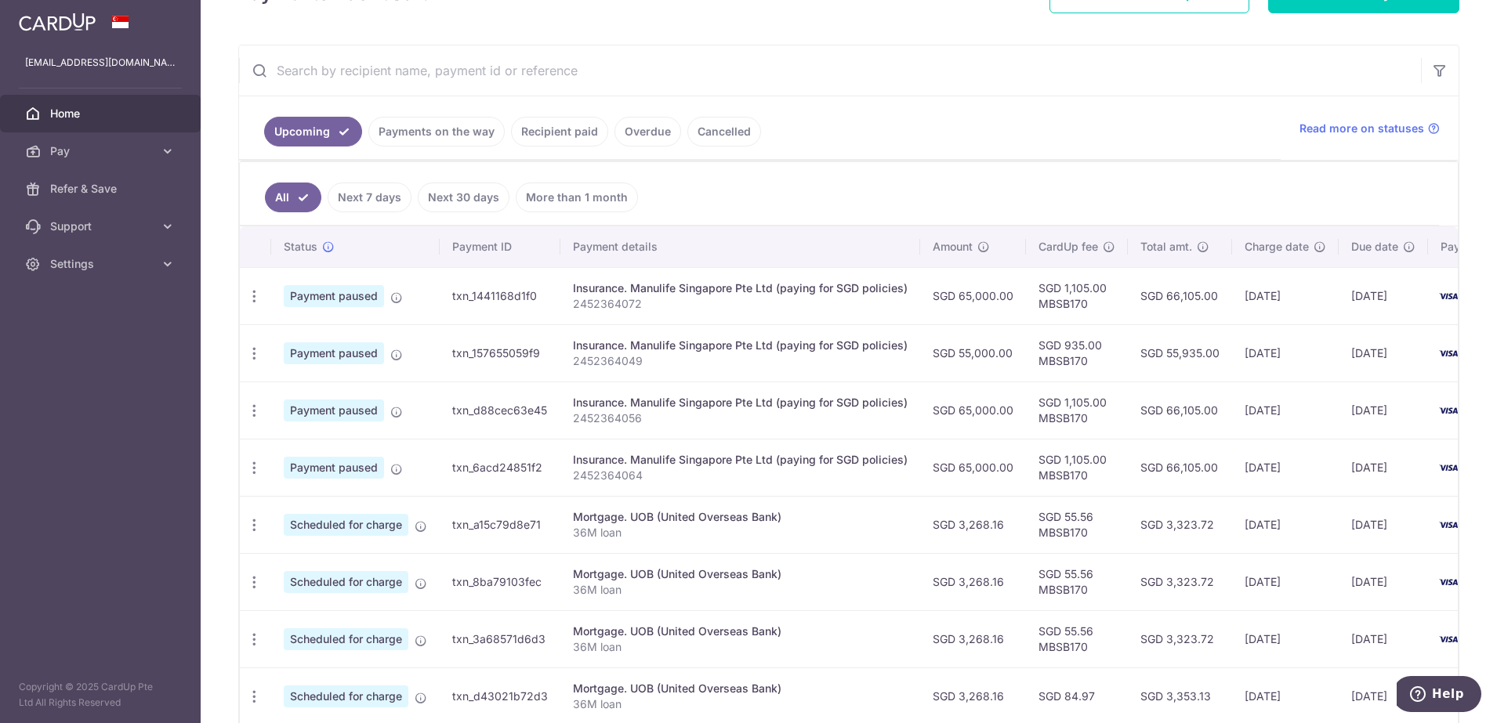
scroll to position [98, 0]
